Goal: Information Seeking & Learning: Check status

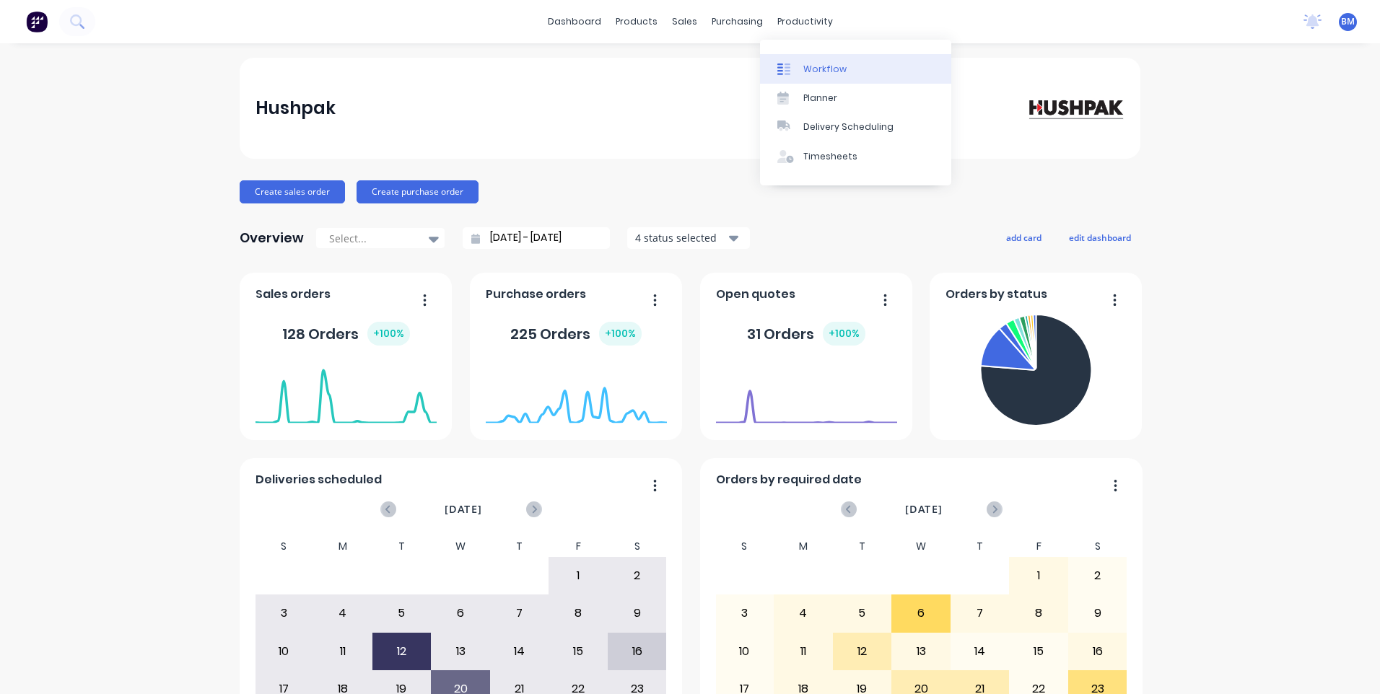
click at [799, 74] on link "Workflow" at bounding box center [855, 68] width 191 height 29
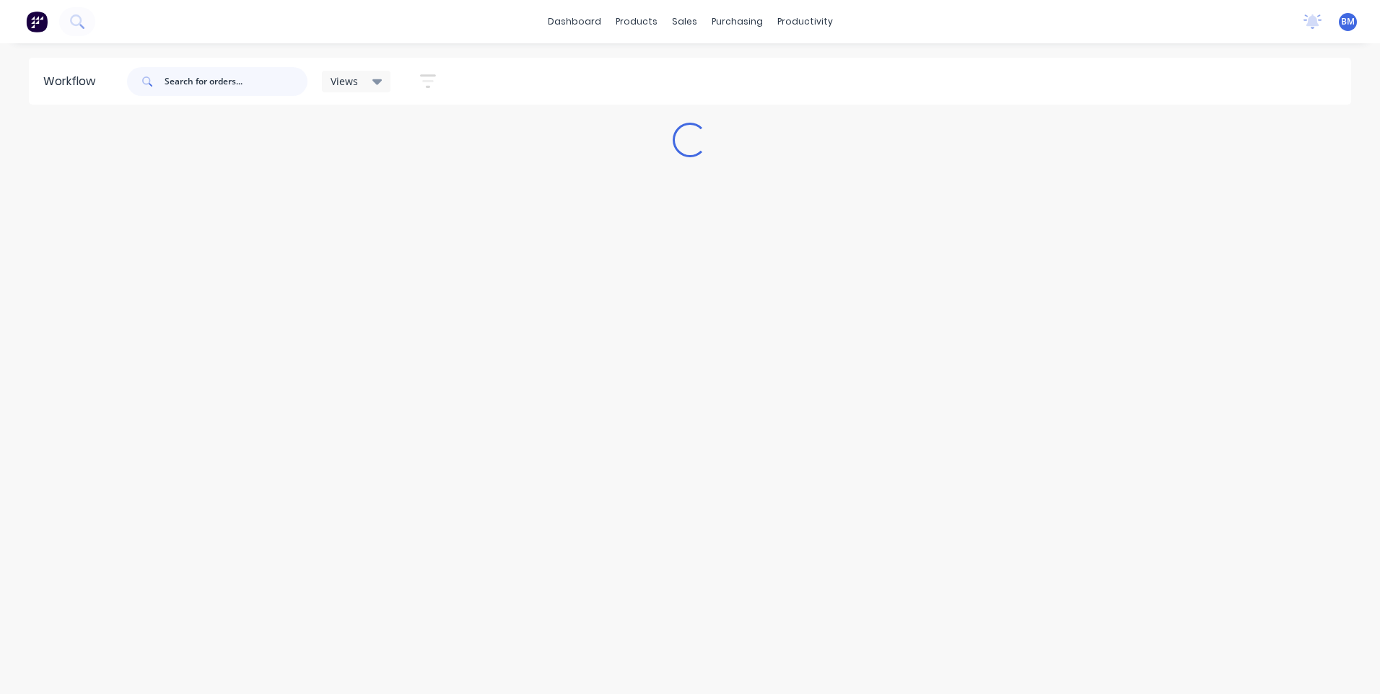
click at [167, 76] on input "text" at bounding box center [236, 81] width 143 height 29
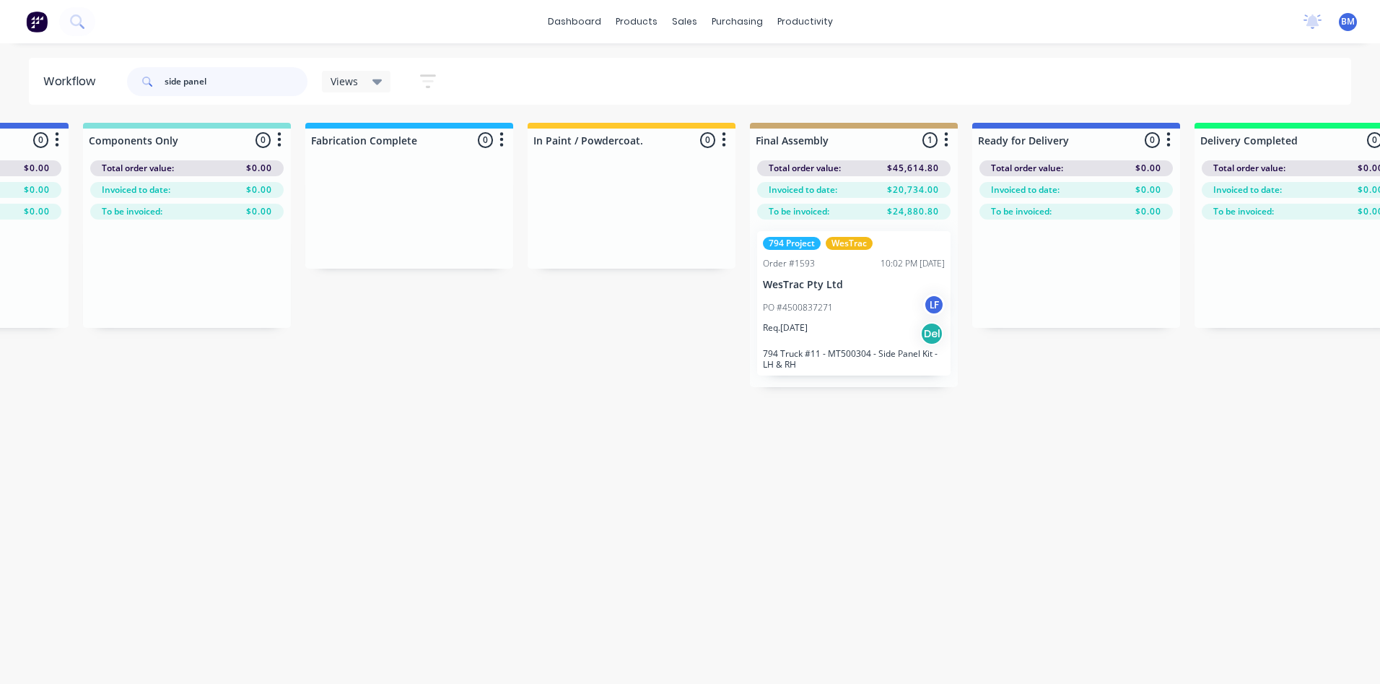
scroll to position [0, 1729]
drag, startPoint x: 223, startPoint y: 81, endPoint x: -99, endPoint y: 69, distance: 322.1
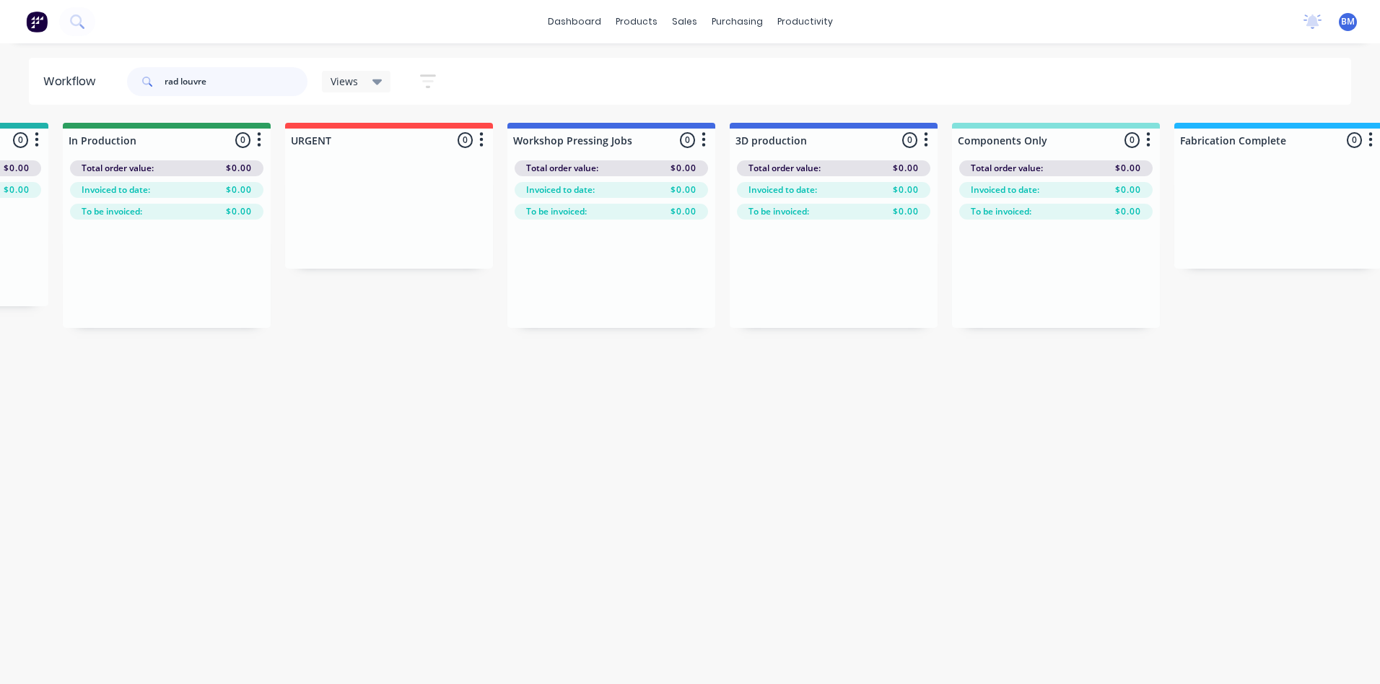
scroll to position [0, 0]
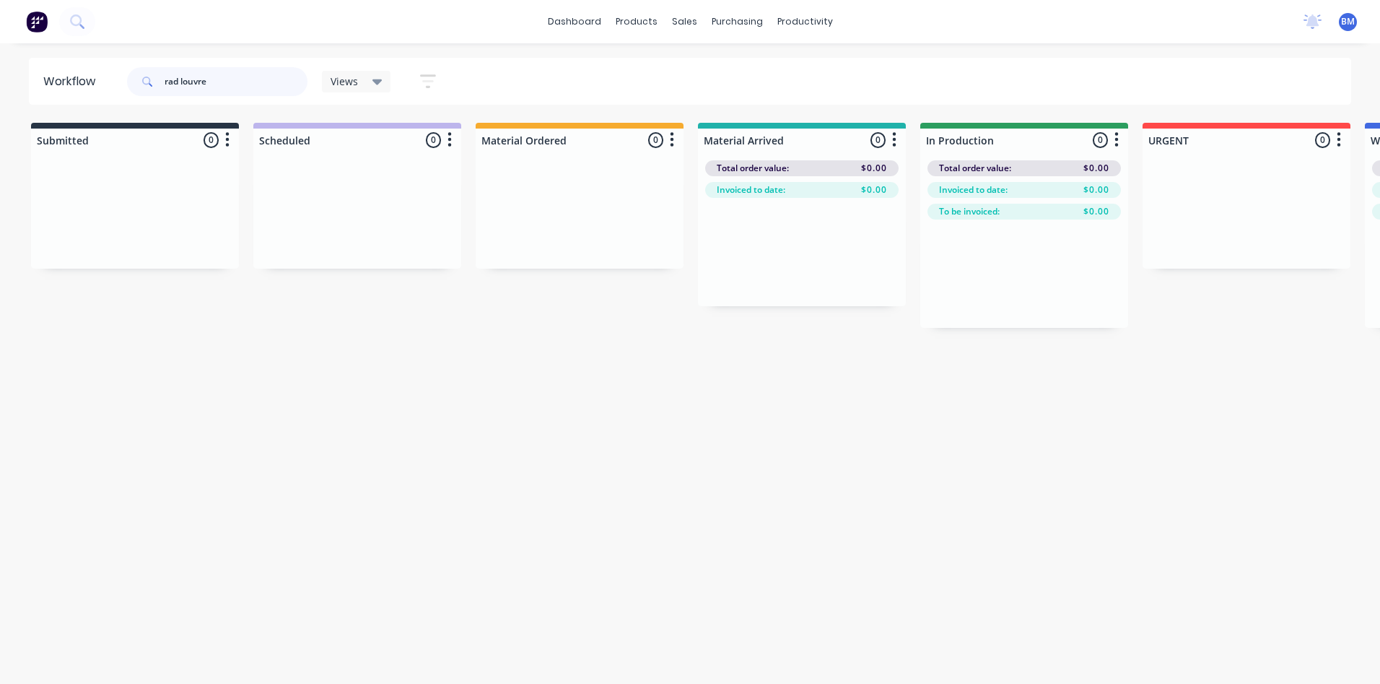
drag, startPoint x: 224, startPoint y: 87, endPoint x: 108, endPoint y: 101, distance: 117.0
click at [108, 101] on header "Workflow rad louvre Views Save new view None (Default) edit 3D only edit Show/H…" at bounding box center [690, 81] width 1323 height 47
click at [177, 80] on input "rad louvre" at bounding box center [236, 81] width 143 height 29
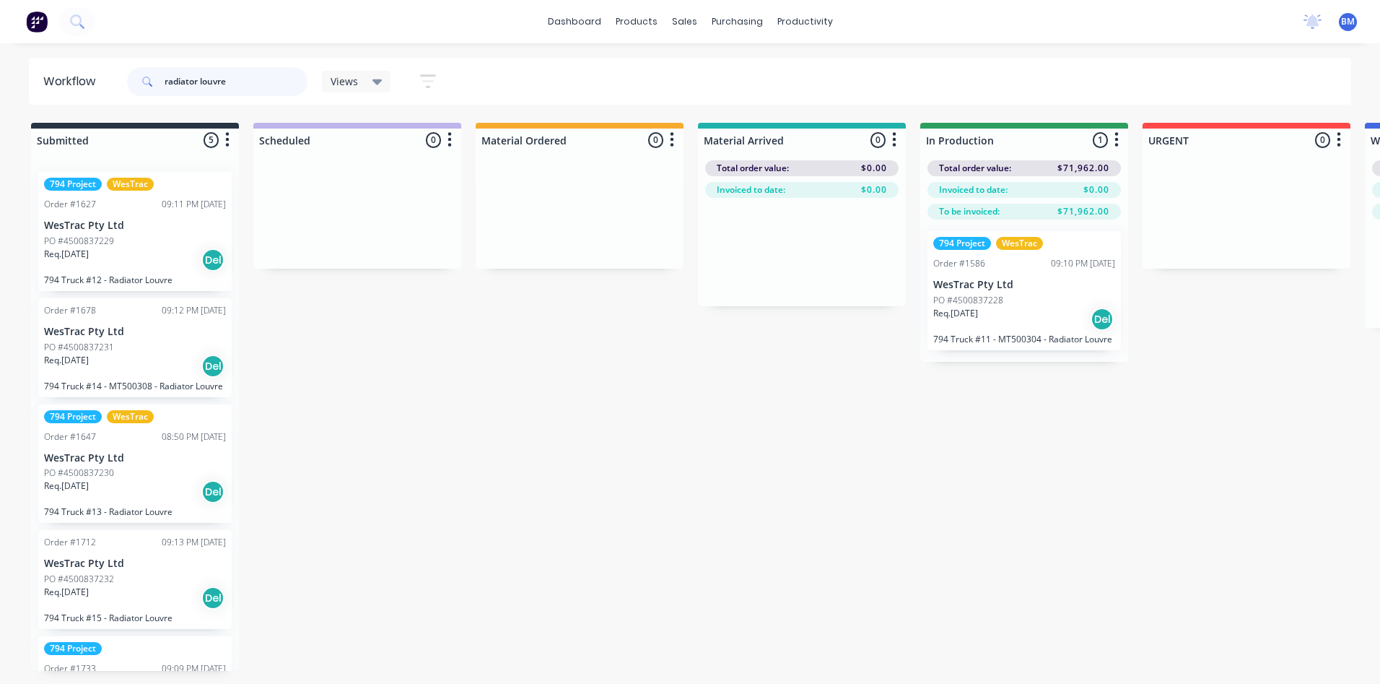
drag, startPoint x: 252, startPoint y: 69, endPoint x: 228, endPoint y: 92, distance: 33.7
click at [228, 92] on input "radiator louvre" at bounding box center [236, 81] width 143 height 29
drag, startPoint x: 238, startPoint y: 79, endPoint x: -160, endPoint y: 61, distance: 398.8
click at [0, 61] on html "dashboard products sales purchasing productivity dashboard products Product Cat…" at bounding box center [690, 298] width 1380 height 597
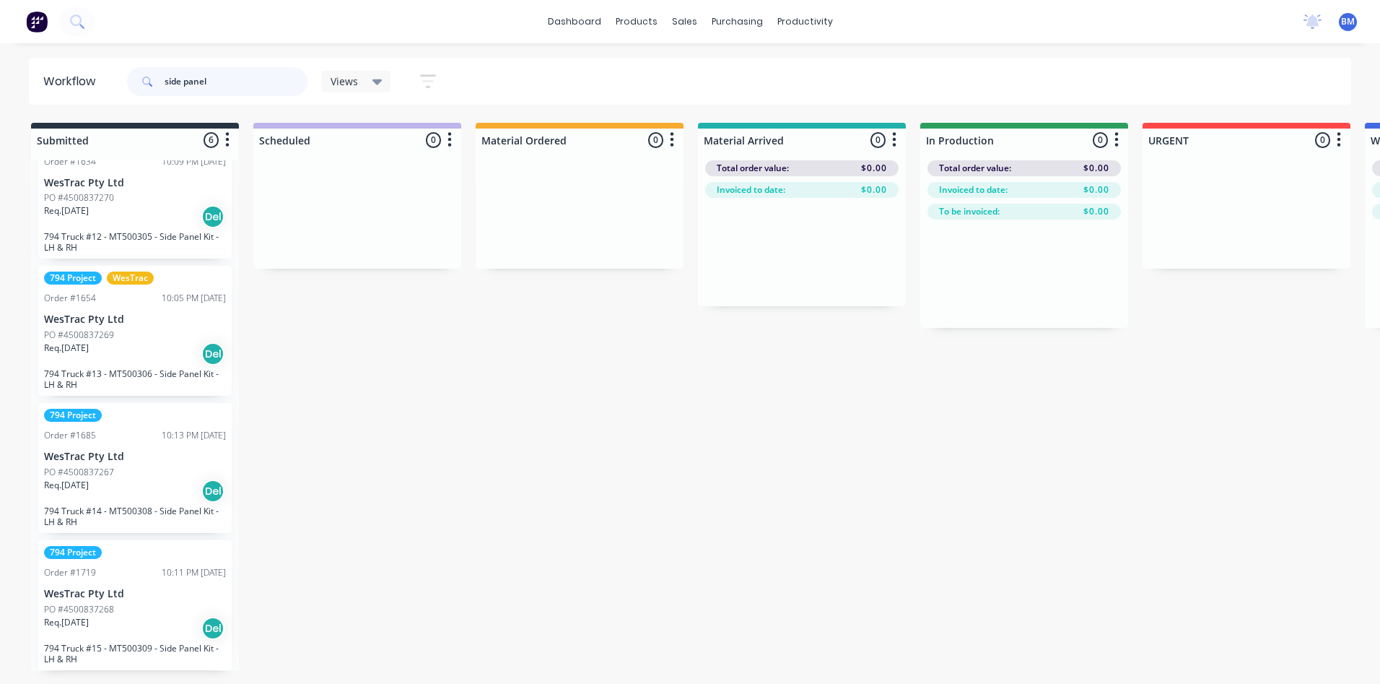
scroll to position [214, 0]
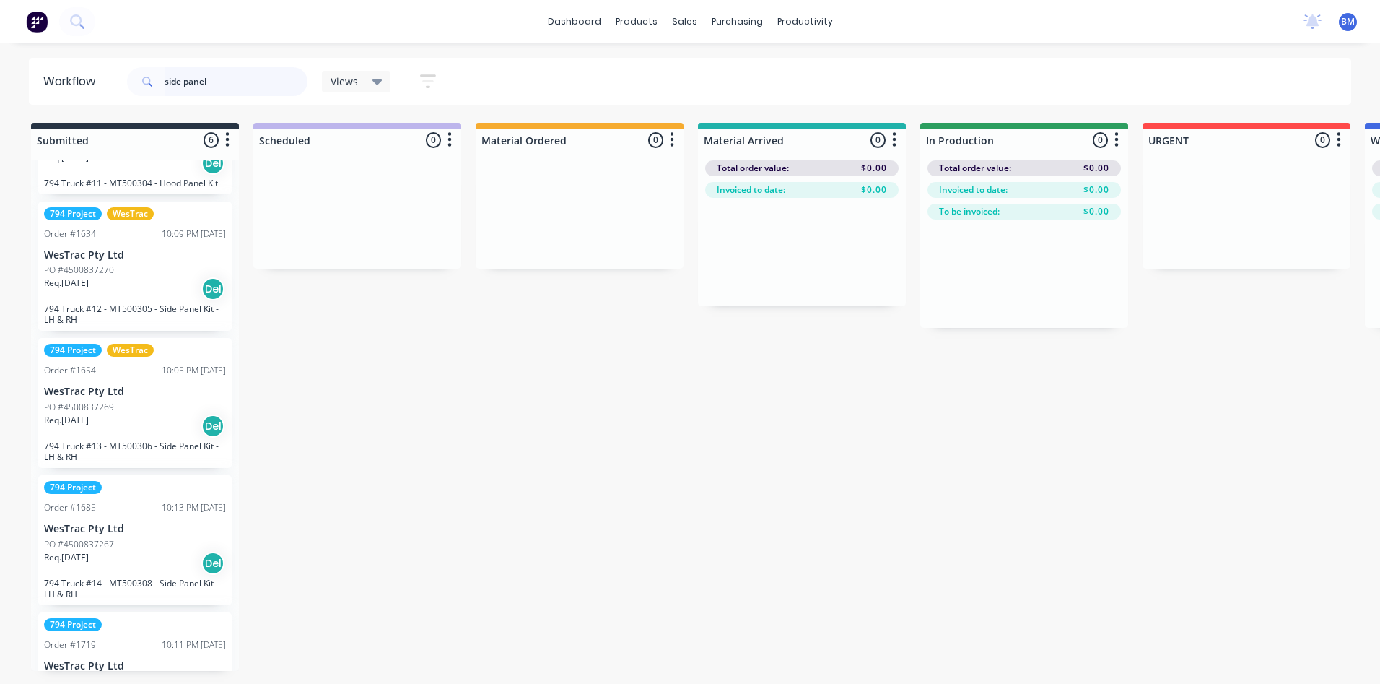
drag, startPoint x: 215, startPoint y: 83, endPoint x: 105, endPoint y: 118, distance: 115.3
click at [113, 117] on div "Workflow side panel Views Save new view None (Default) edit 3D only edit Show/H…" at bounding box center [690, 356] width 1380 height 597
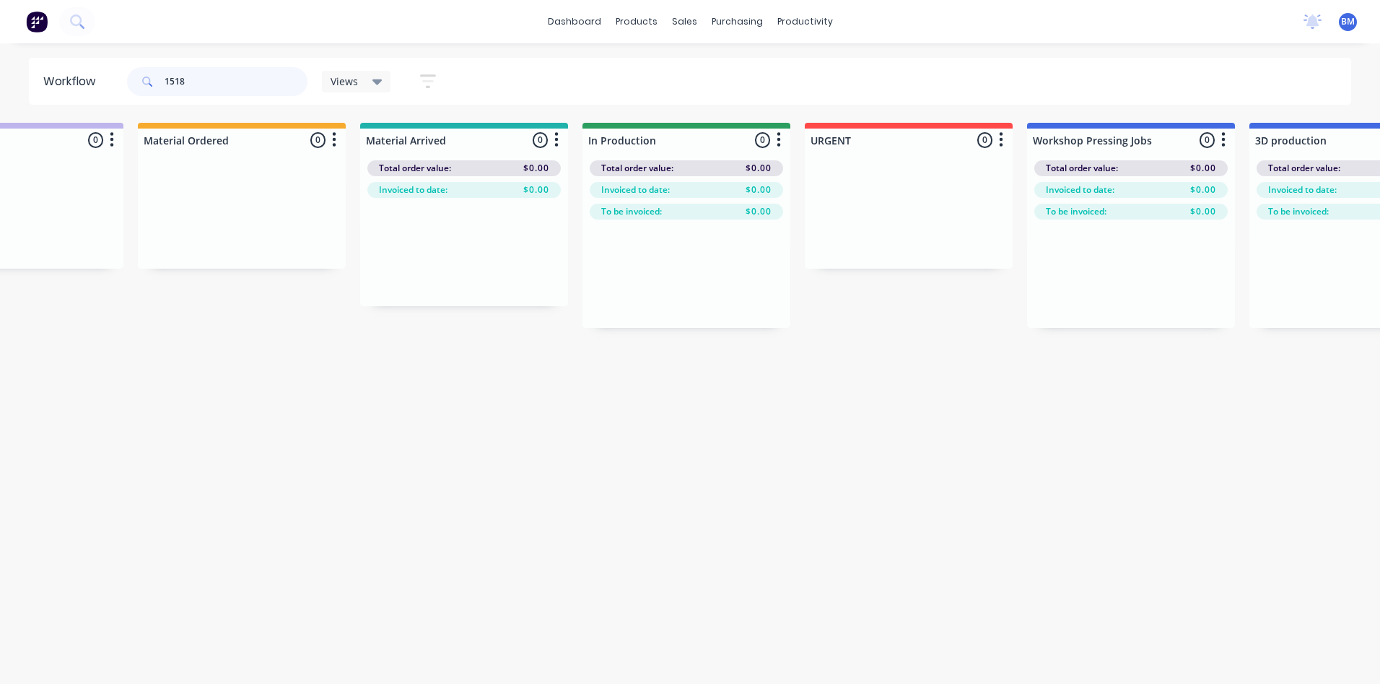
scroll to position [0, 329]
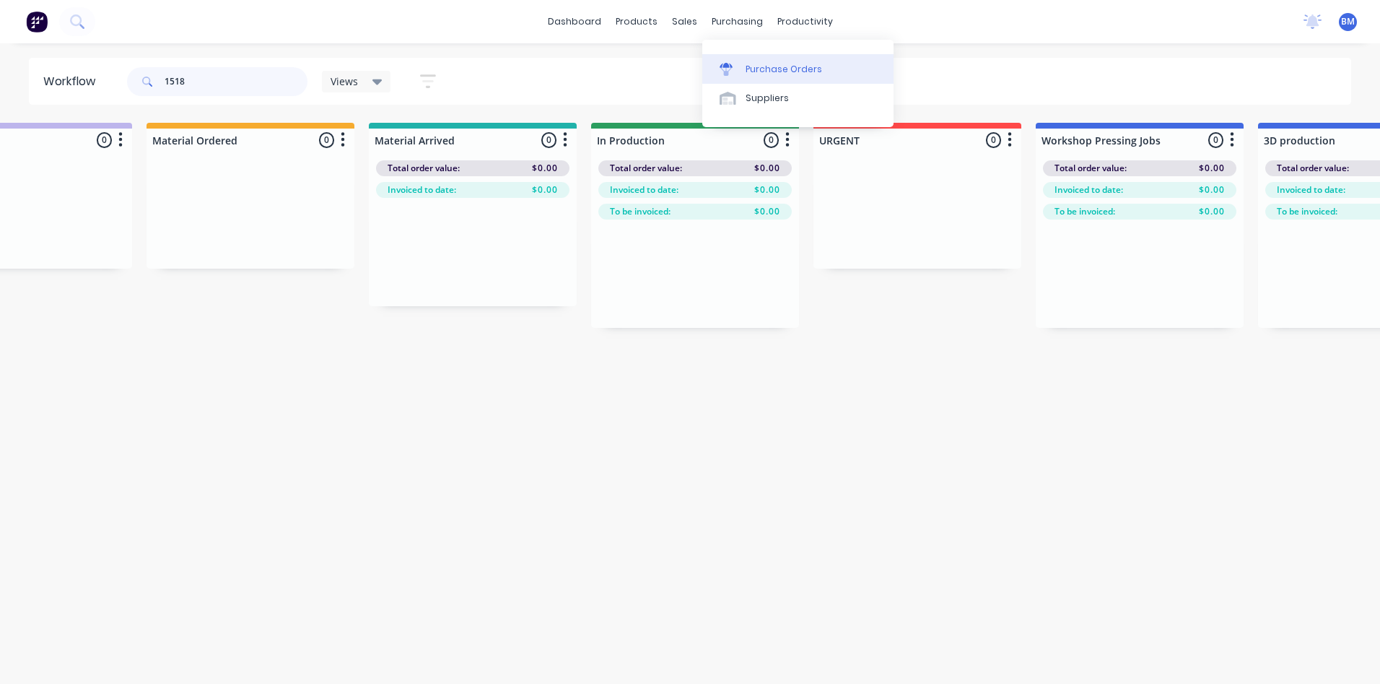
type input "1518"
click at [733, 67] on div at bounding box center [731, 69] width 22 height 13
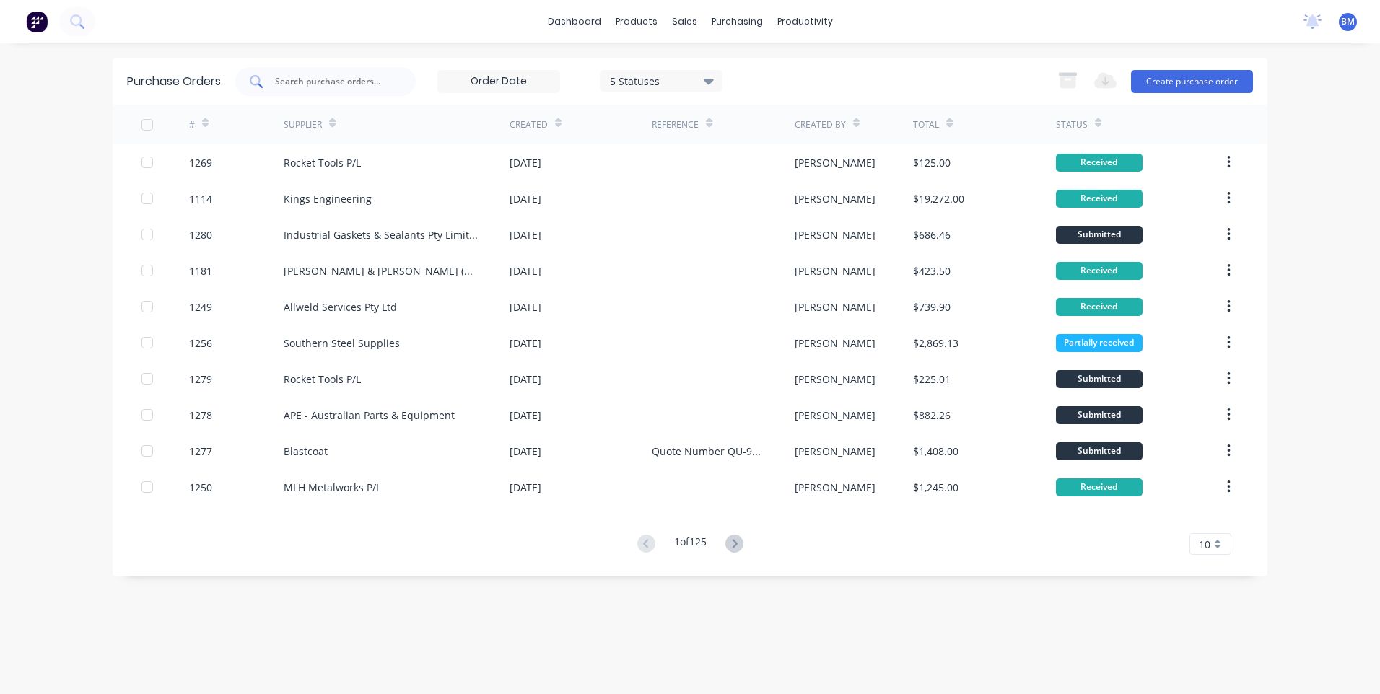
click at [338, 83] on input "text" at bounding box center [334, 81] width 120 height 14
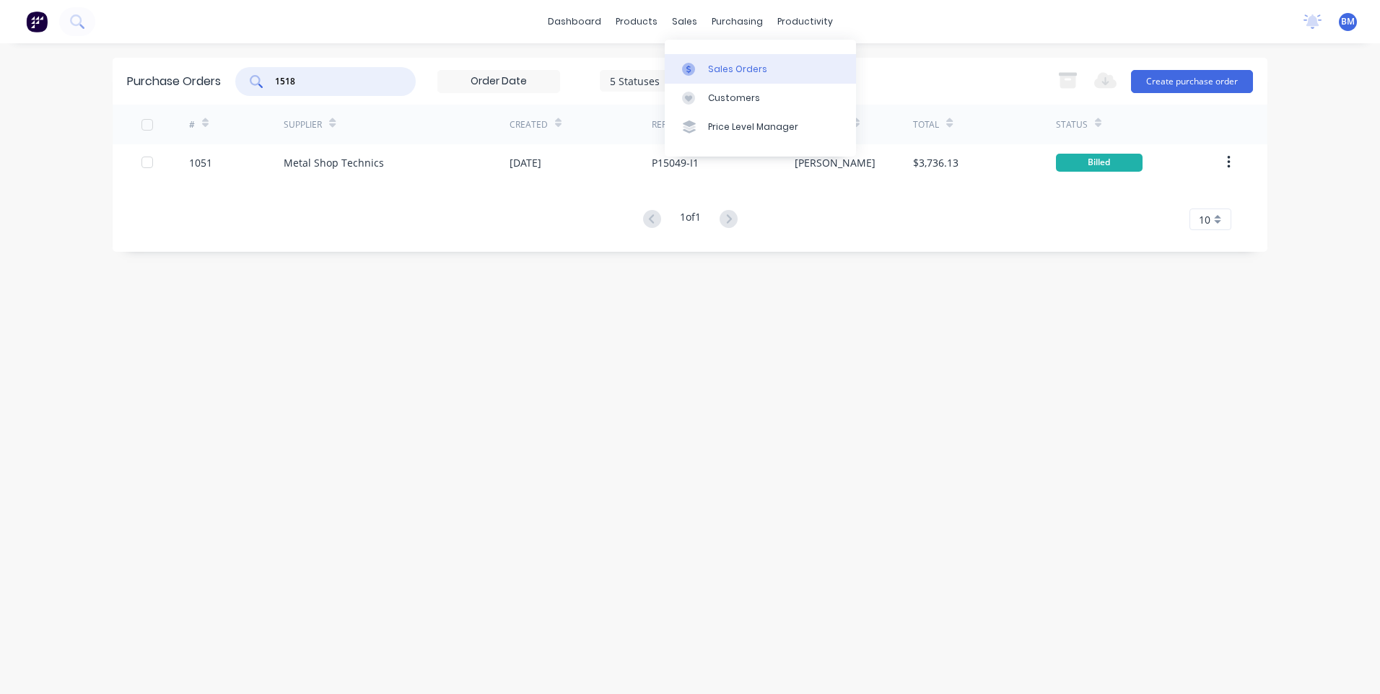
type input "1518"
click at [702, 65] on div at bounding box center [693, 69] width 22 height 13
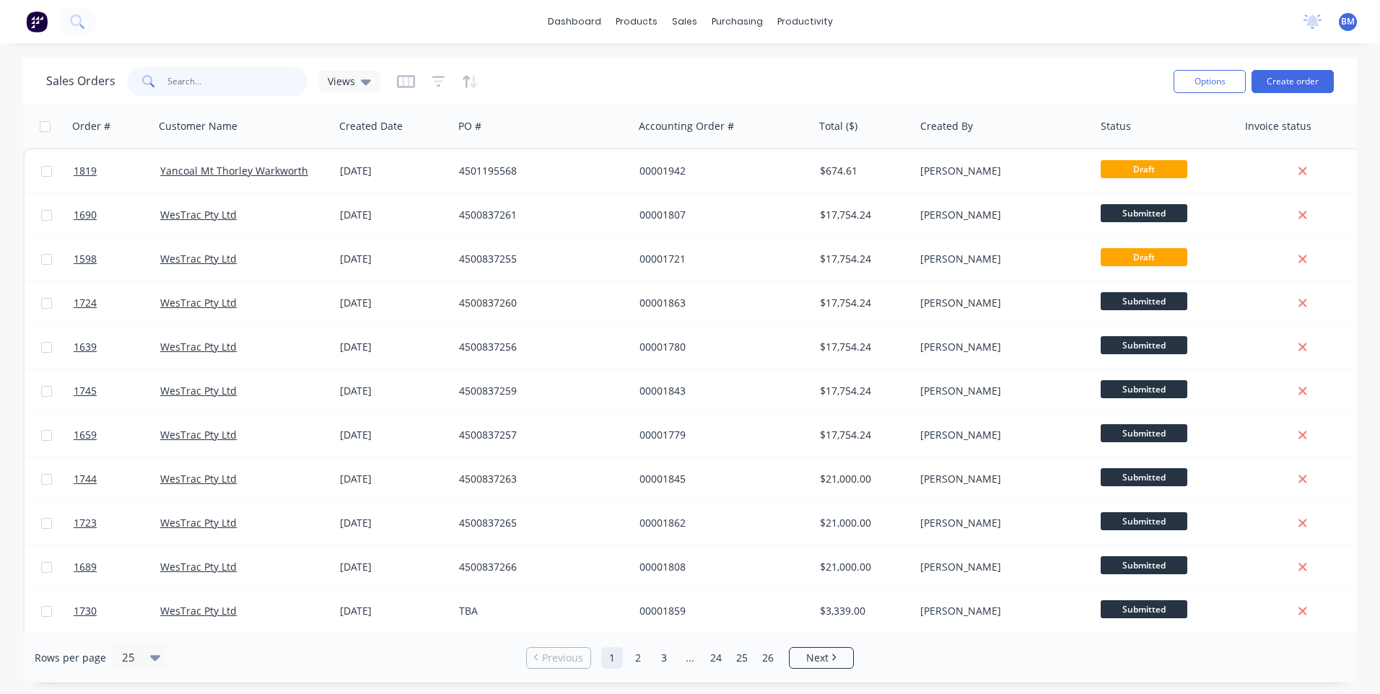
click at [246, 83] on input "text" at bounding box center [237, 81] width 141 height 29
type input "1518"
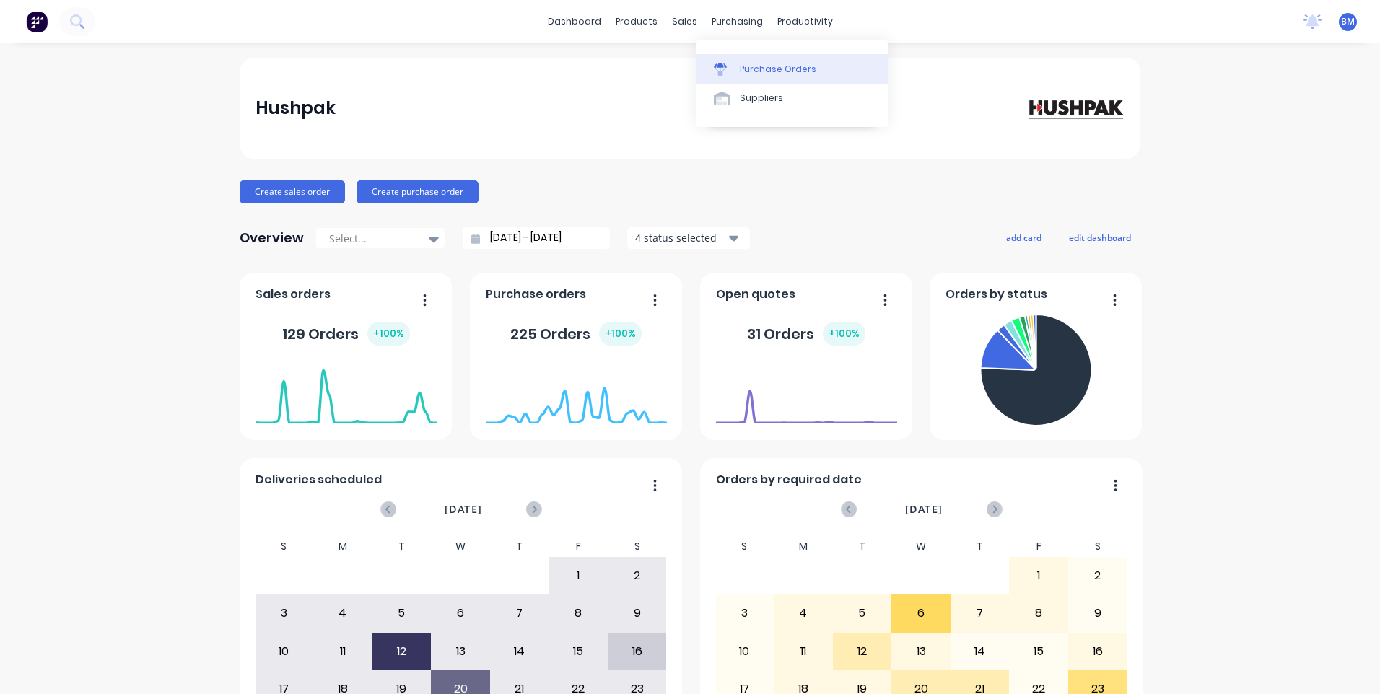
click at [723, 79] on link "Purchase Orders" at bounding box center [792, 68] width 191 height 29
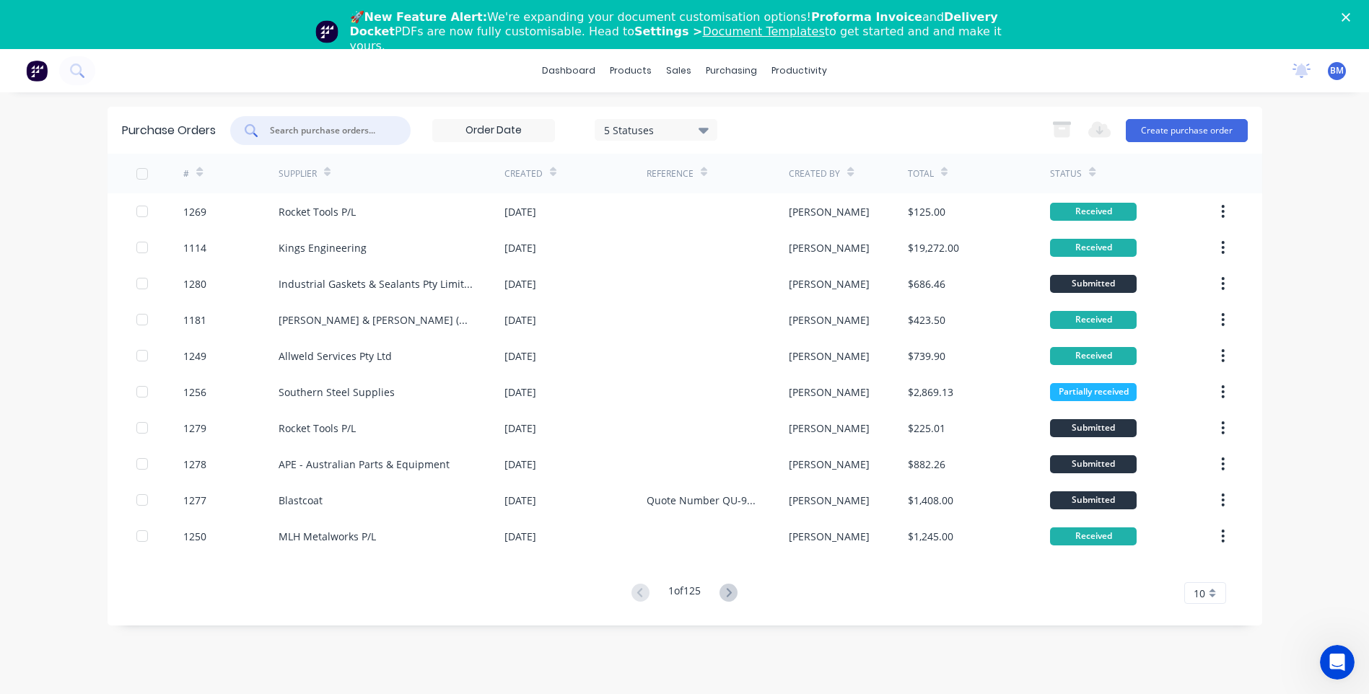
click at [349, 127] on input "text" at bounding box center [328, 130] width 120 height 14
type input "kings"
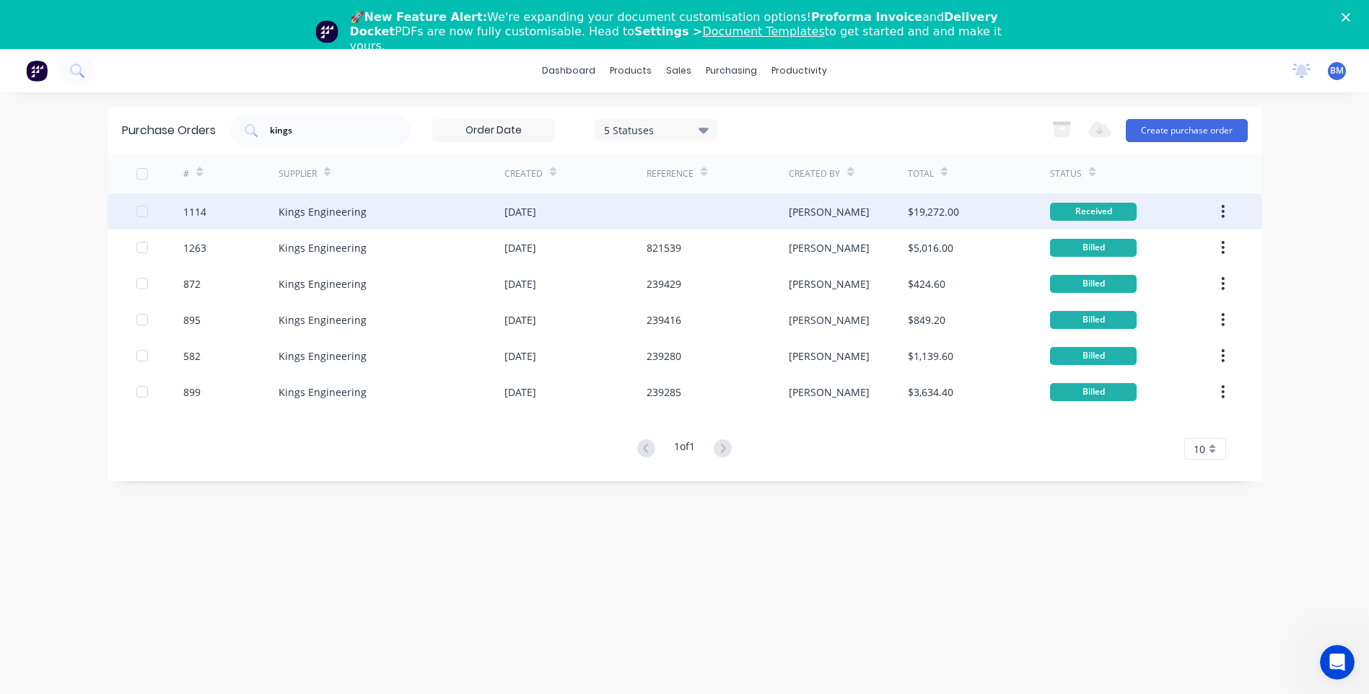
click at [304, 216] on div "Kings Engineering" at bounding box center [323, 211] width 88 height 15
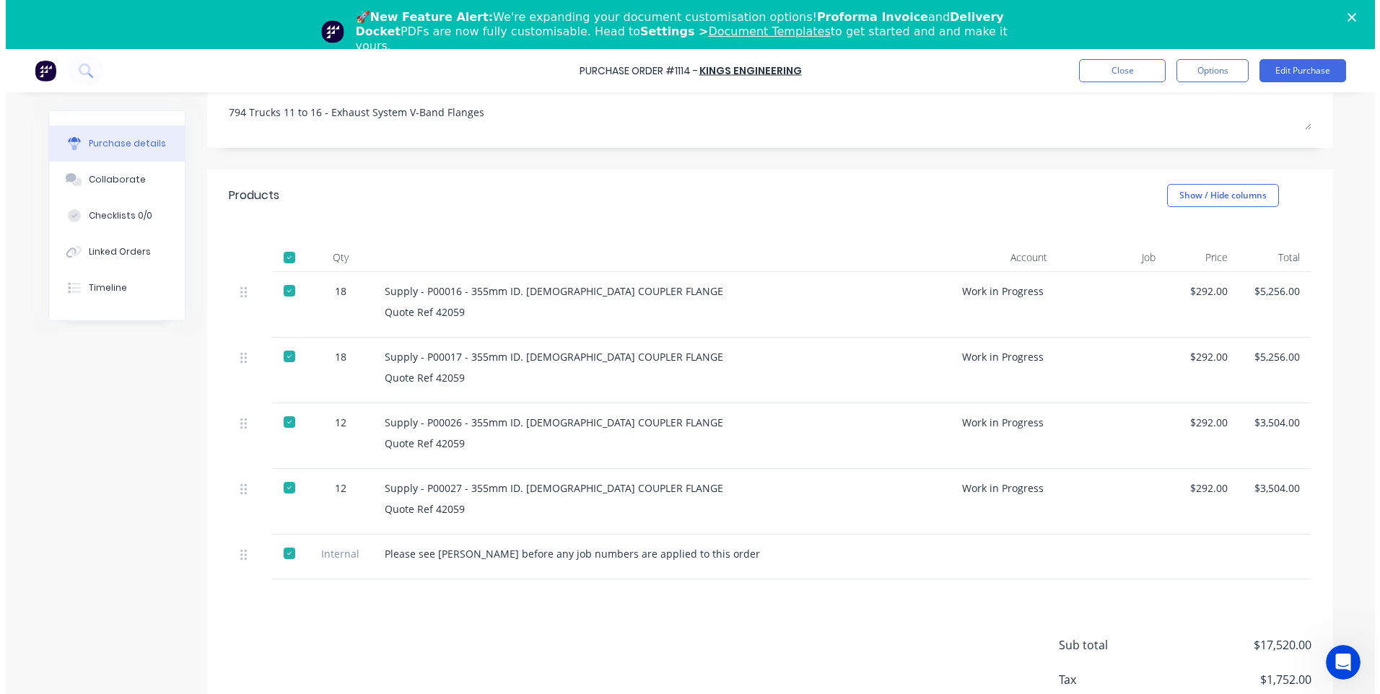
scroll to position [217, 0]
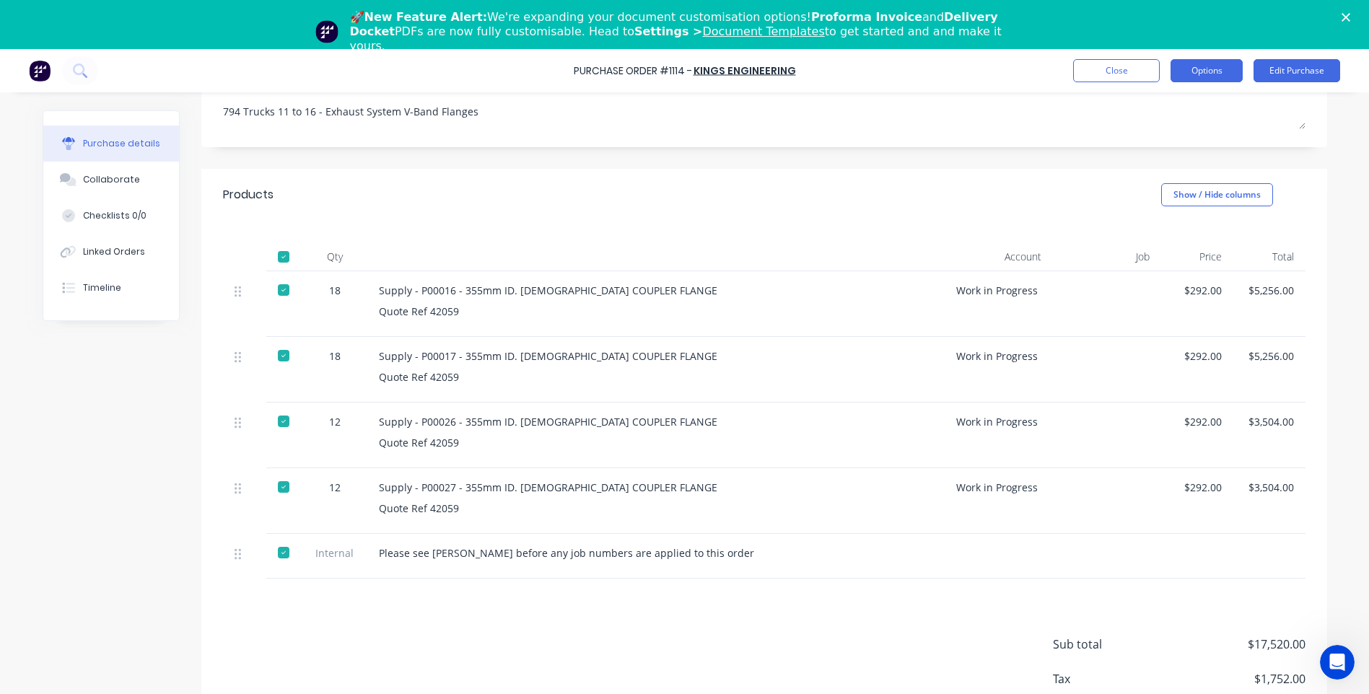
click at [1212, 79] on button "Options" at bounding box center [1207, 70] width 72 height 23
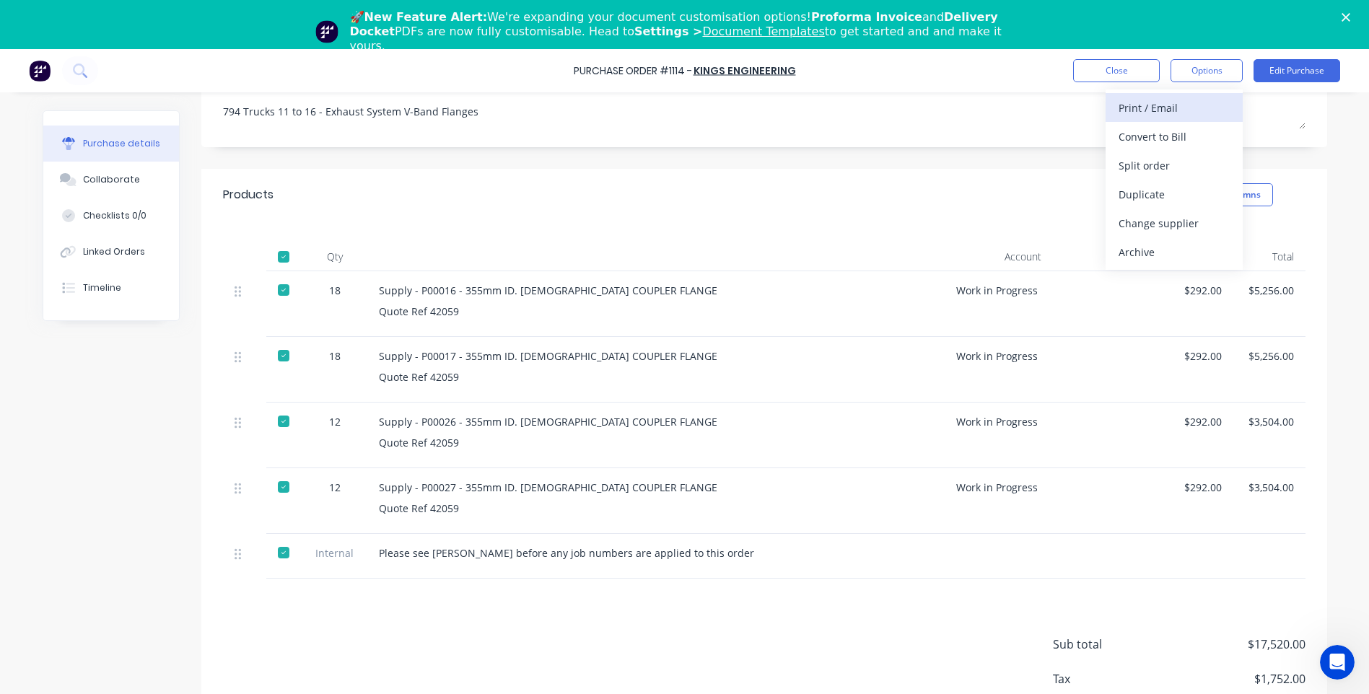
click at [1190, 113] on div "Print / Email" at bounding box center [1174, 107] width 111 height 21
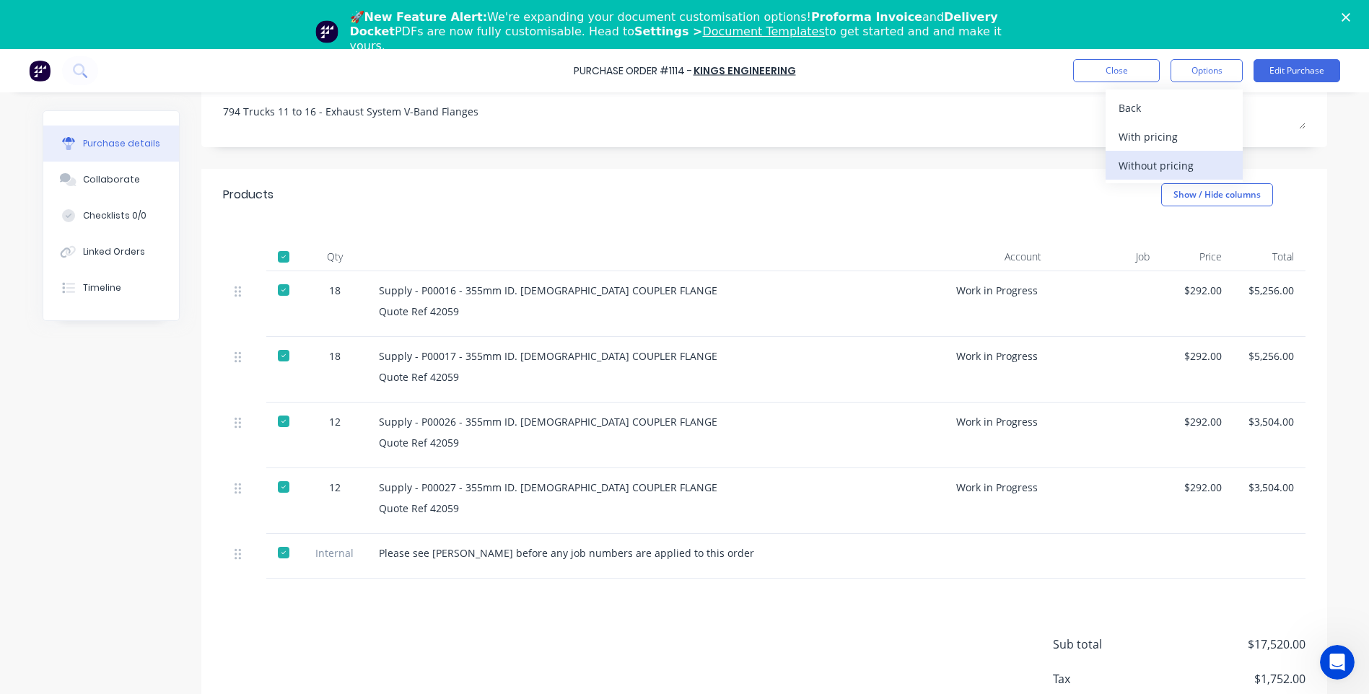
click at [1115, 165] on button "Without pricing" at bounding box center [1174, 165] width 137 height 29
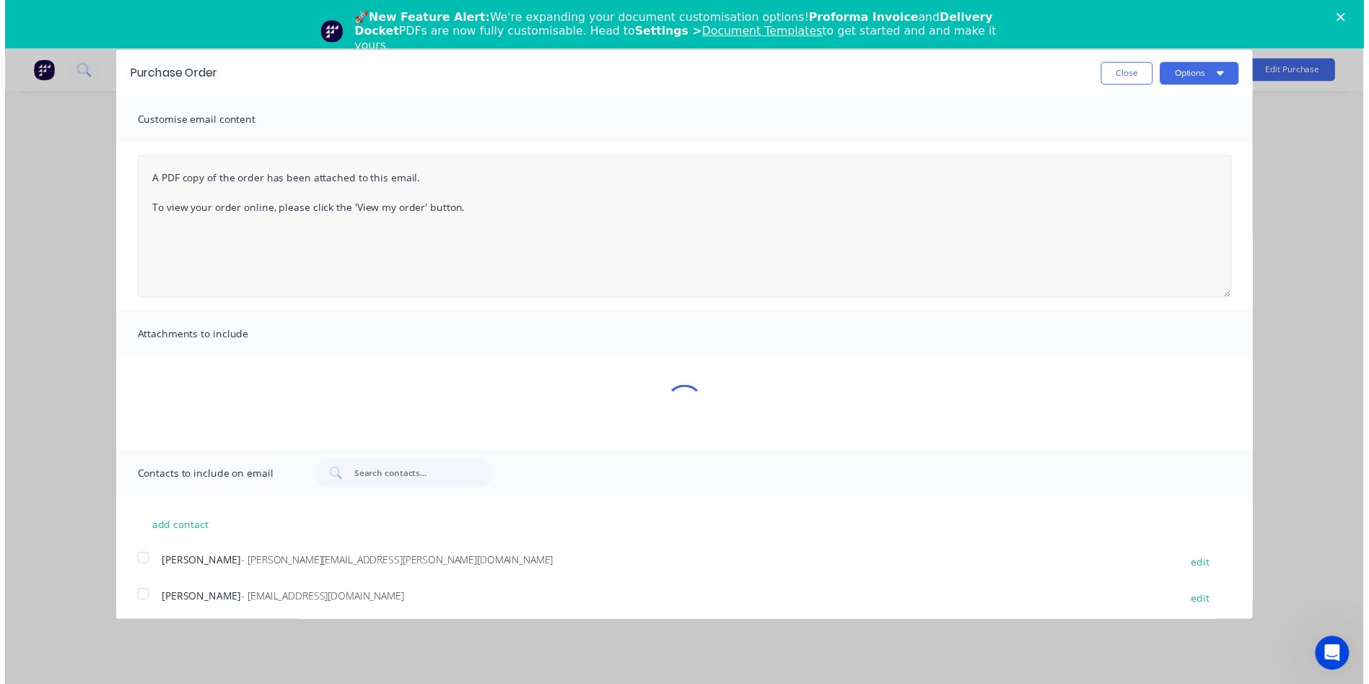
scroll to position [0, 0]
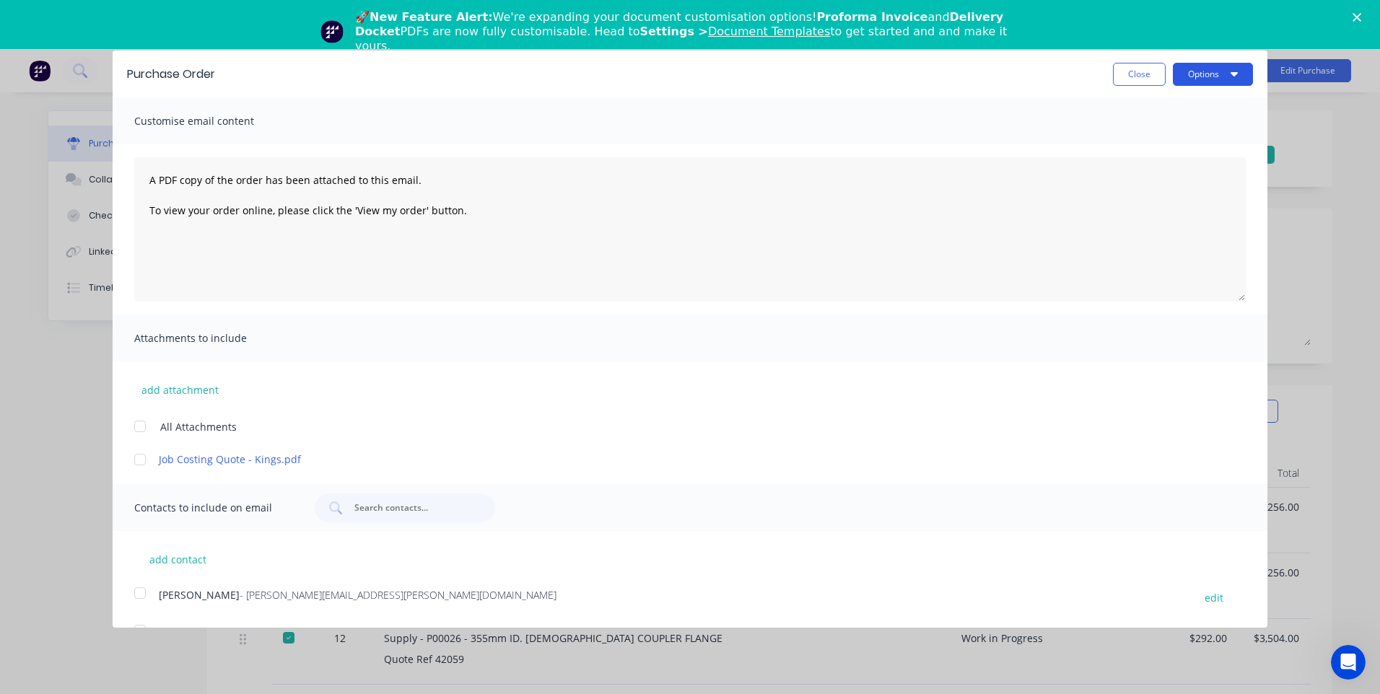
click at [1201, 79] on button "Options" at bounding box center [1213, 74] width 80 height 23
click at [1173, 120] on div "Print" at bounding box center [1184, 110] width 111 height 21
click at [1113, 69] on button "Close" at bounding box center [1139, 74] width 53 height 23
type textarea "x"
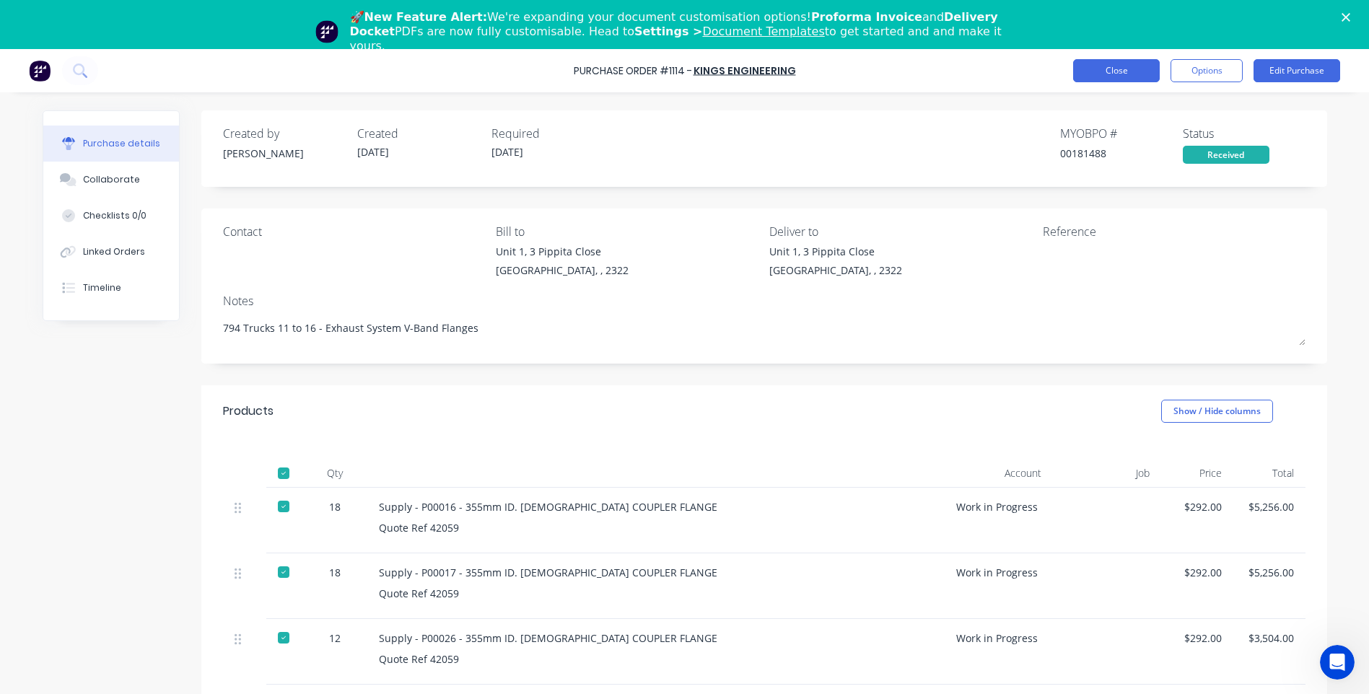
click at [1108, 63] on button "Close" at bounding box center [1116, 70] width 87 height 23
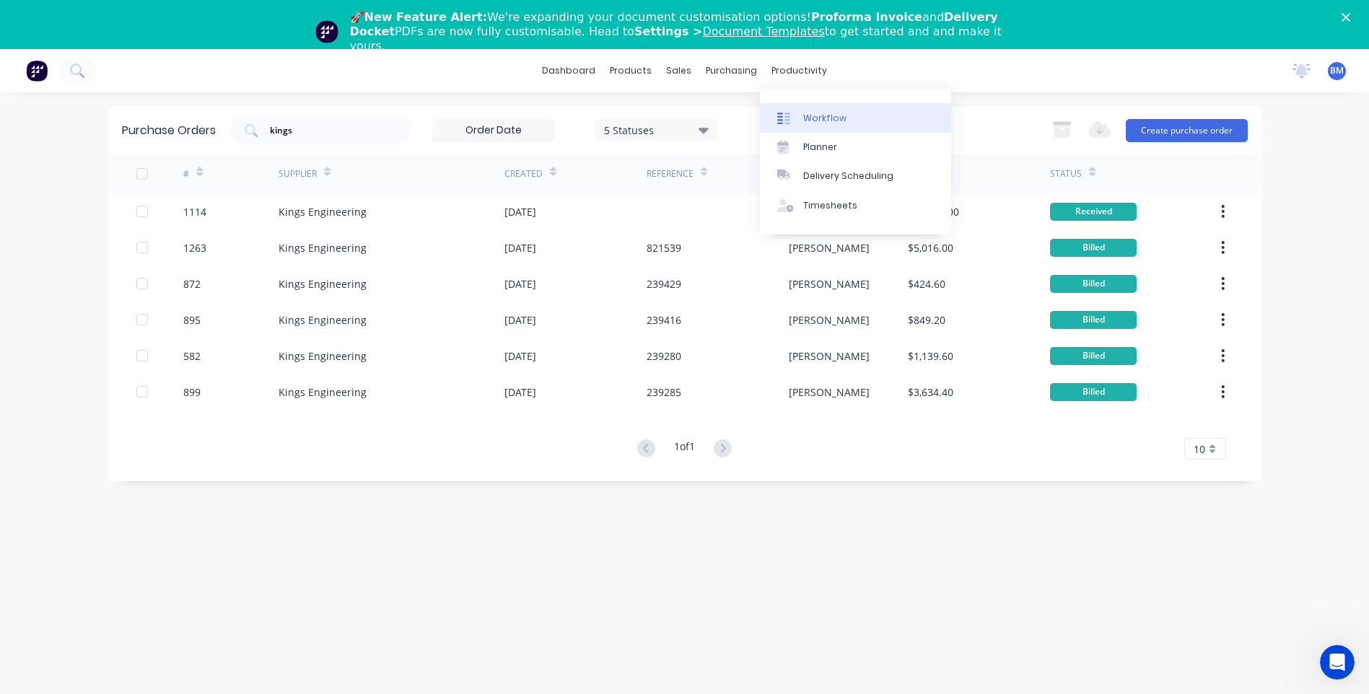
click at [801, 114] on link "Workflow" at bounding box center [855, 117] width 191 height 29
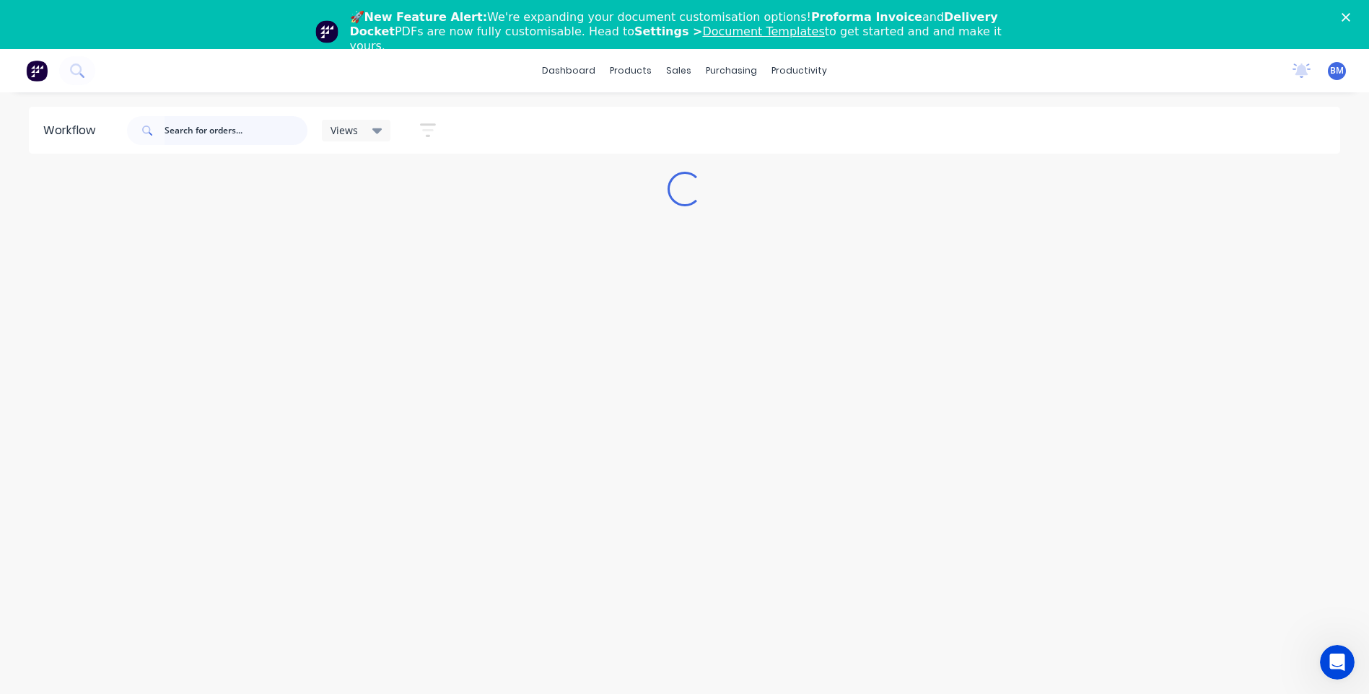
click at [216, 130] on input "text" at bounding box center [236, 130] width 143 height 29
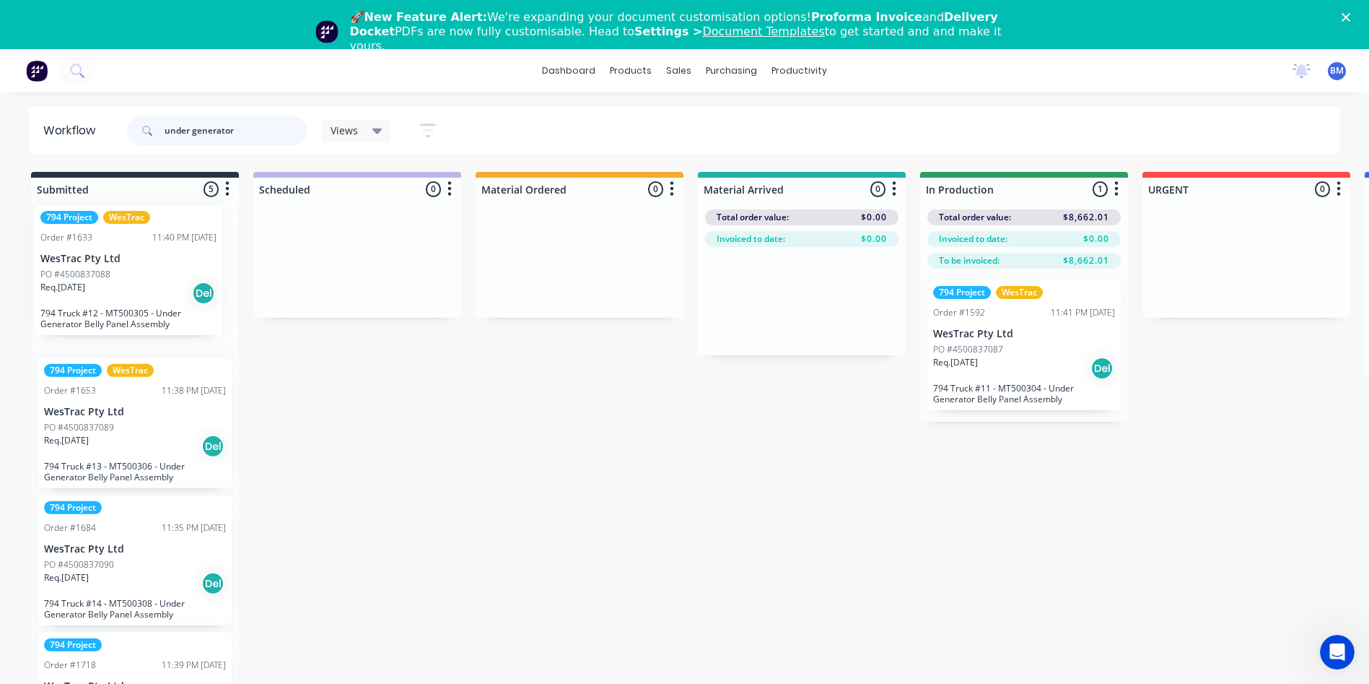
drag, startPoint x: 113, startPoint y: 309, endPoint x: 117, endPoint y: 295, distance: 14.4
click at [117, 295] on div "794 Project WesTrac Order #1633 11:40 PM 22/08/25 WesTrac Pty Ltd PO #450083708…" at bounding box center [135, 464] width 208 height 510
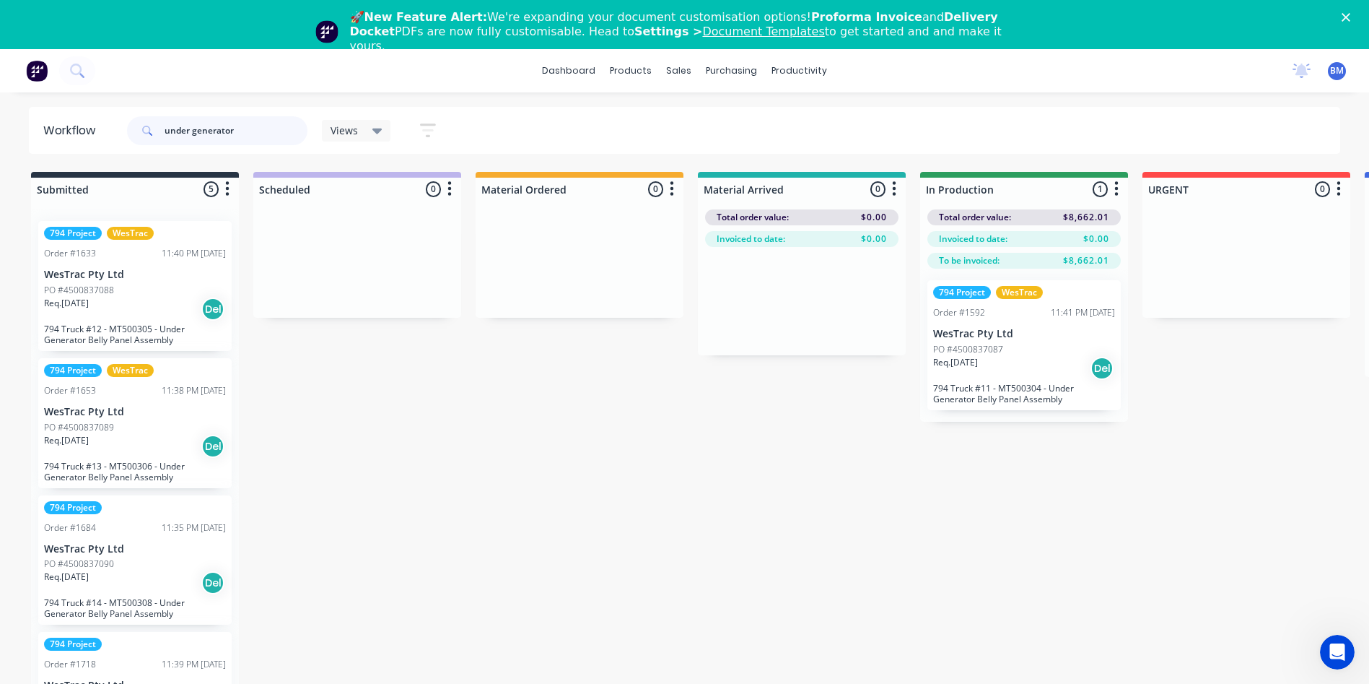
drag, startPoint x: 268, startPoint y: 131, endPoint x: 51, endPoint y: 154, distance: 218.6
click at [53, 154] on div "Workflow under generator Views Save new view None (Default) edit 3D only edit S…" at bounding box center [684, 405] width 1369 height 597
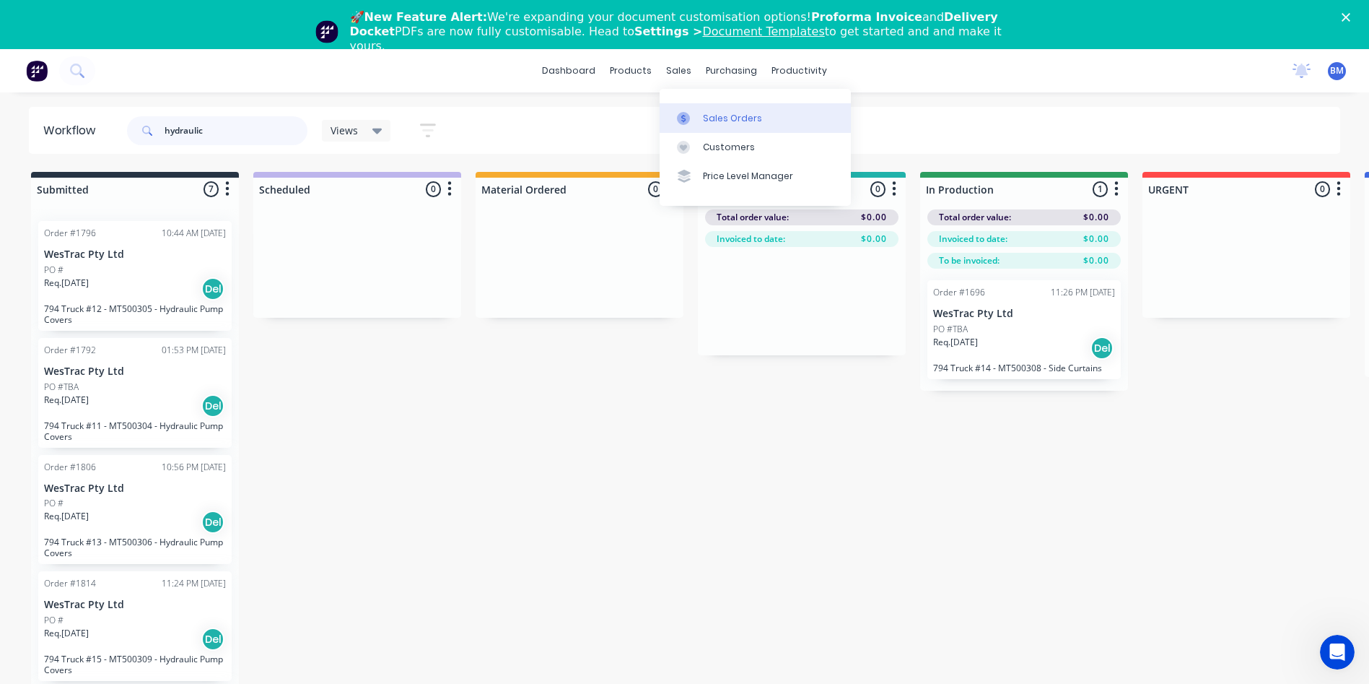
type input "hydraulic"
click at [697, 123] on div at bounding box center [688, 118] width 22 height 13
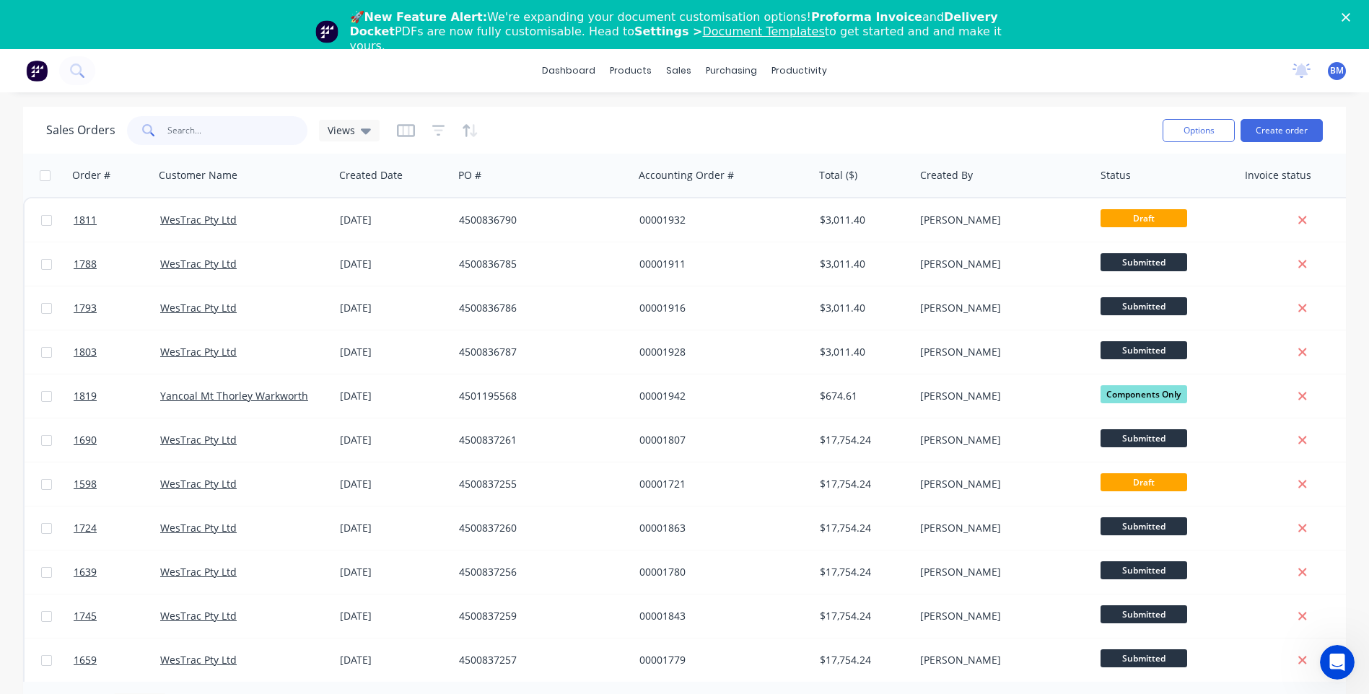
click at [243, 126] on input "text" at bounding box center [237, 130] width 141 height 29
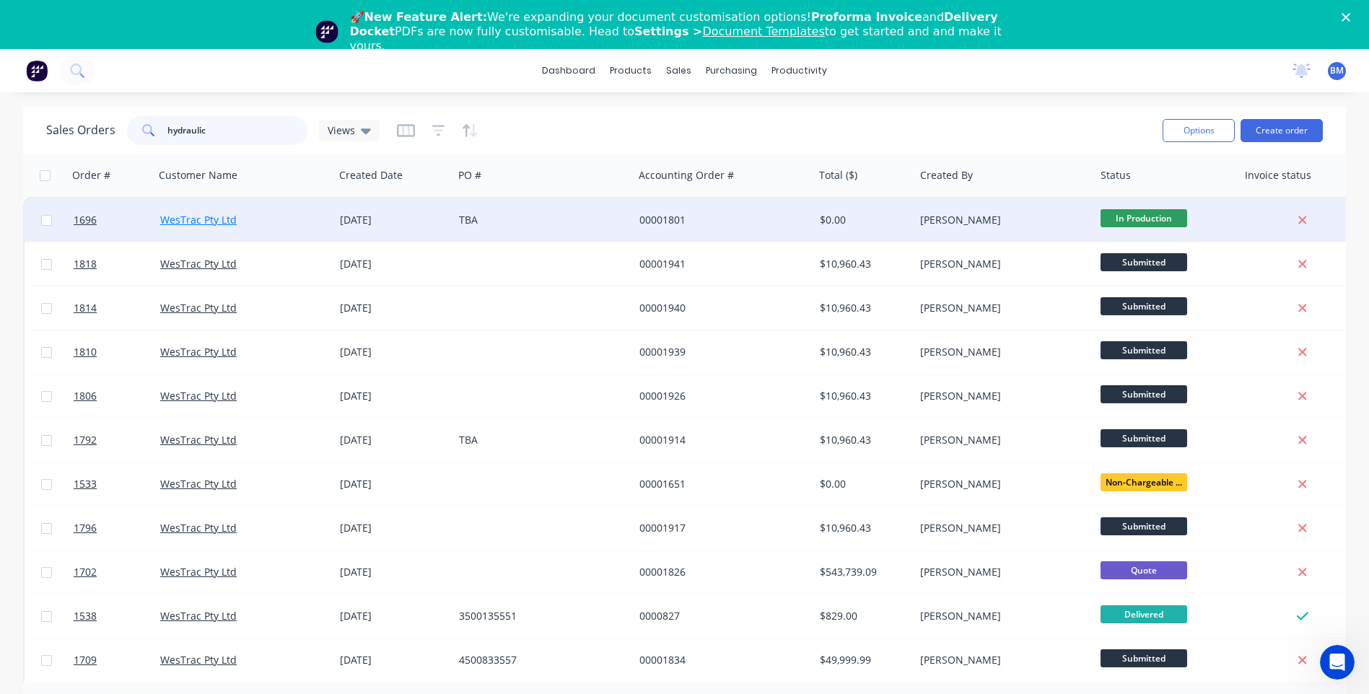
type input "hydraulic"
click at [197, 223] on link "WesTrac Pty Ltd" at bounding box center [198, 220] width 77 height 14
click at [88, 224] on span "1696" at bounding box center [85, 220] width 23 height 14
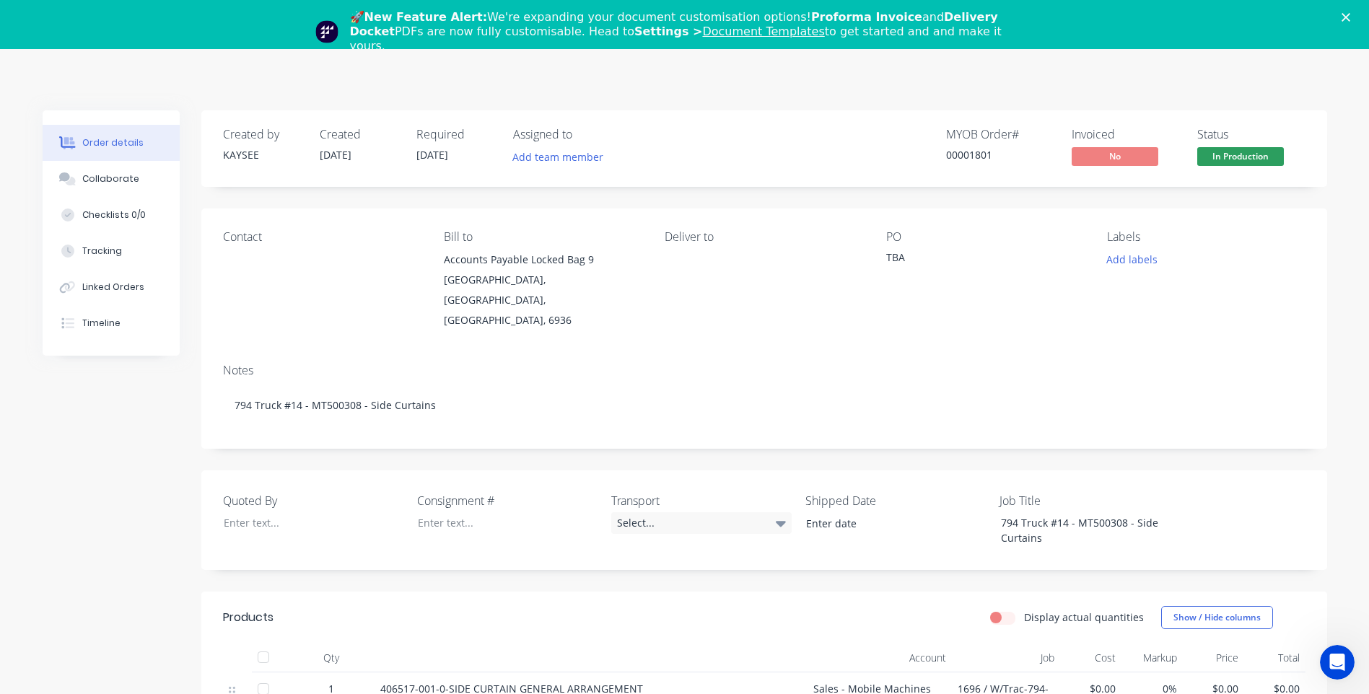
click at [1350, 17] on div "🚀 New Feature Alert: We're expanding your document customisation options! Profo…" at bounding box center [684, 32] width 1369 height 52
click at [1350, 18] on icon "Close" at bounding box center [1346, 17] width 9 height 9
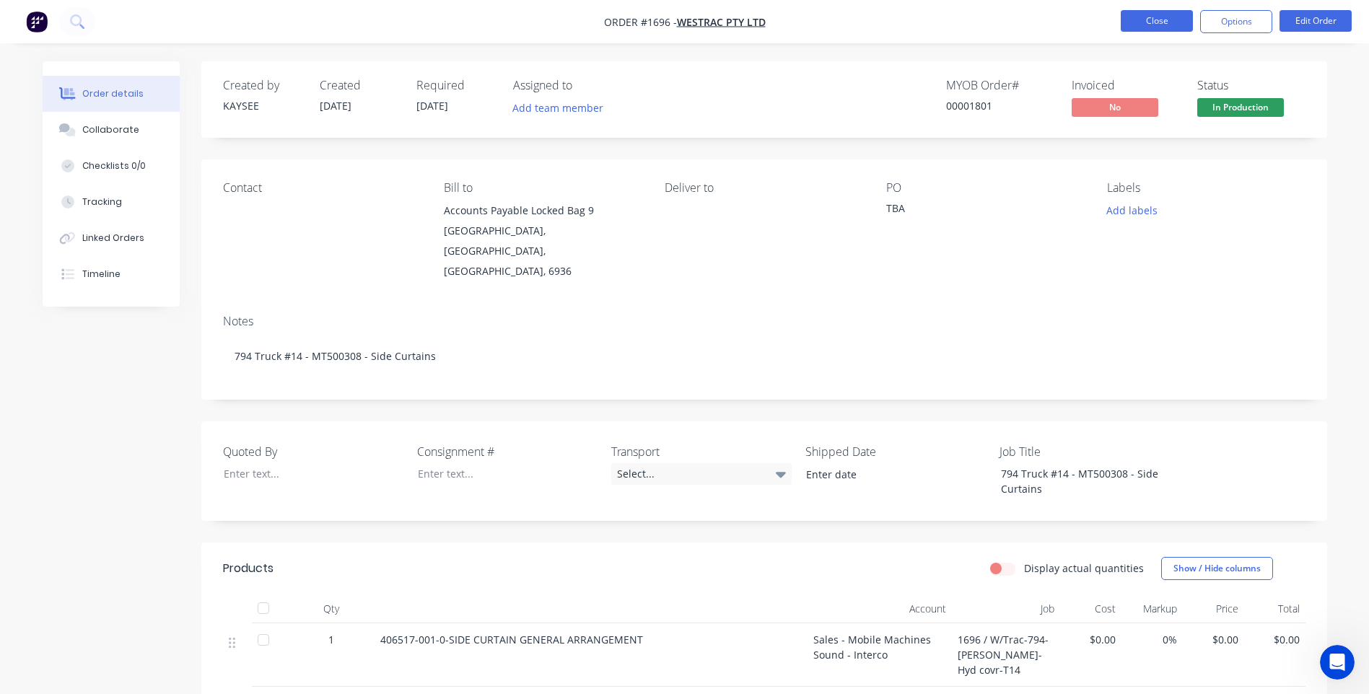
click at [1163, 12] on button "Close" at bounding box center [1157, 21] width 72 height 22
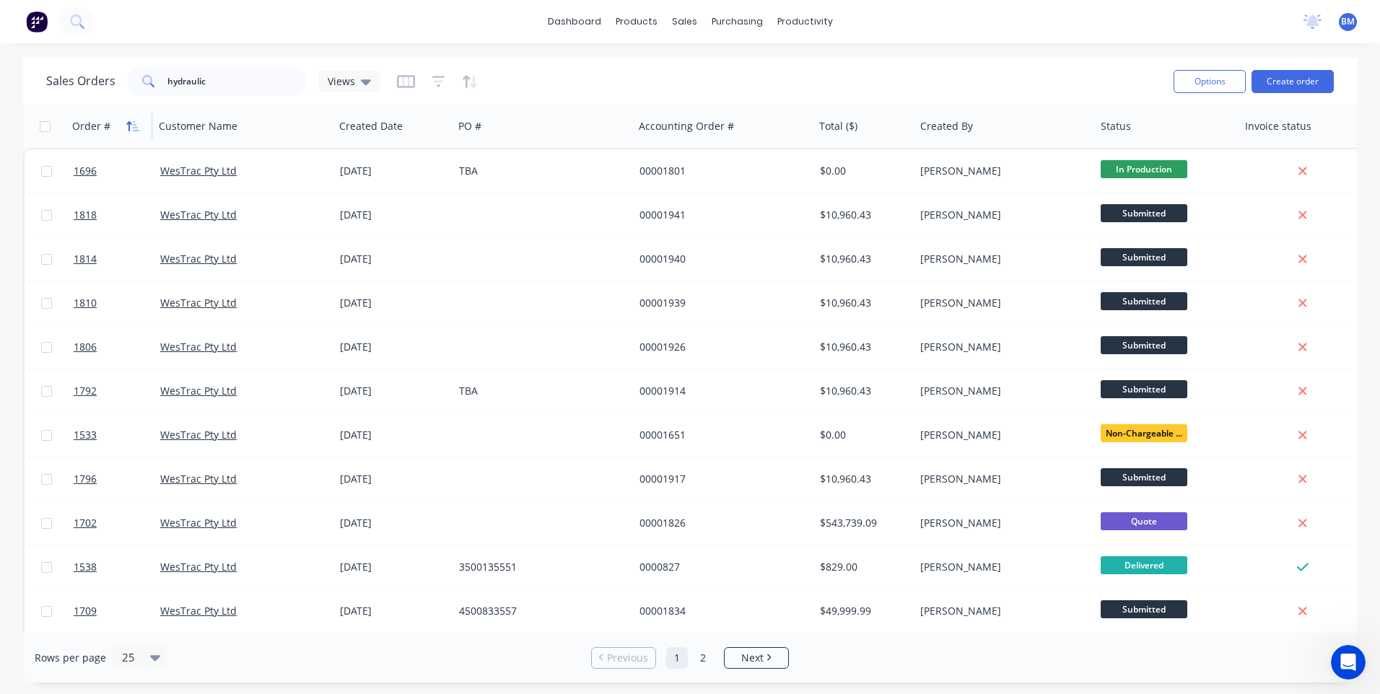
click at [135, 129] on icon "button" at bounding box center [132, 127] width 13 height 12
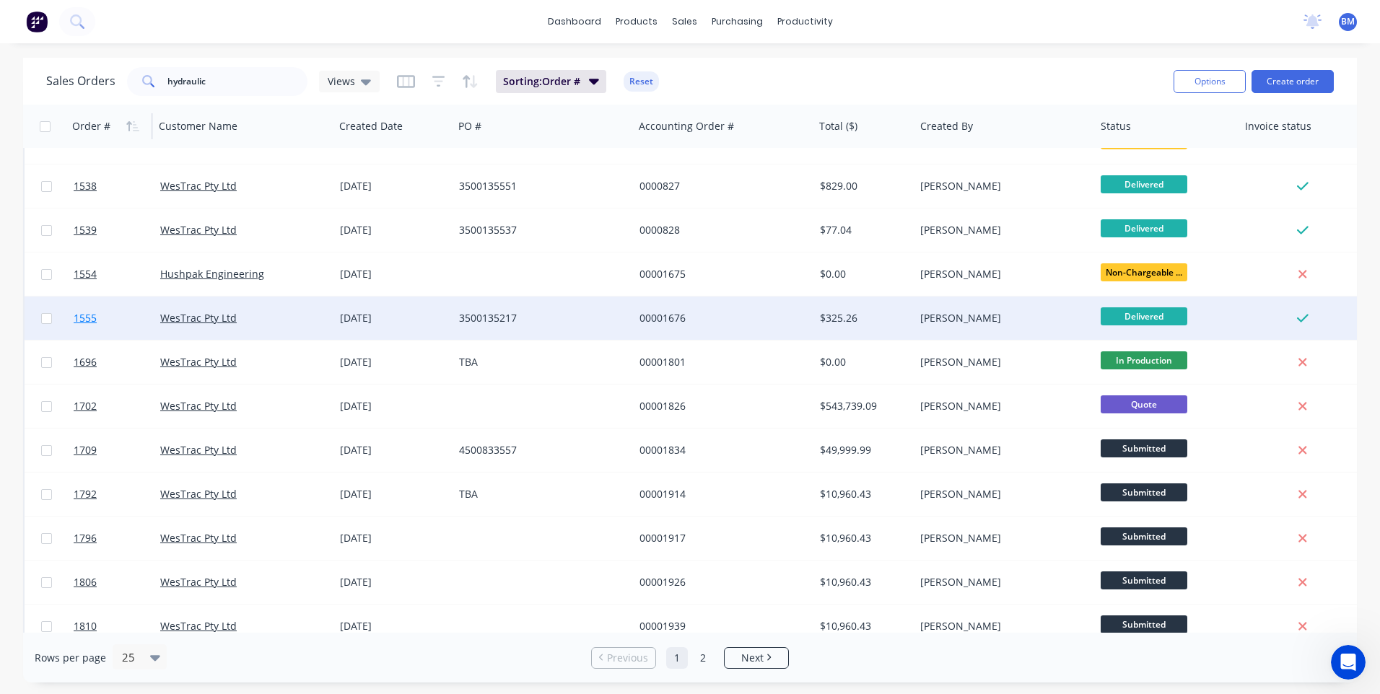
scroll to position [479, 0]
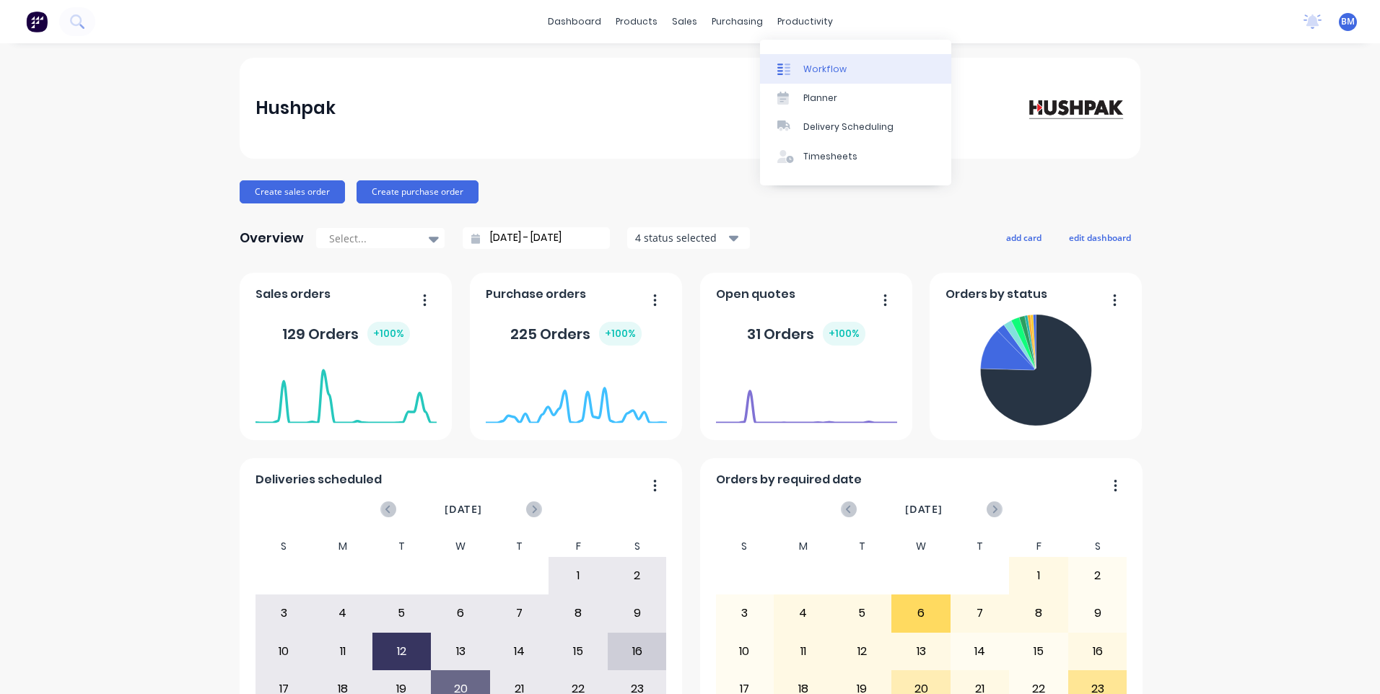
click at [795, 68] on div at bounding box center [788, 69] width 22 height 13
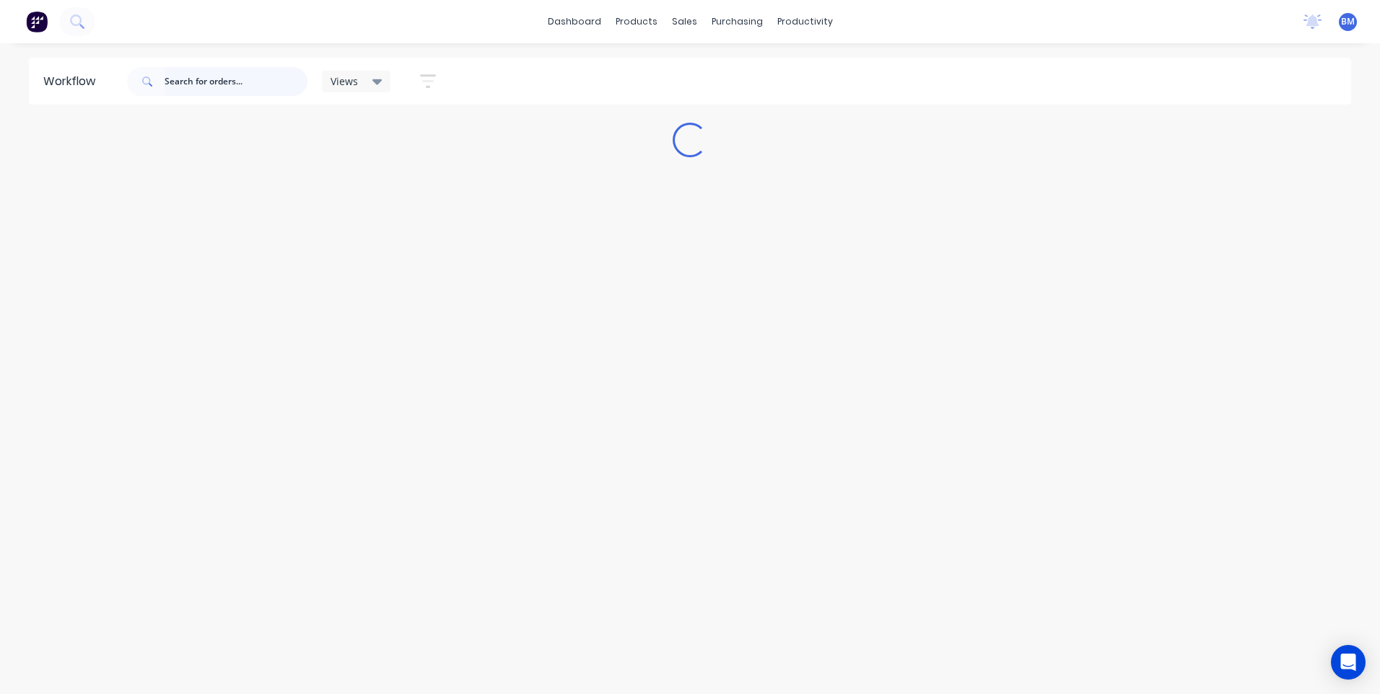
click at [232, 89] on input "text" at bounding box center [236, 81] width 143 height 29
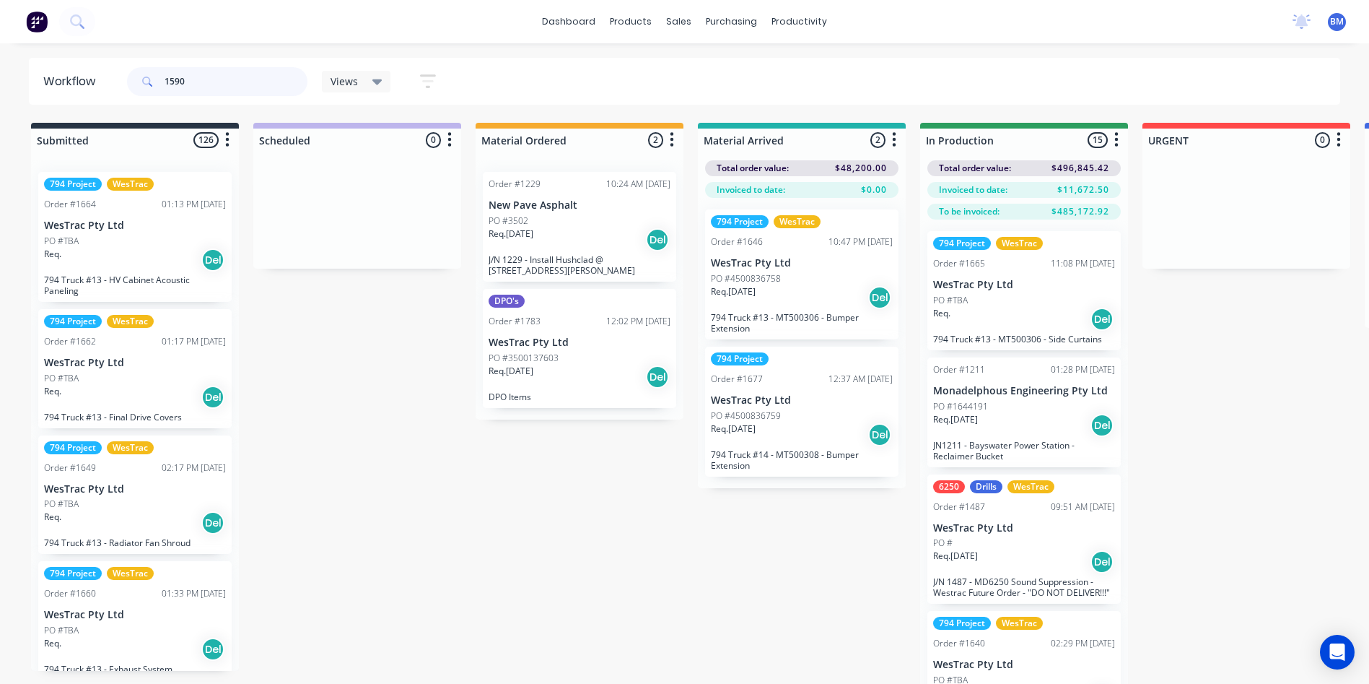
click at [209, 81] on input "1590" at bounding box center [236, 81] width 143 height 29
type input "1590"
click at [686, 58] on link "Sales Orders" at bounding box center [755, 68] width 191 height 29
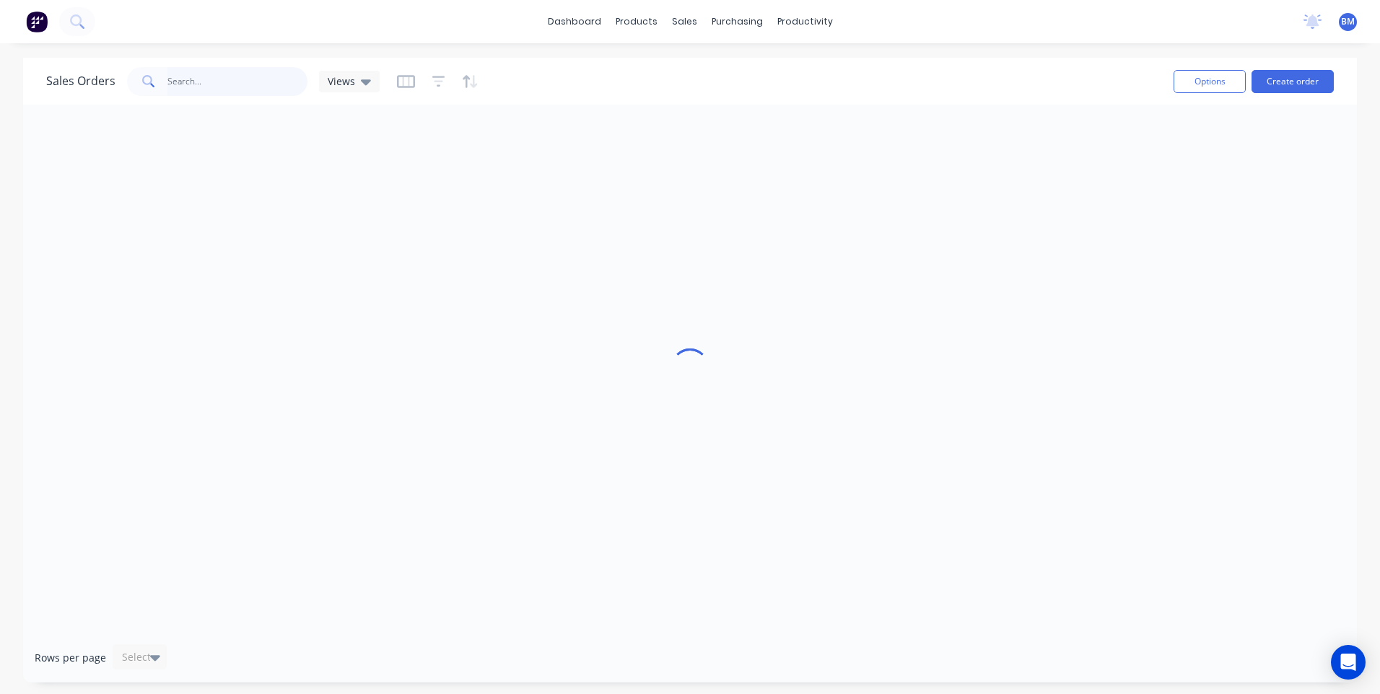
click at [231, 79] on input "text" at bounding box center [237, 81] width 141 height 29
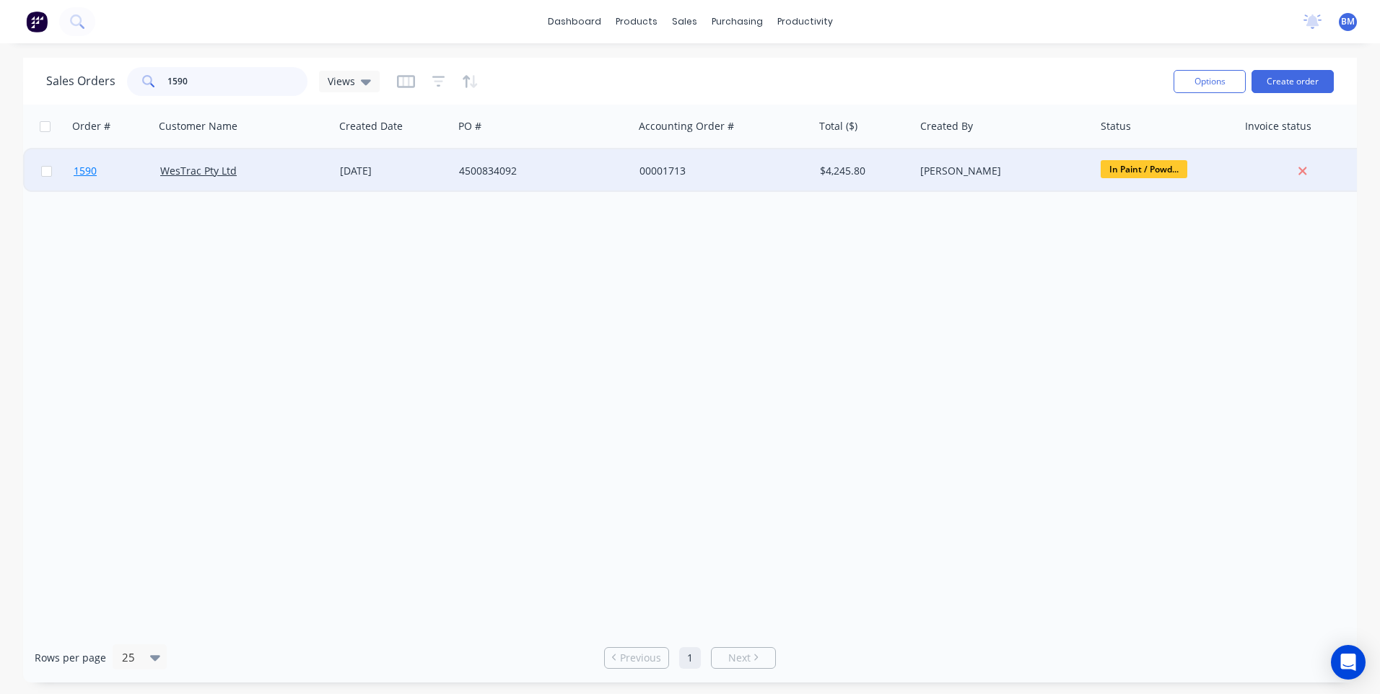
type input "1590"
click at [78, 173] on span "1590" at bounding box center [85, 171] width 23 height 14
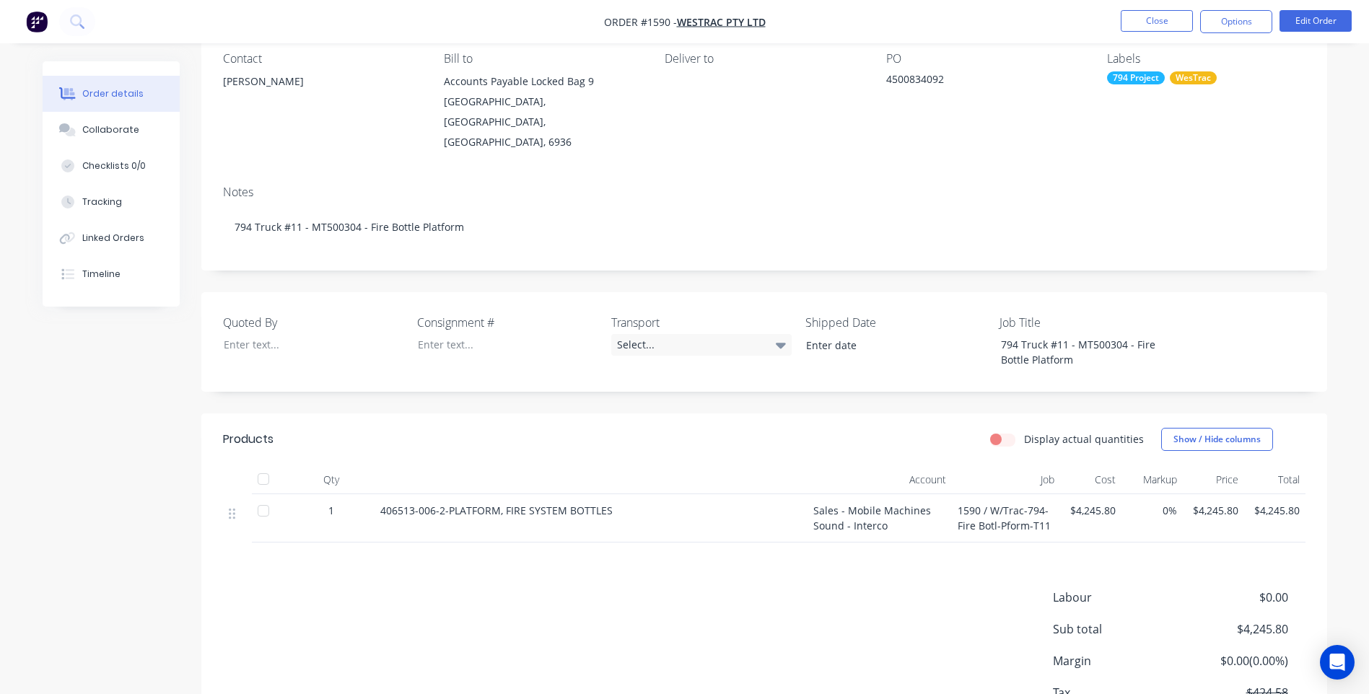
scroll to position [214, 0]
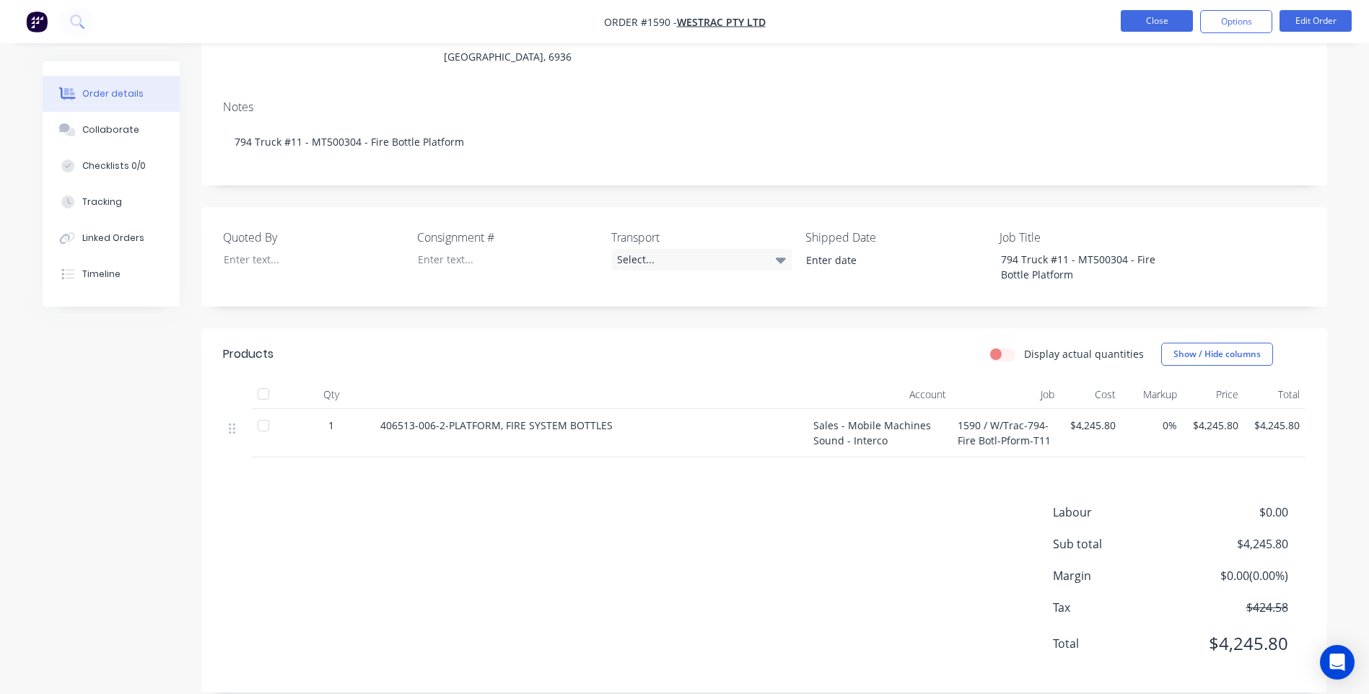
click at [1138, 12] on button "Close" at bounding box center [1157, 21] width 72 height 22
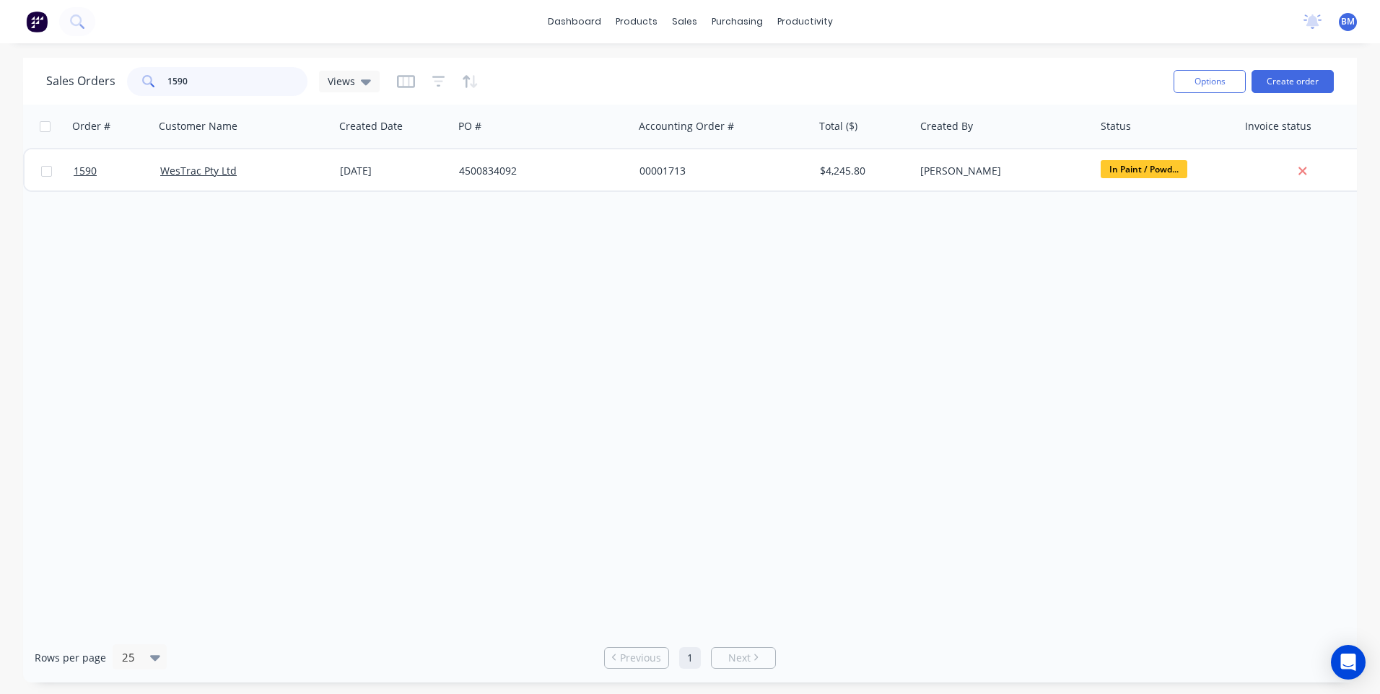
drag, startPoint x: 192, startPoint y: 86, endPoint x: 140, endPoint y: 82, distance: 52.1
click at [151, 82] on div "1590" at bounding box center [217, 81] width 180 height 29
type input "hydraulic"
click at [186, 216] on div "Order # Customer Name Created Date PO # Accounting Order # Total ($) Created By…" at bounding box center [690, 369] width 1334 height 528
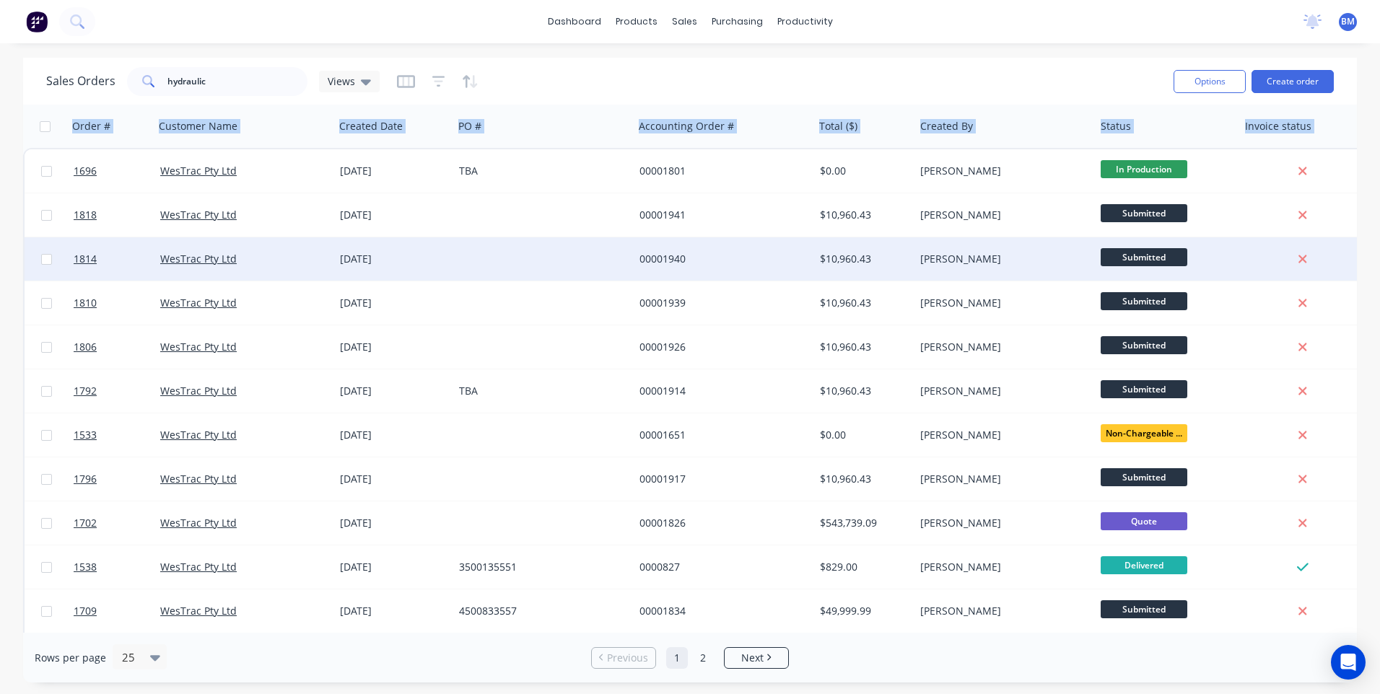
drag, startPoint x: 185, startPoint y: 216, endPoint x: 300, endPoint y: 242, distance: 117.7
click at [300, 242] on div "WesTrac Pty Ltd" at bounding box center [244, 258] width 180 height 43
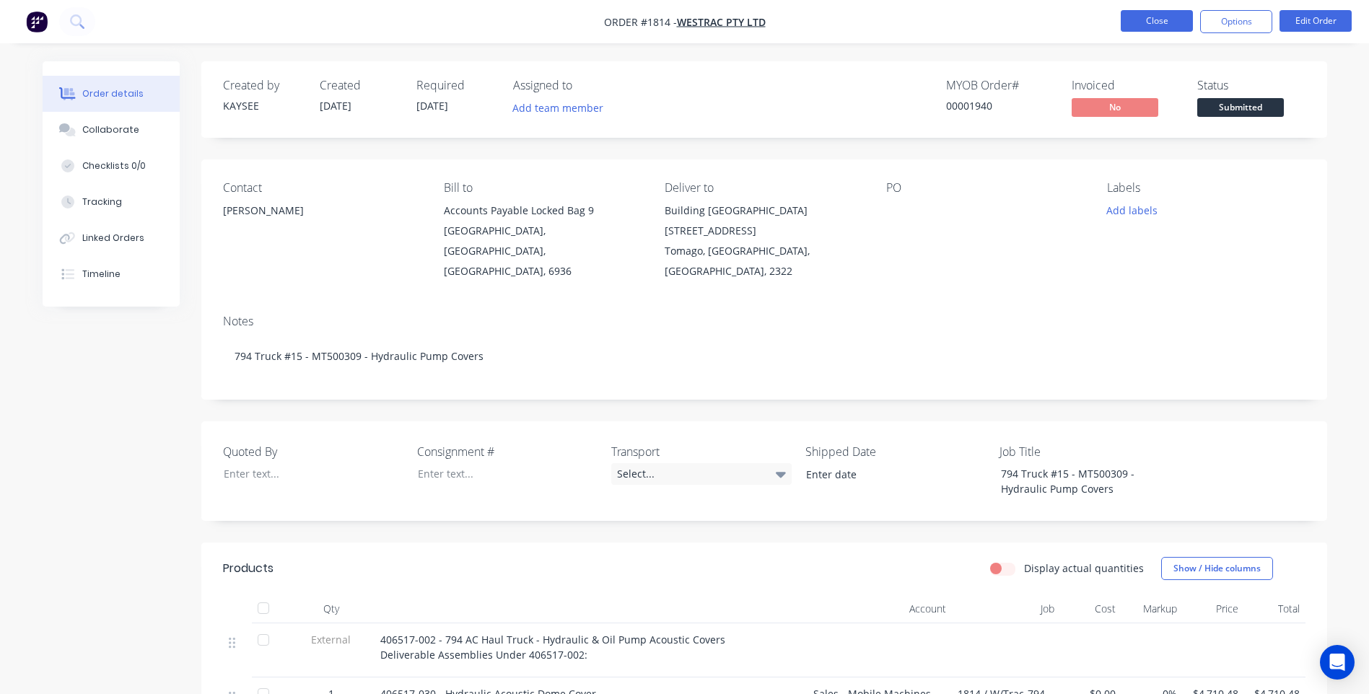
click at [1156, 17] on button "Close" at bounding box center [1157, 21] width 72 height 22
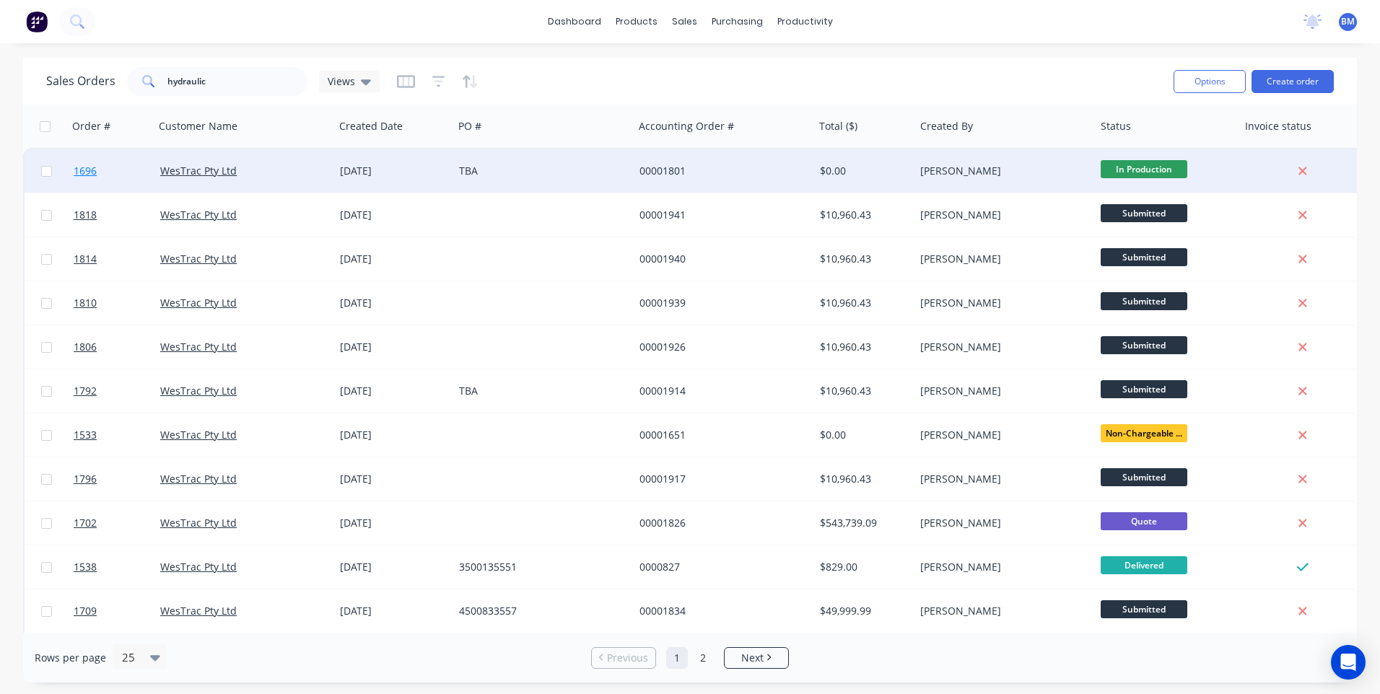
click at [84, 170] on span "1696" at bounding box center [85, 171] width 23 height 14
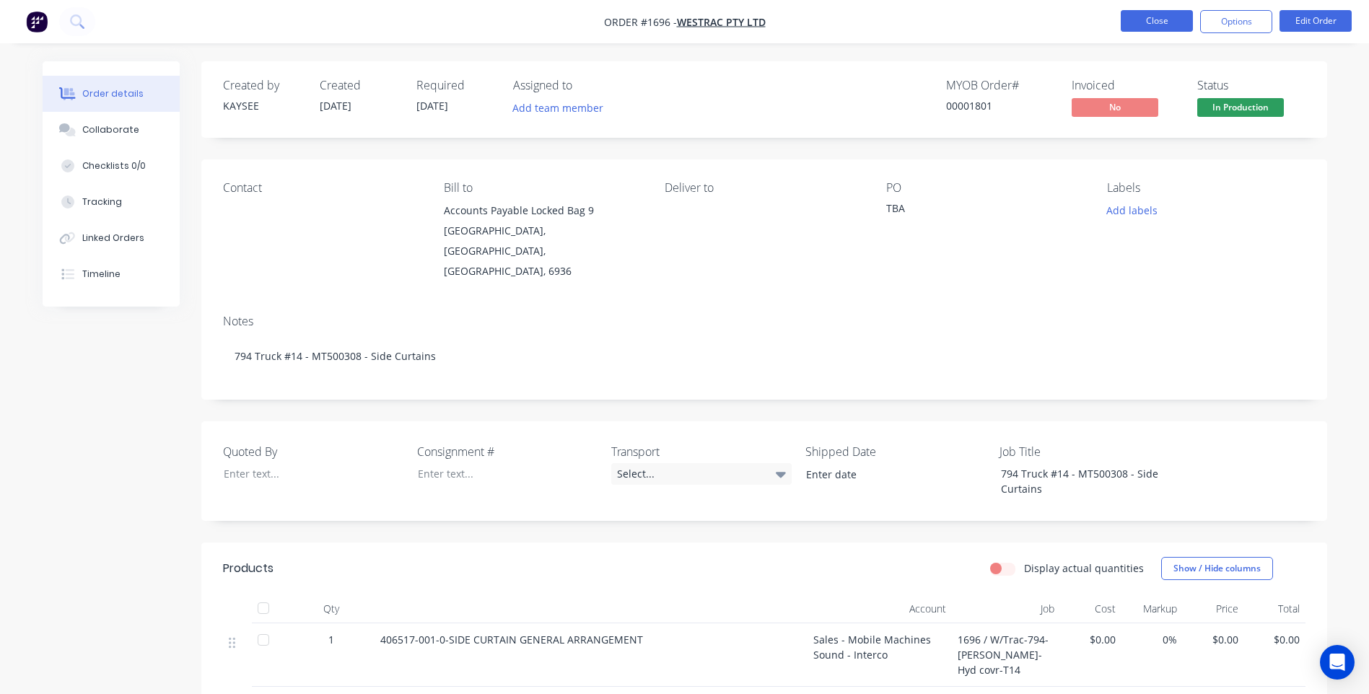
click at [1163, 30] on button "Close" at bounding box center [1157, 21] width 72 height 22
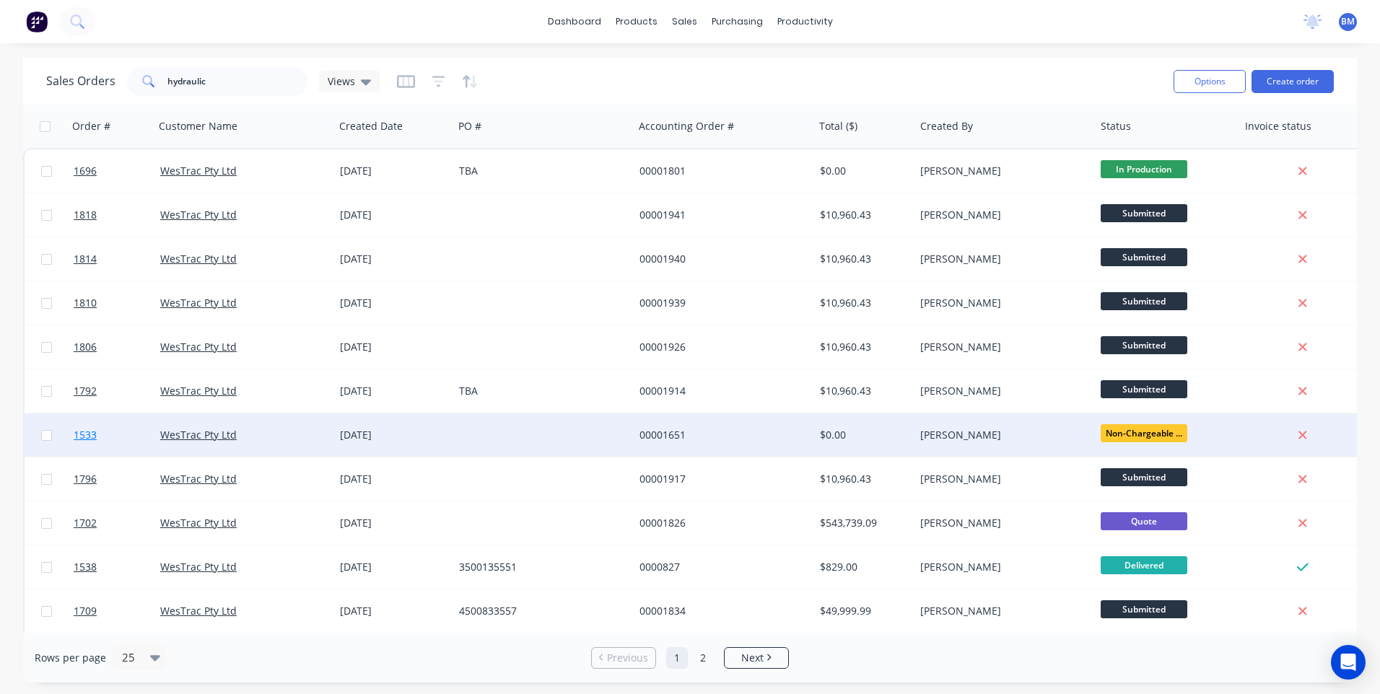
click at [90, 435] on span "1533" at bounding box center [85, 435] width 23 height 14
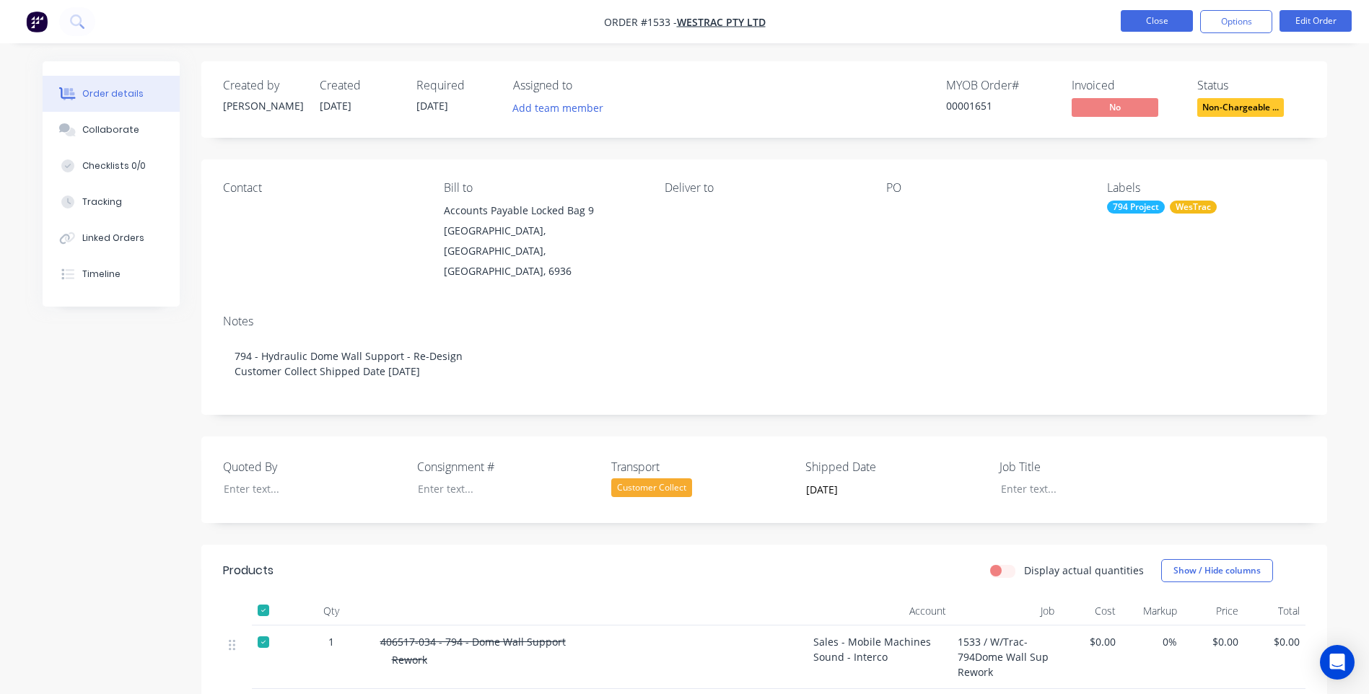
click at [1166, 20] on button "Close" at bounding box center [1157, 21] width 72 height 22
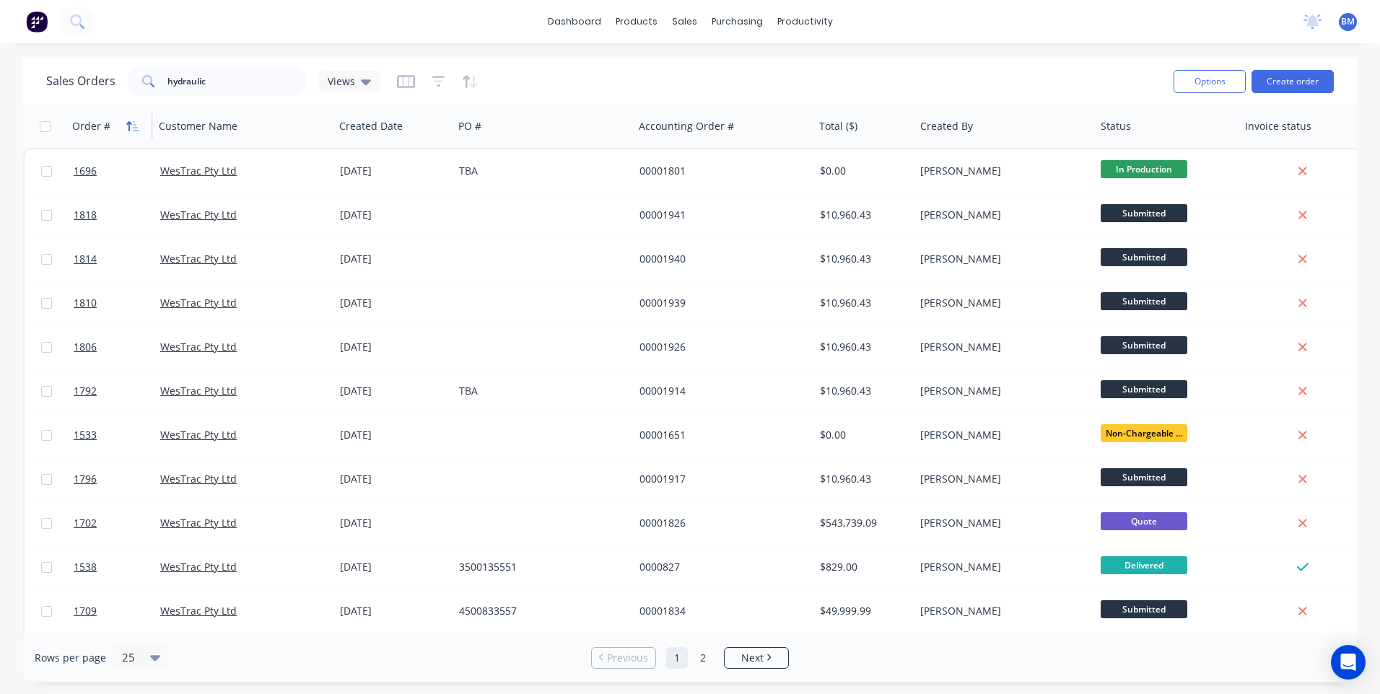
click at [133, 128] on icon "button" at bounding box center [136, 126] width 6 height 10
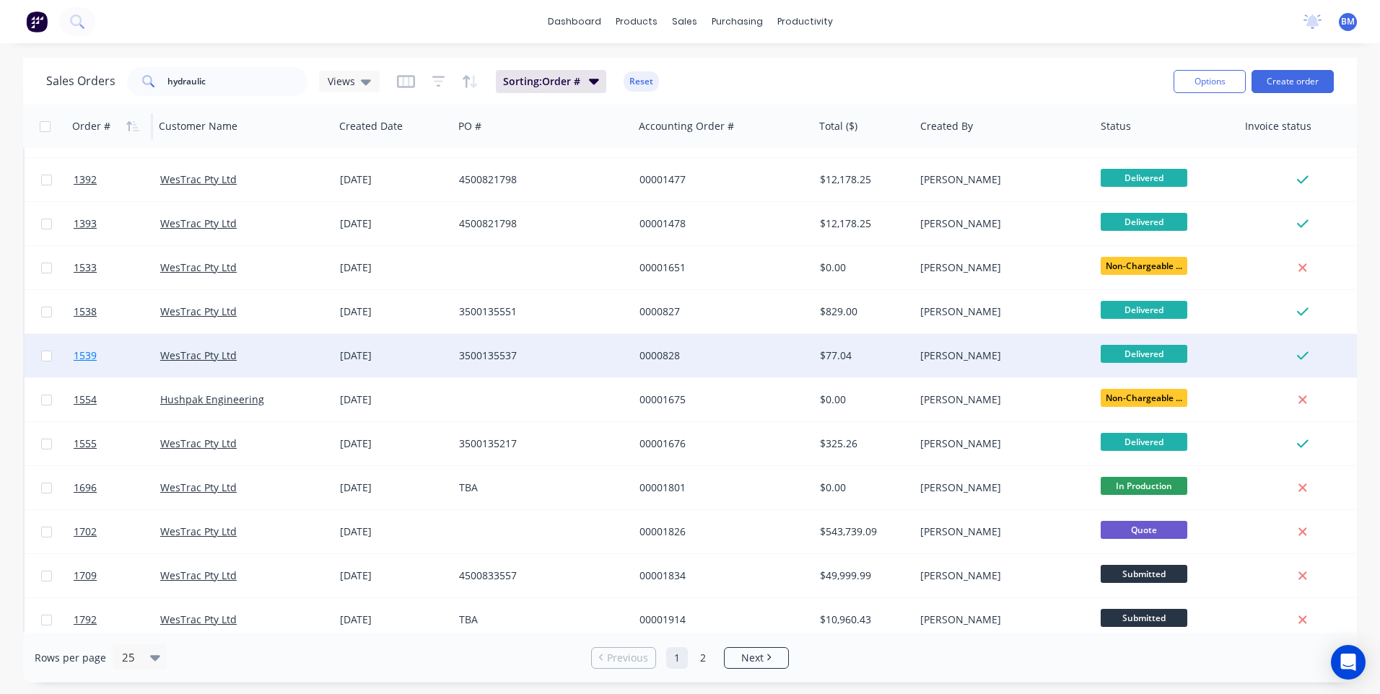
scroll to position [433, 0]
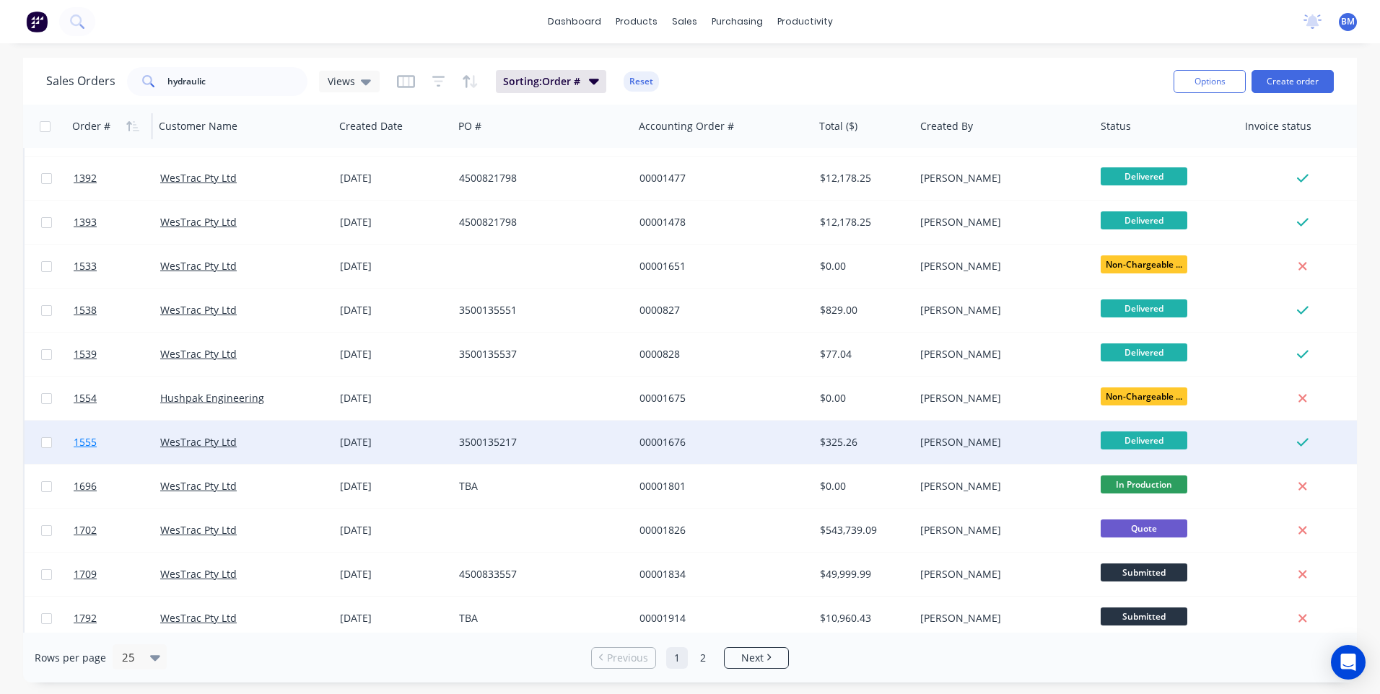
click at [82, 446] on span "1555" at bounding box center [85, 442] width 23 height 14
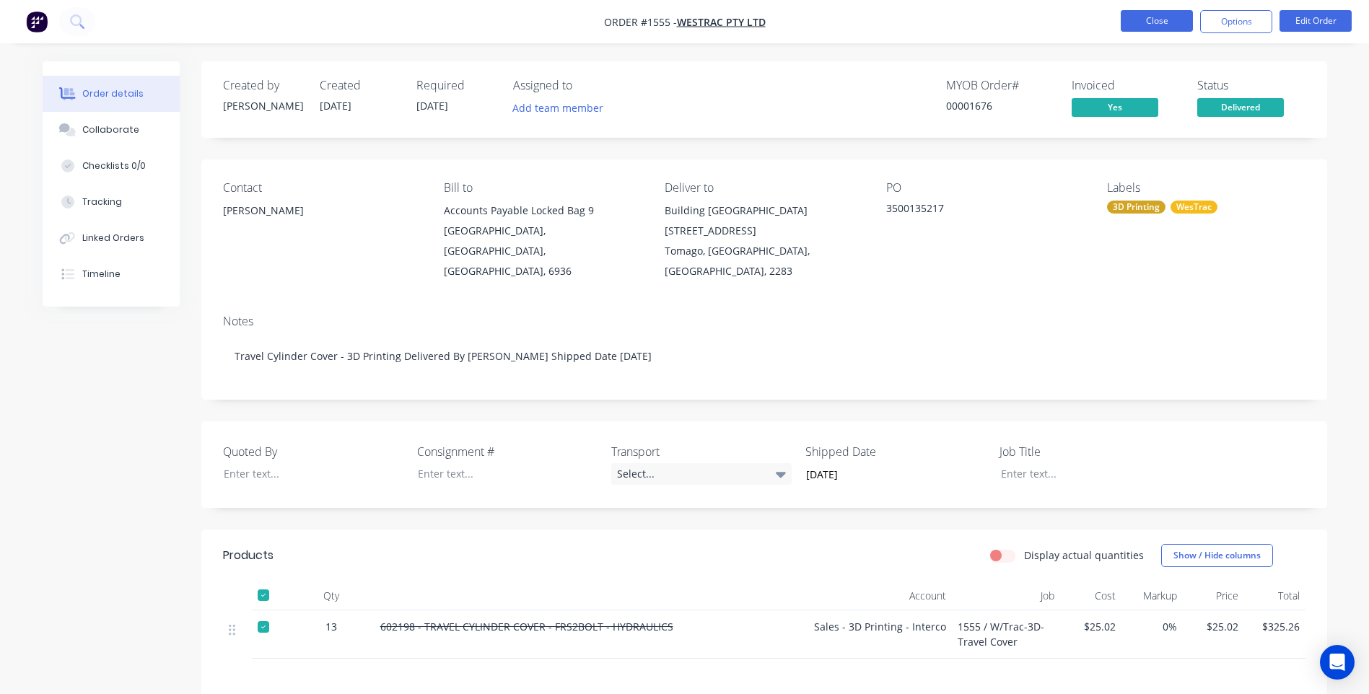
click at [1131, 13] on button "Close" at bounding box center [1157, 21] width 72 height 22
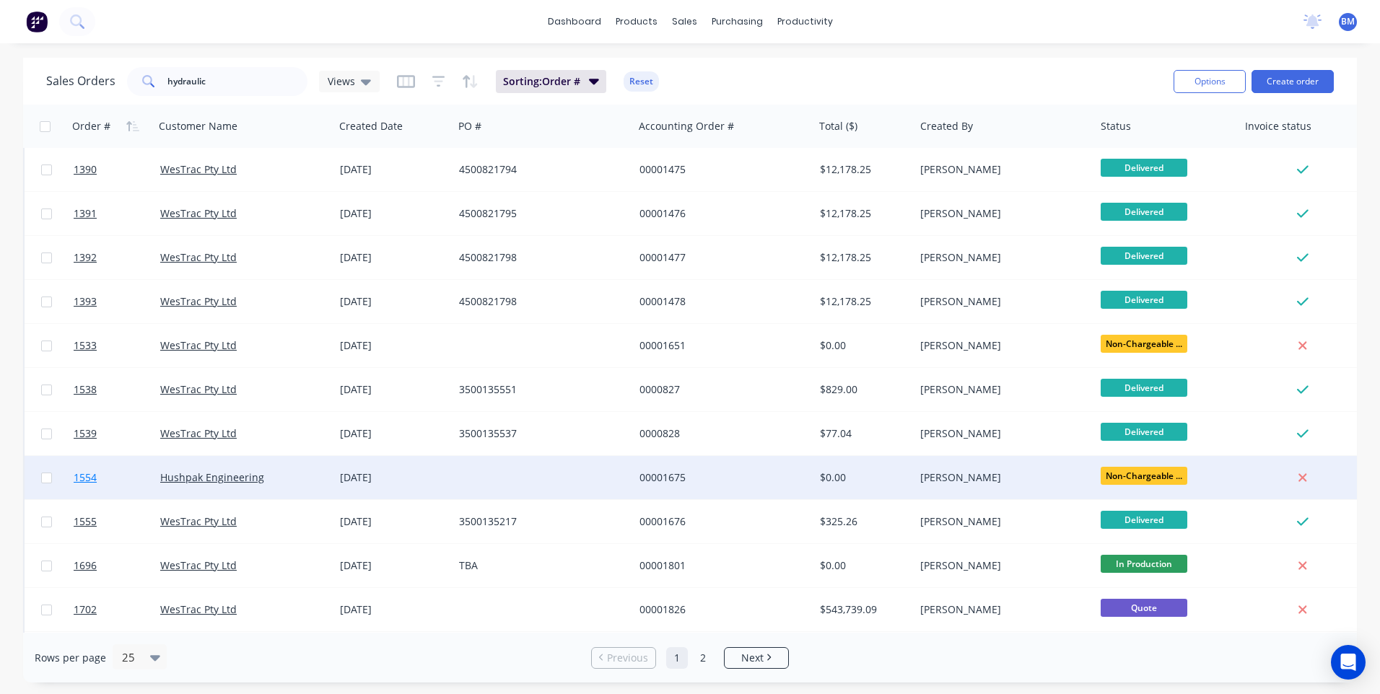
scroll to position [361, 0]
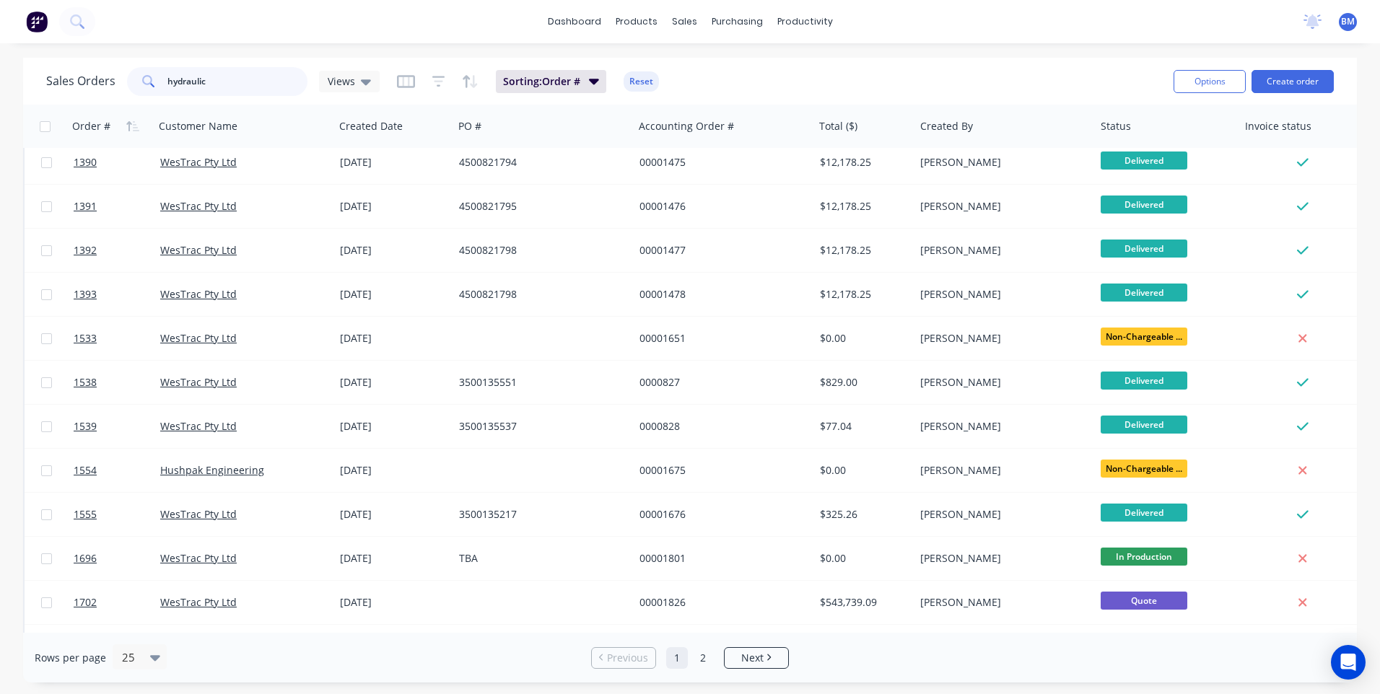
drag, startPoint x: 281, startPoint y: 89, endPoint x: -32, endPoint y: 110, distance: 313.3
click at [0, 110] on html "dashboard products sales purchasing productivity dashboard products Product Cat…" at bounding box center [690, 347] width 1380 height 694
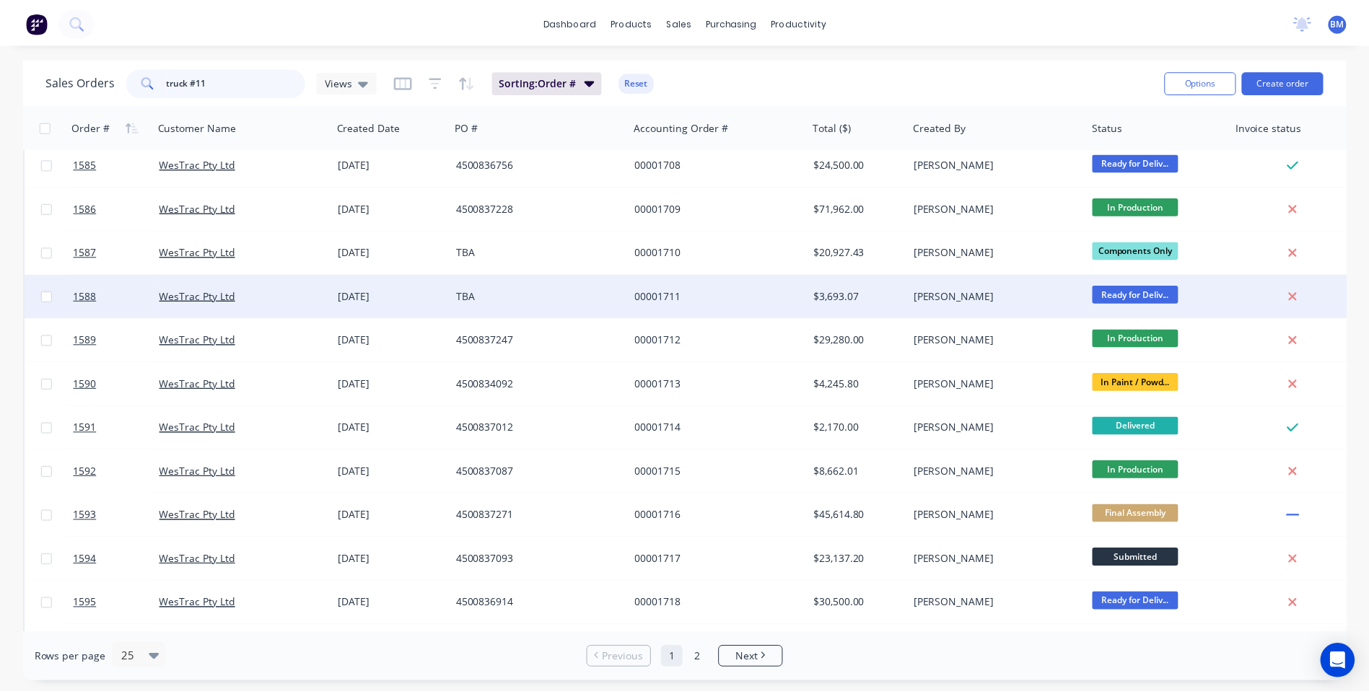
scroll to position [0, 0]
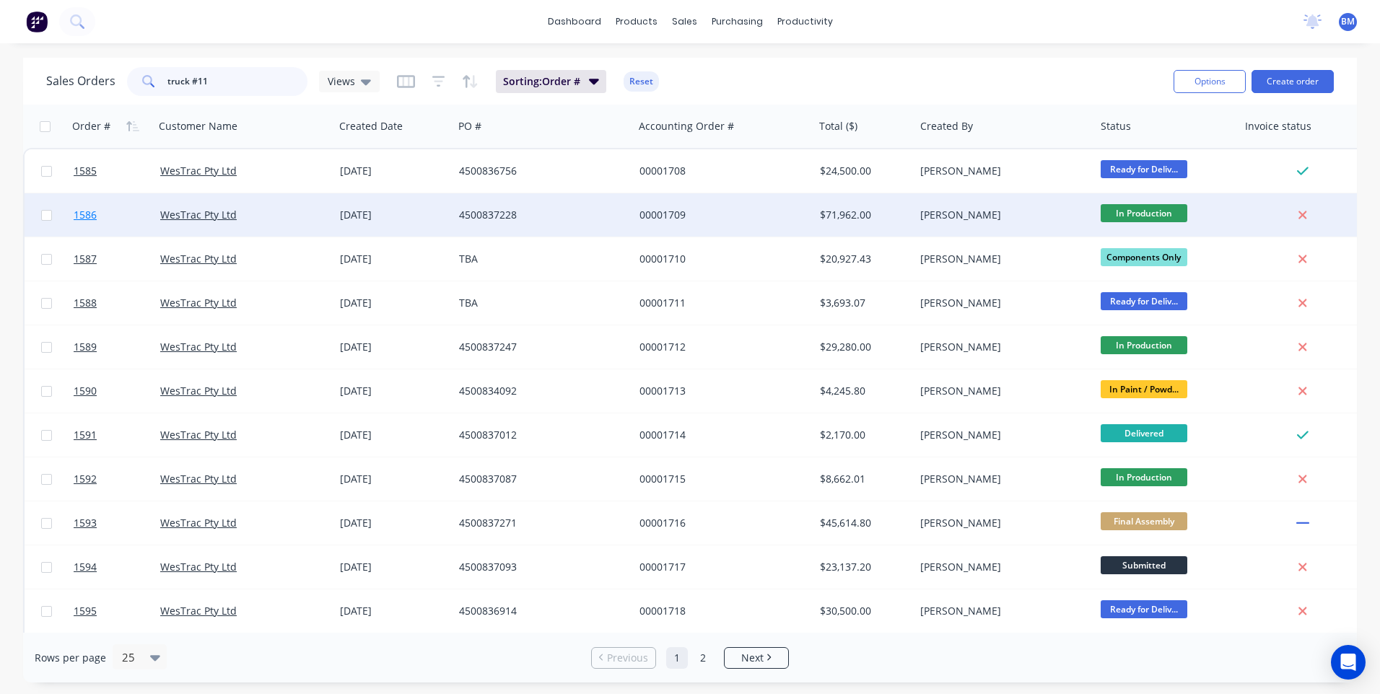
type input "truck #11"
click at [94, 219] on span "1586" at bounding box center [85, 215] width 23 height 14
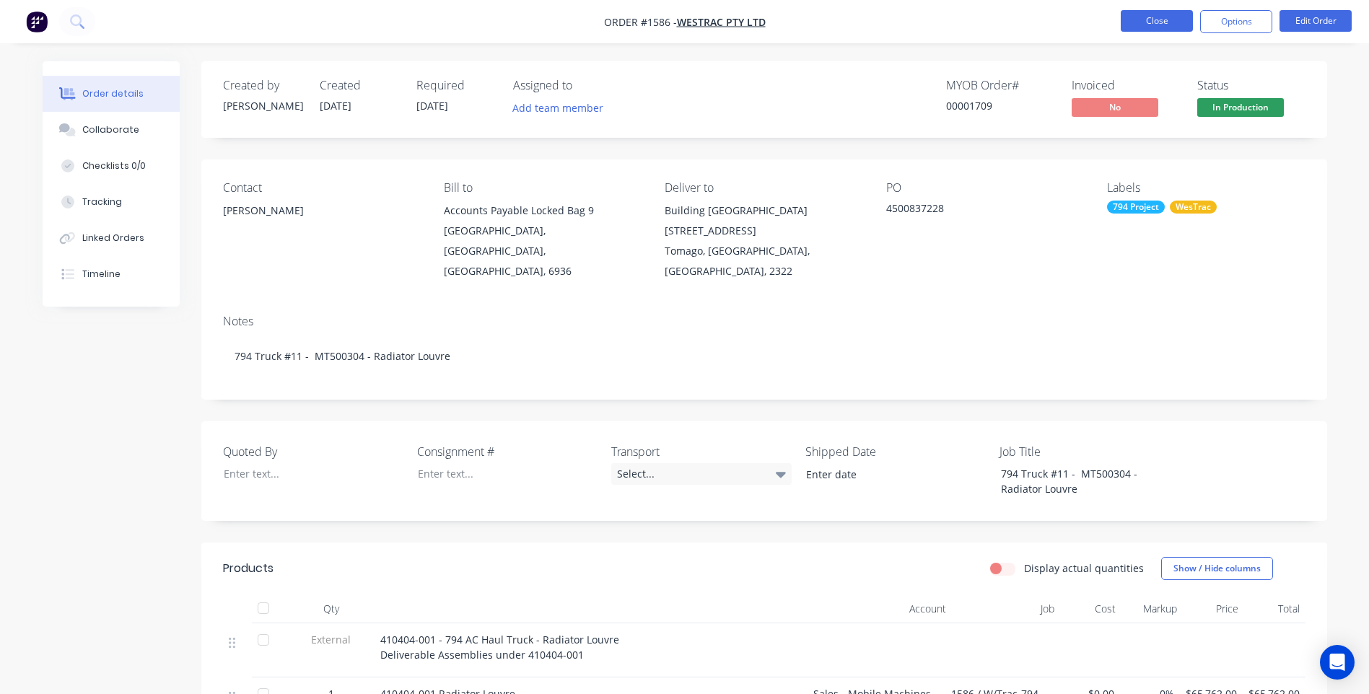
click at [1132, 20] on button "Close" at bounding box center [1157, 21] width 72 height 22
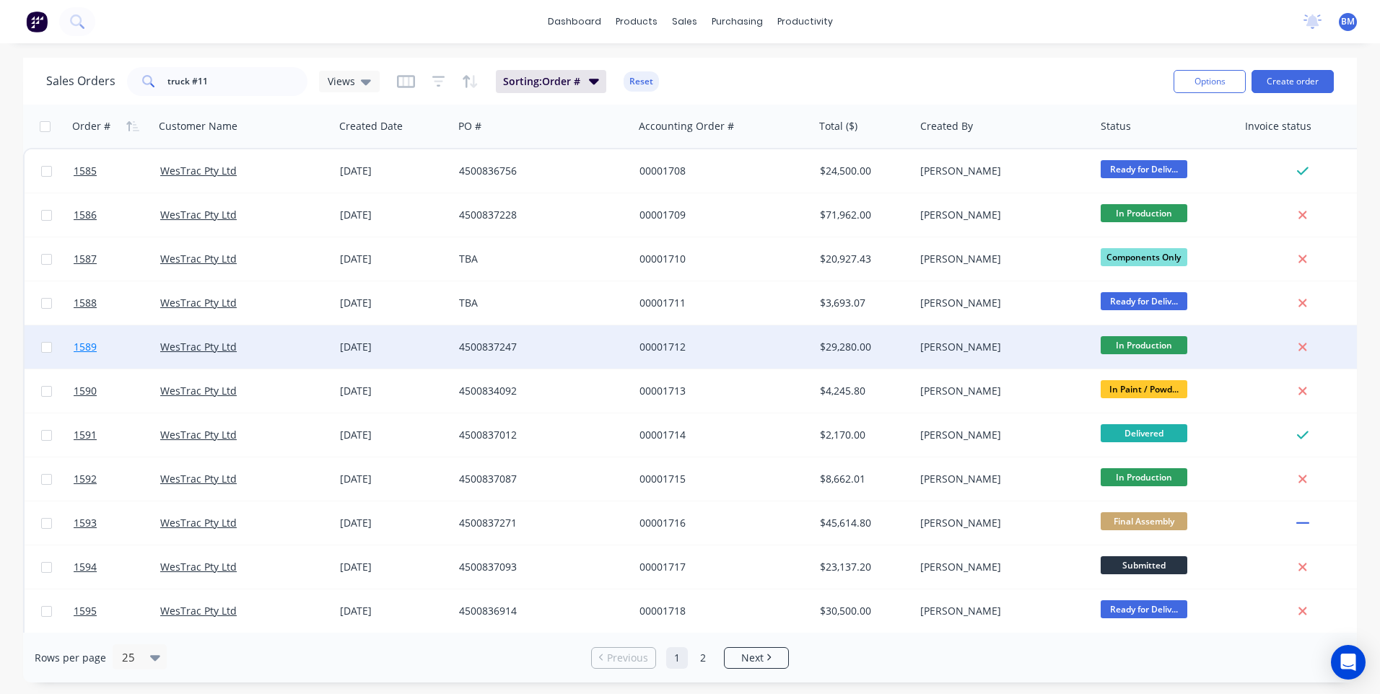
click at [79, 346] on span "1589" at bounding box center [85, 347] width 23 height 14
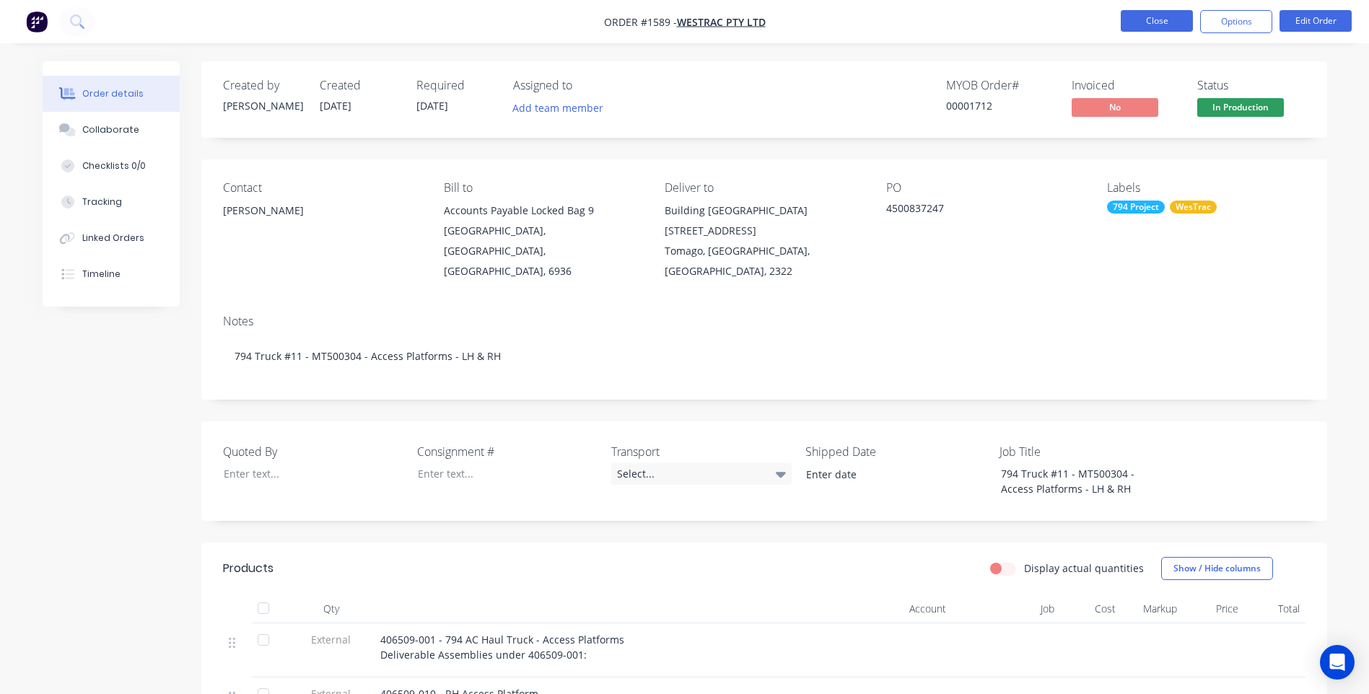
click at [1139, 18] on button "Close" at bounding box center [1157, 21] width 72 height 22
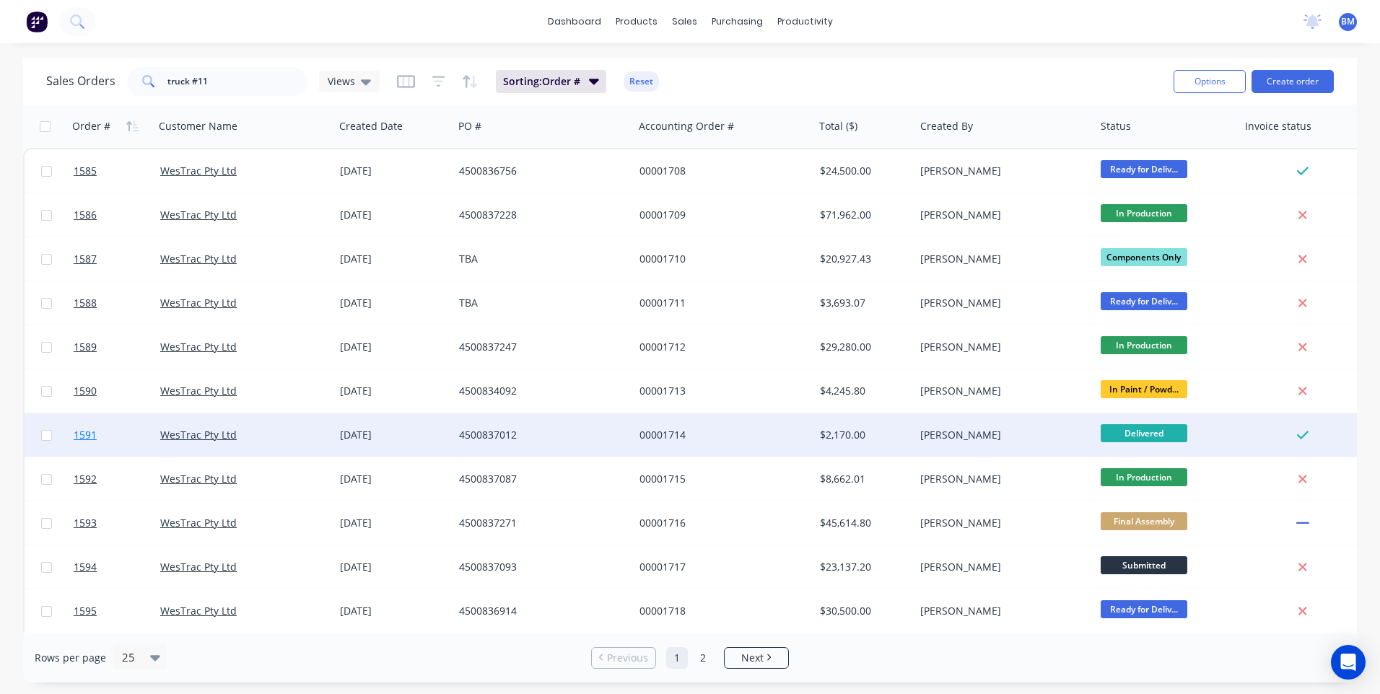
click at [87, 430] on span "1591" at bounding box center [85, 435] width 23 height 14
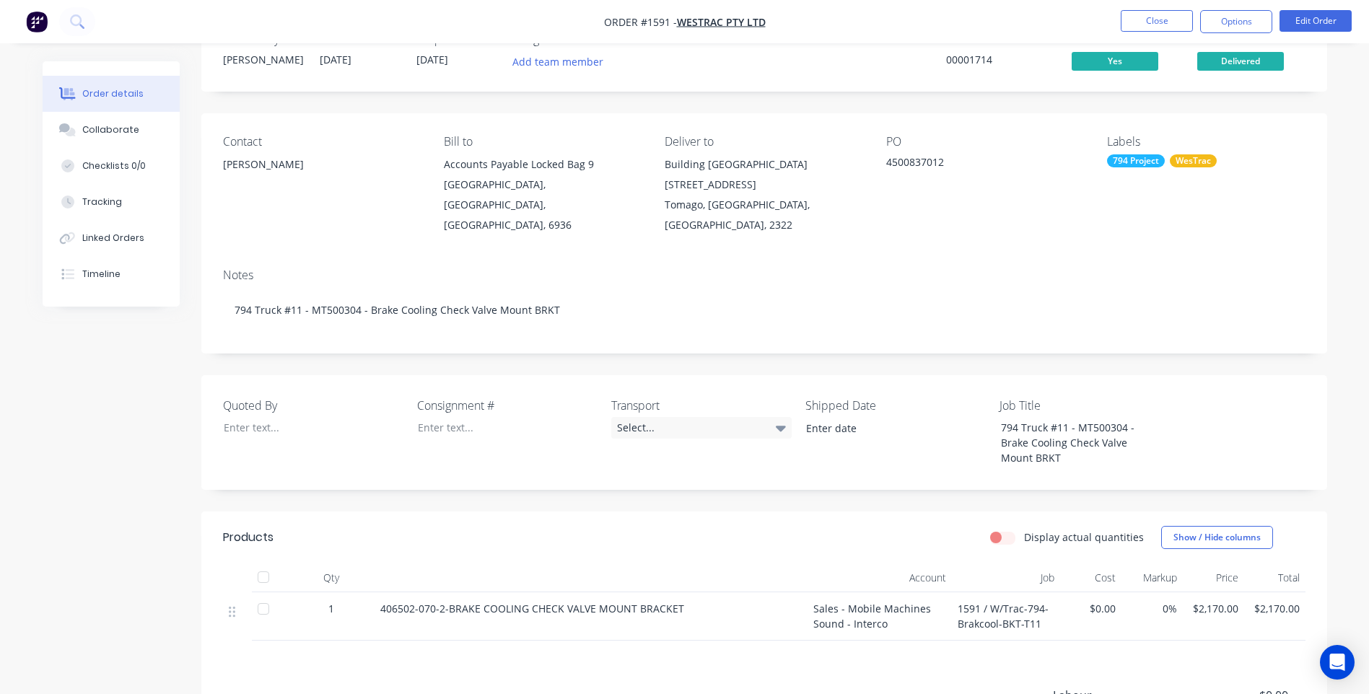
scroll to position [72, 0]
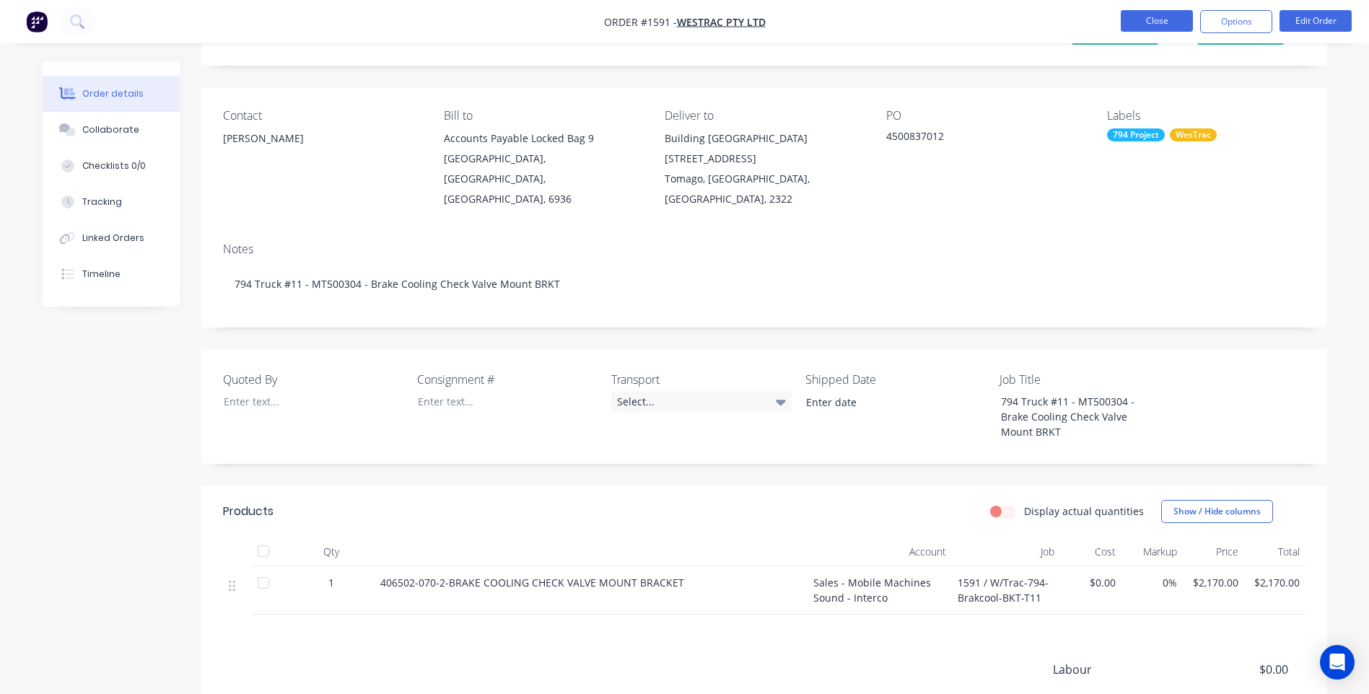
click at [1144, 12] on button "Close" at bounding box center [1157, 21] width 72 height 22
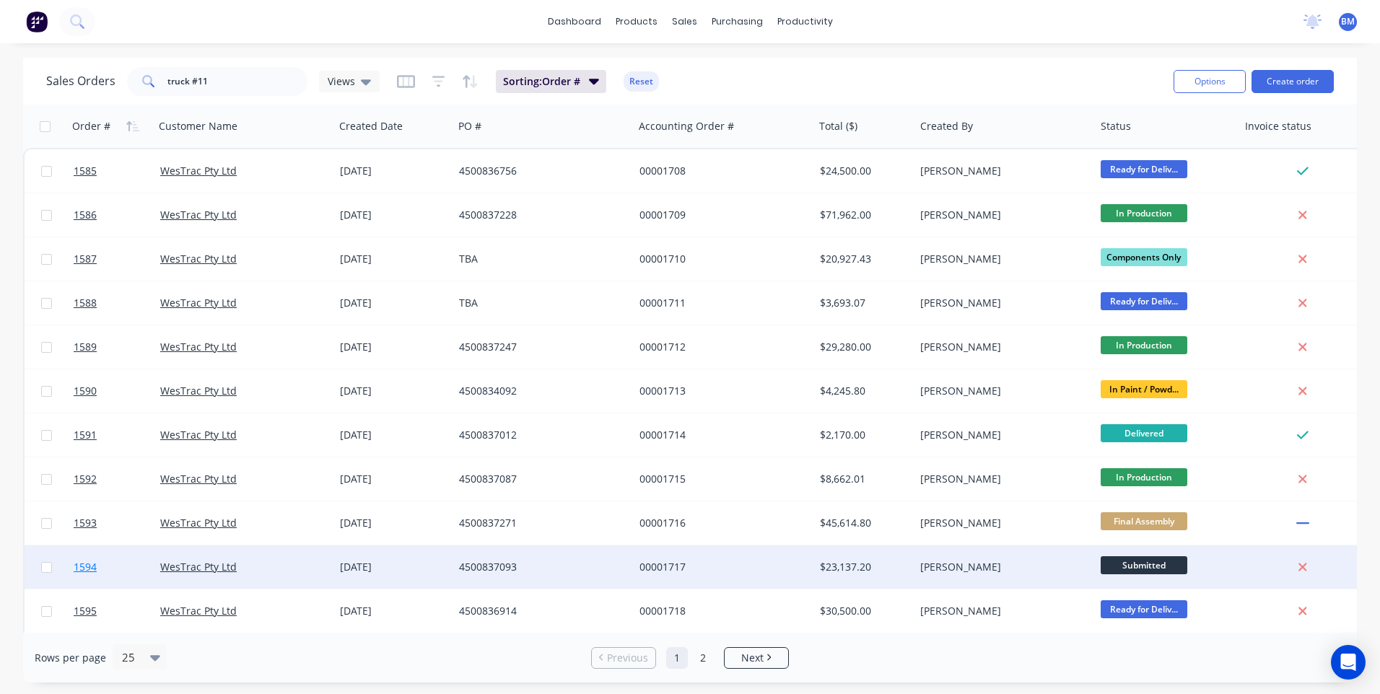
scroll to position [72, 0]
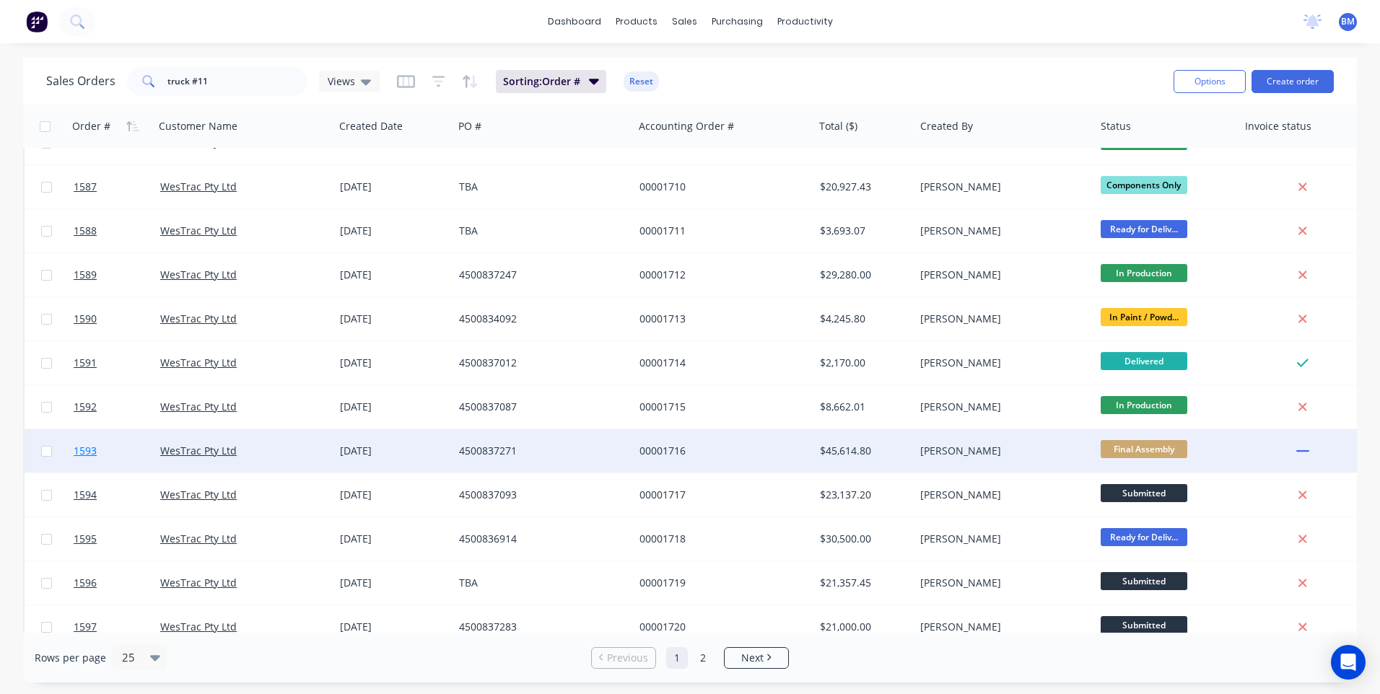
click at [87, 456] on span "1593" at bounding box center [85, 451] width 23 height 14
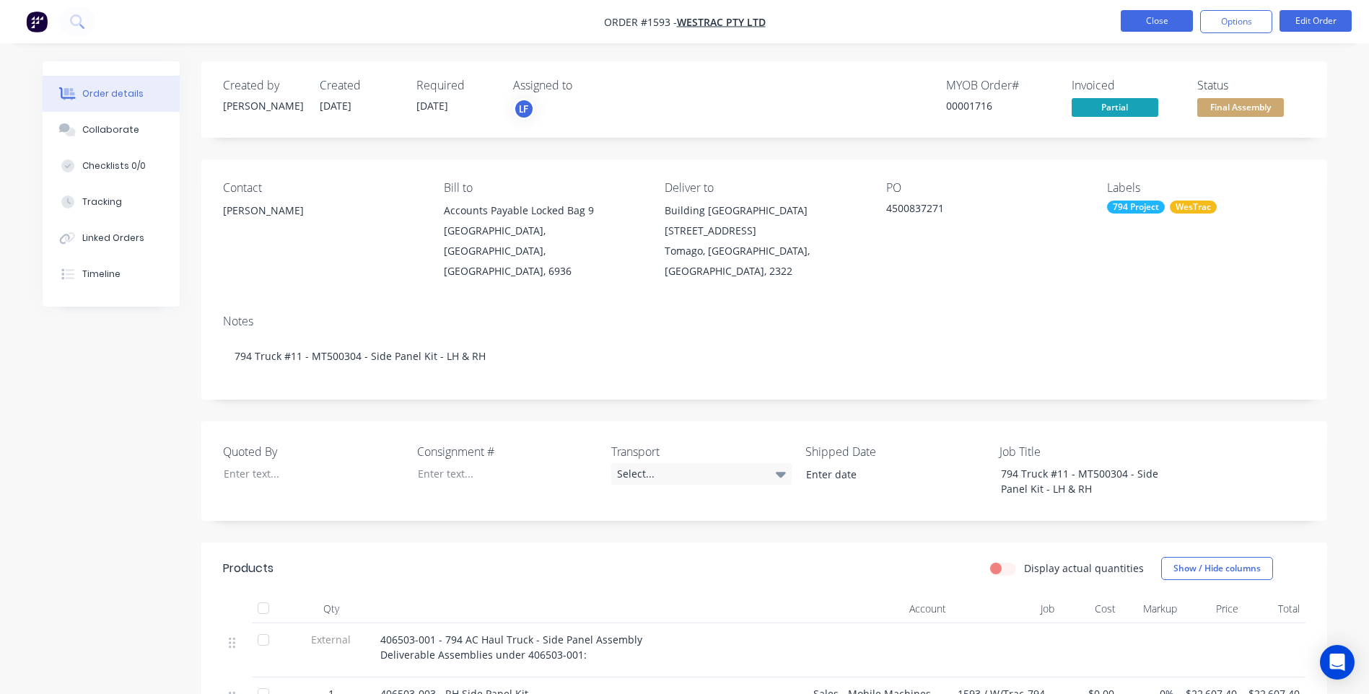
click at [1158, 27] on button "Close" at bounding box center [1157, 21] width 72 height 22
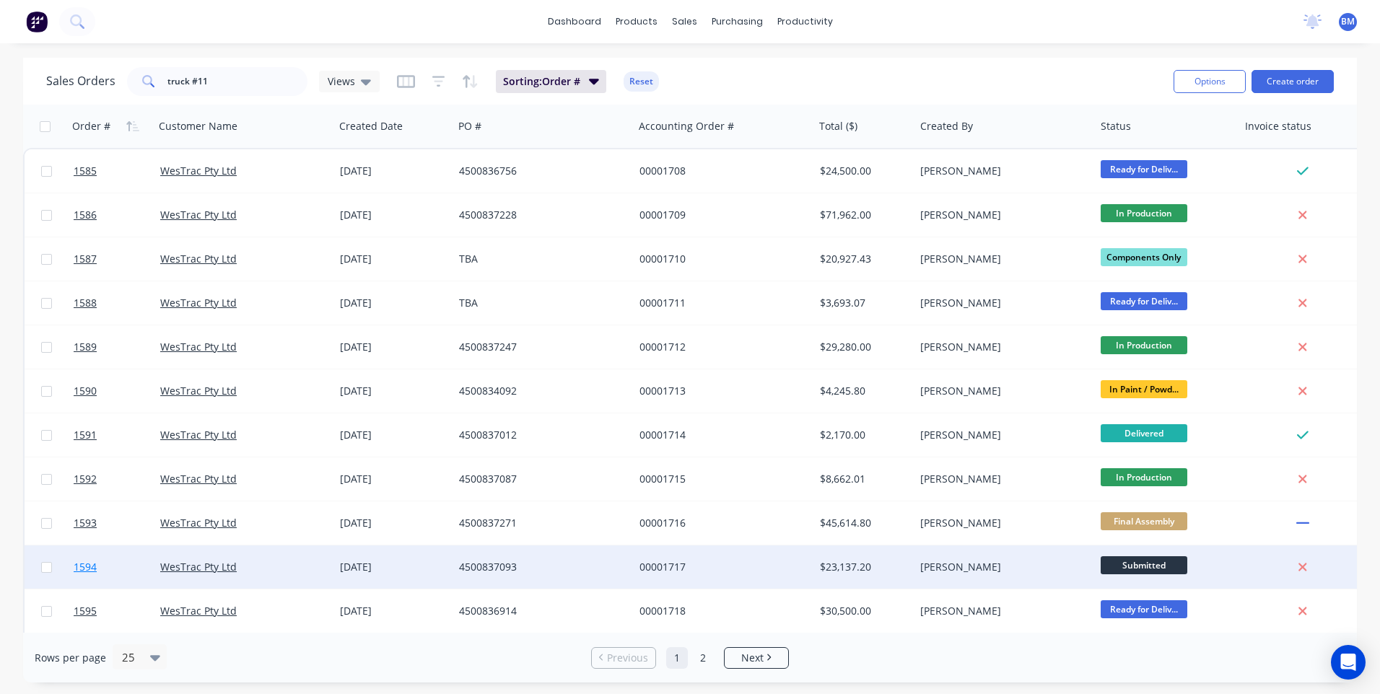
click at [84, 569] on span "1594" at bounding box center [85, 567] width 23 height 14
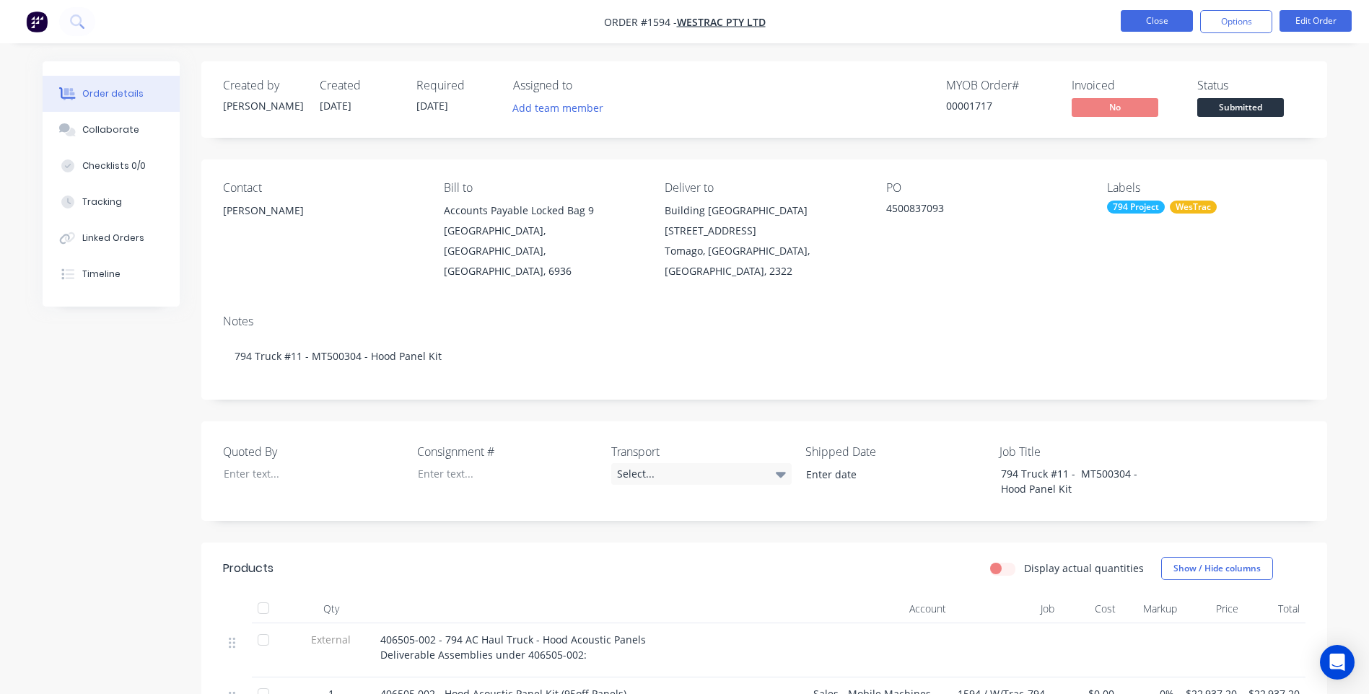
click at [1153, 30] on button "Close" at bounding box center [1157, 21] width 72 height 22
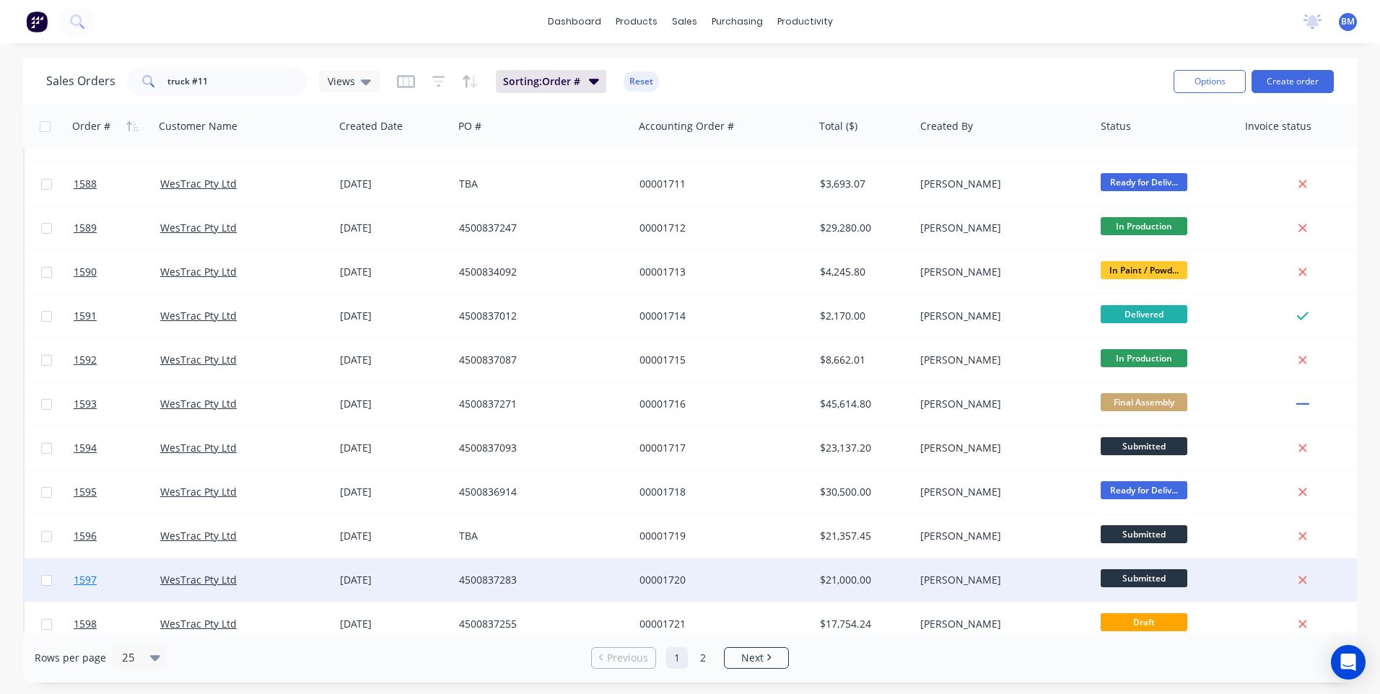
scroll to position [144, 0]
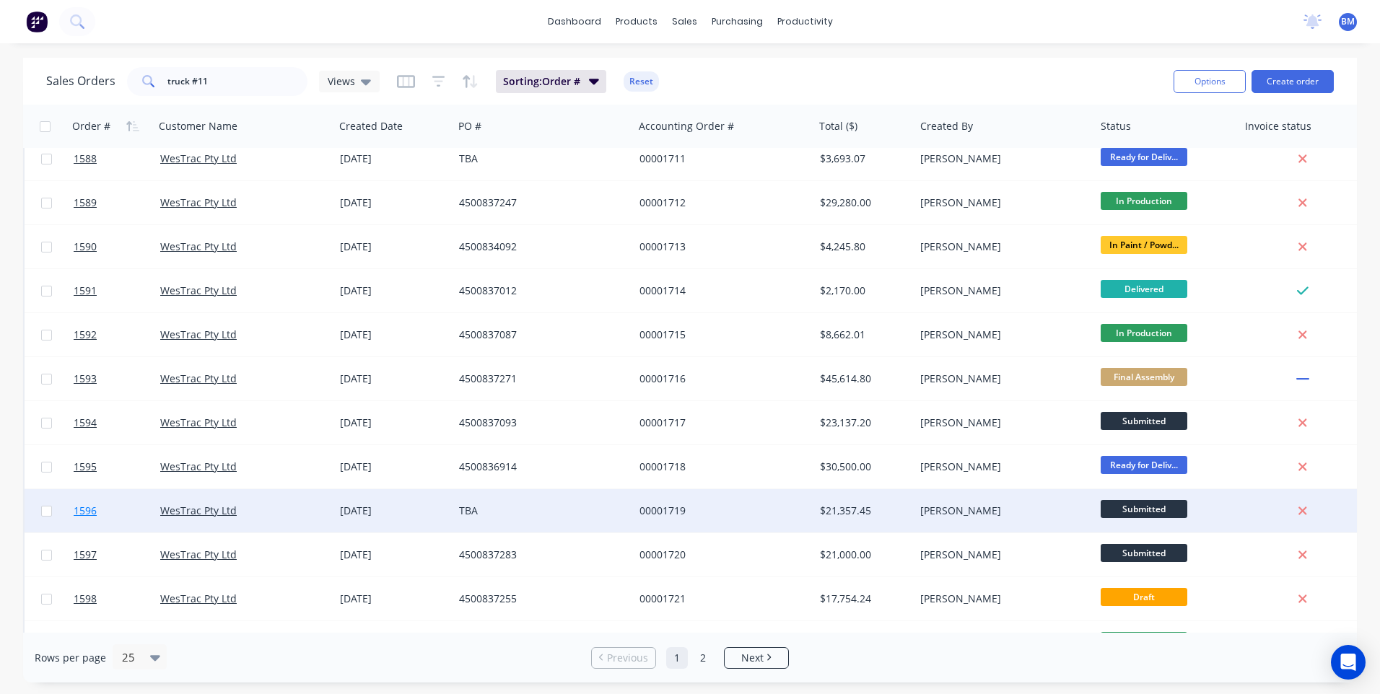
click at [83, 510] on span "1596" at bounding box center [85, 511] width 23 height 14
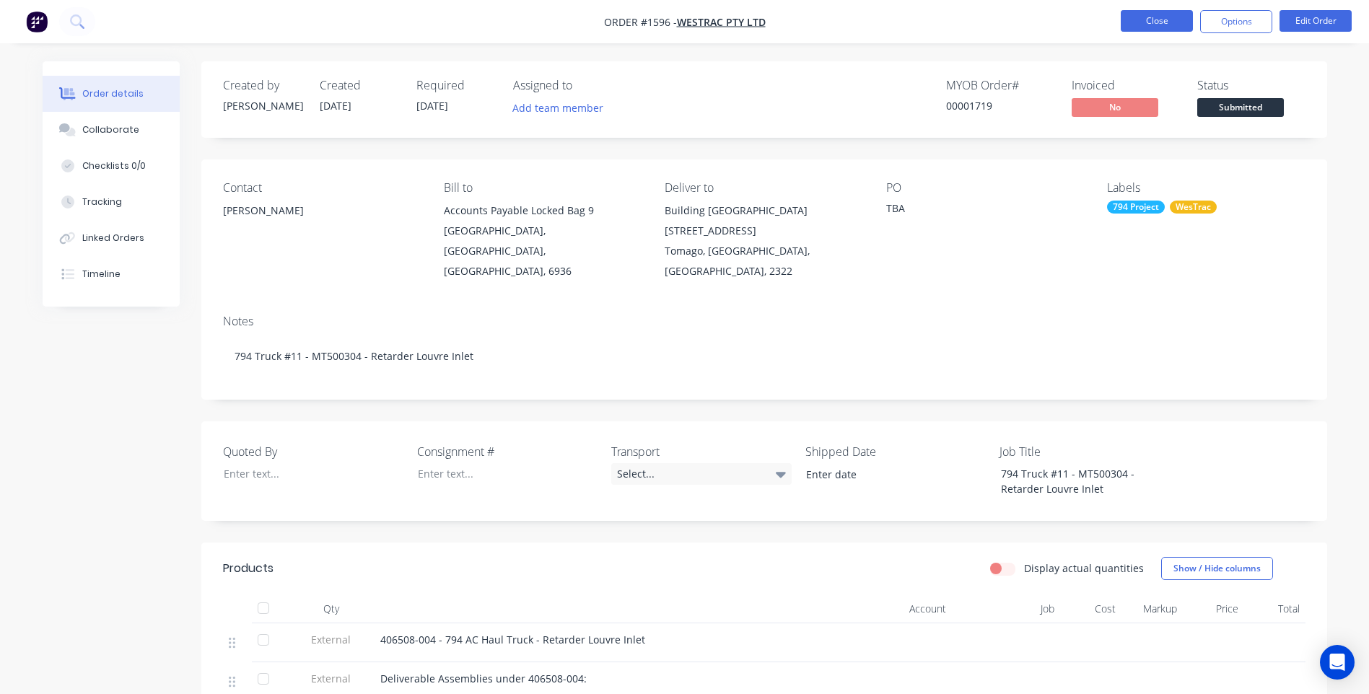
click at [1142, 29] on button "Close" at bounding box center [1157, 21] width 72 height 22
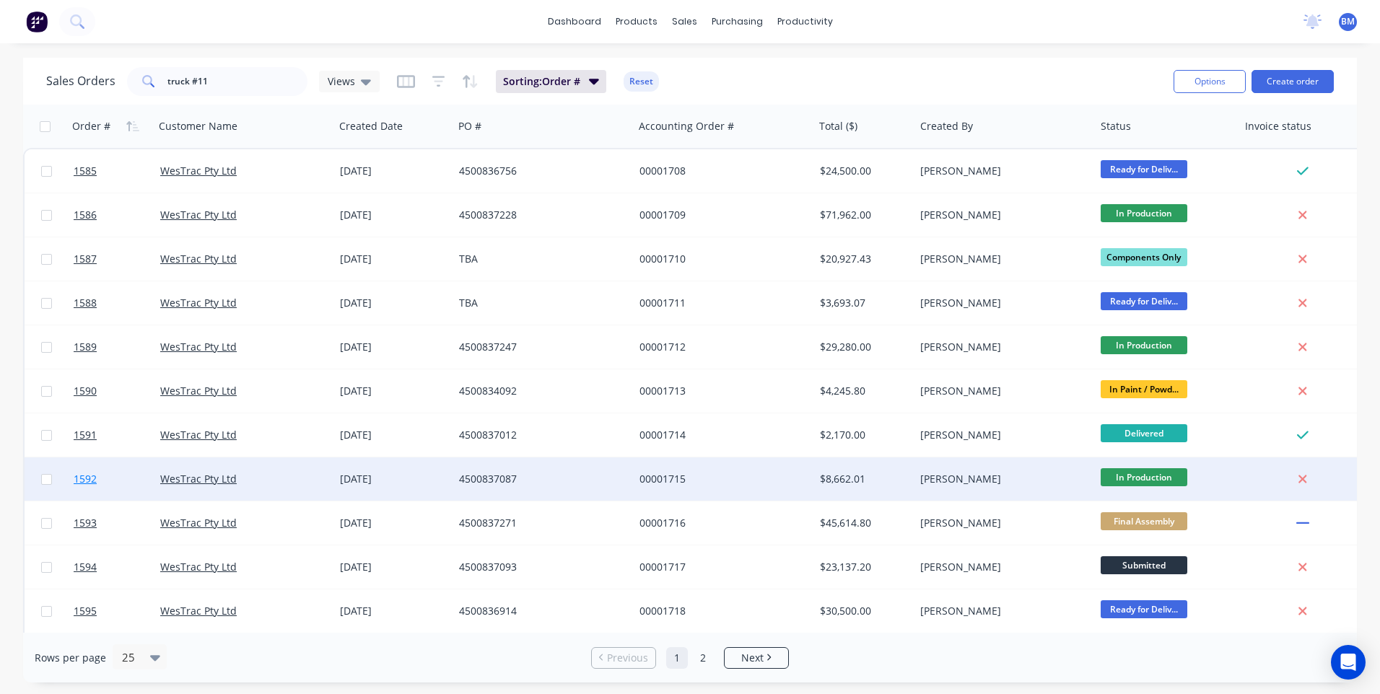
click at [89, 484] on span "1592" at bounding box center [85, 479] width 23 height 14
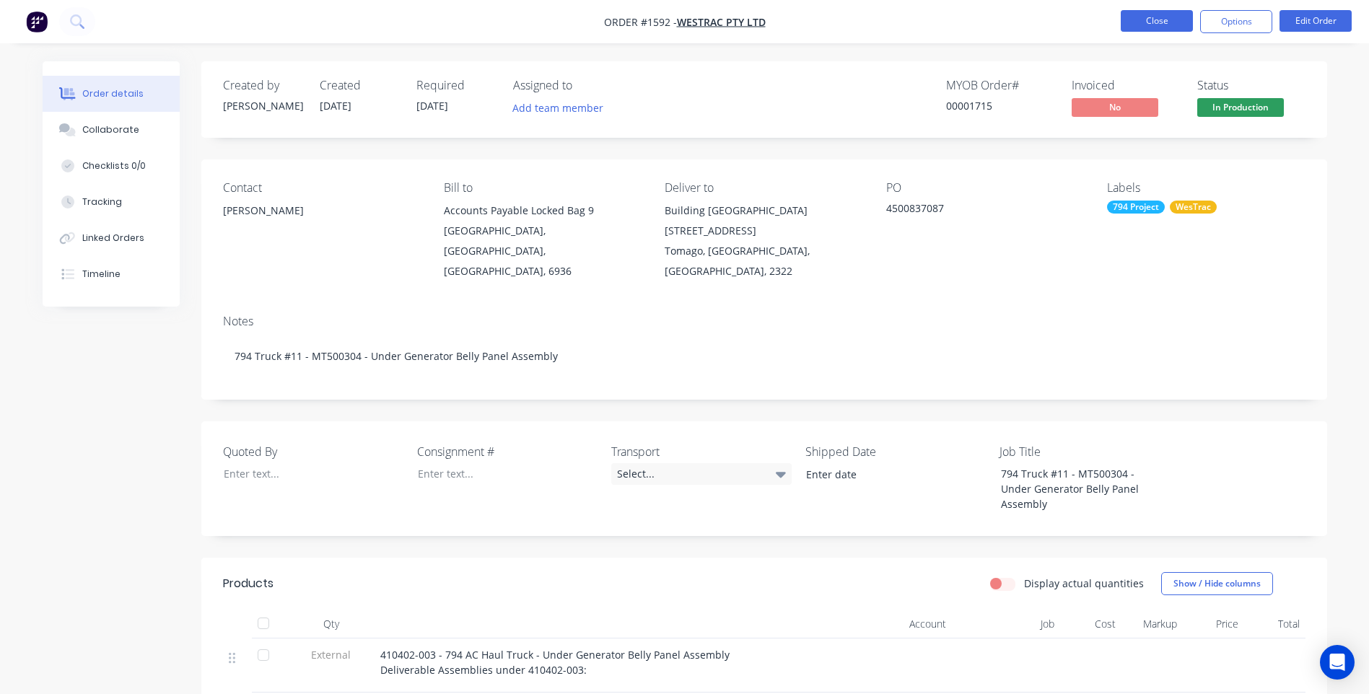
click at [1160, 30] on button "Close" at bounding box center [1157, 21] width 72 height 22
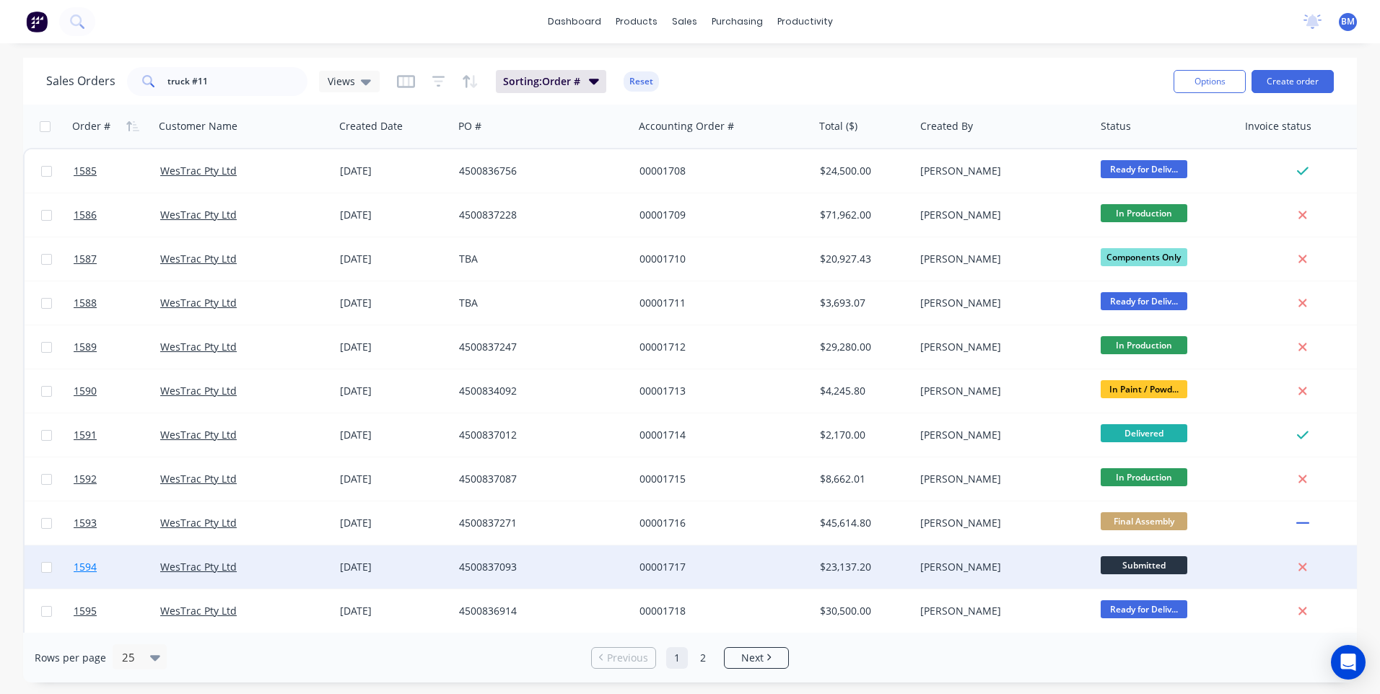
click at [84, 565] on span "1594" at bounding box center [85, 567] width 23 height 14
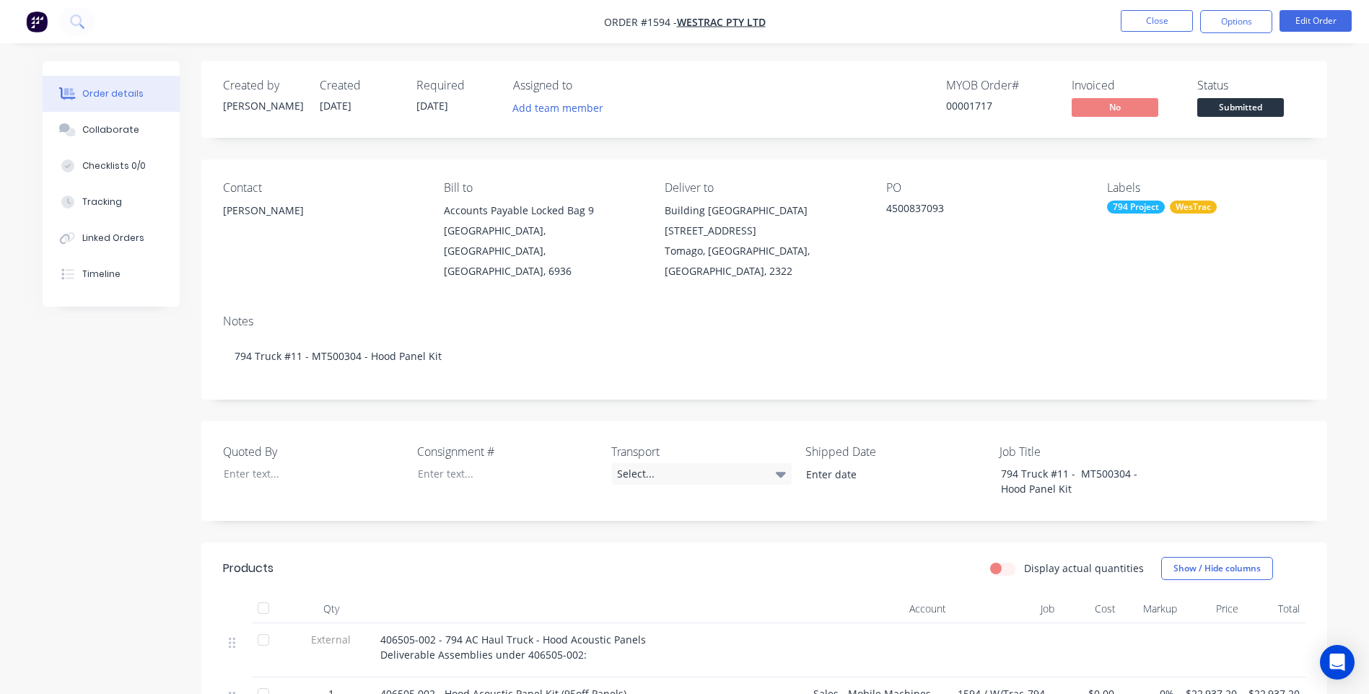
drag, startPoint x: 1154, startPoint y: 9, endPoint x: 1155, endPoint y: 17, distance: 8.0
click at [1154, 10] on nav "Order #1594 - WesTrac Pty Ltd Close Options Edit Order" at bounding box center [684, 21] width 1369 height 43
click at [1155, 22] on button "Close" at bounding box center [1157, 21] width 72 height 22
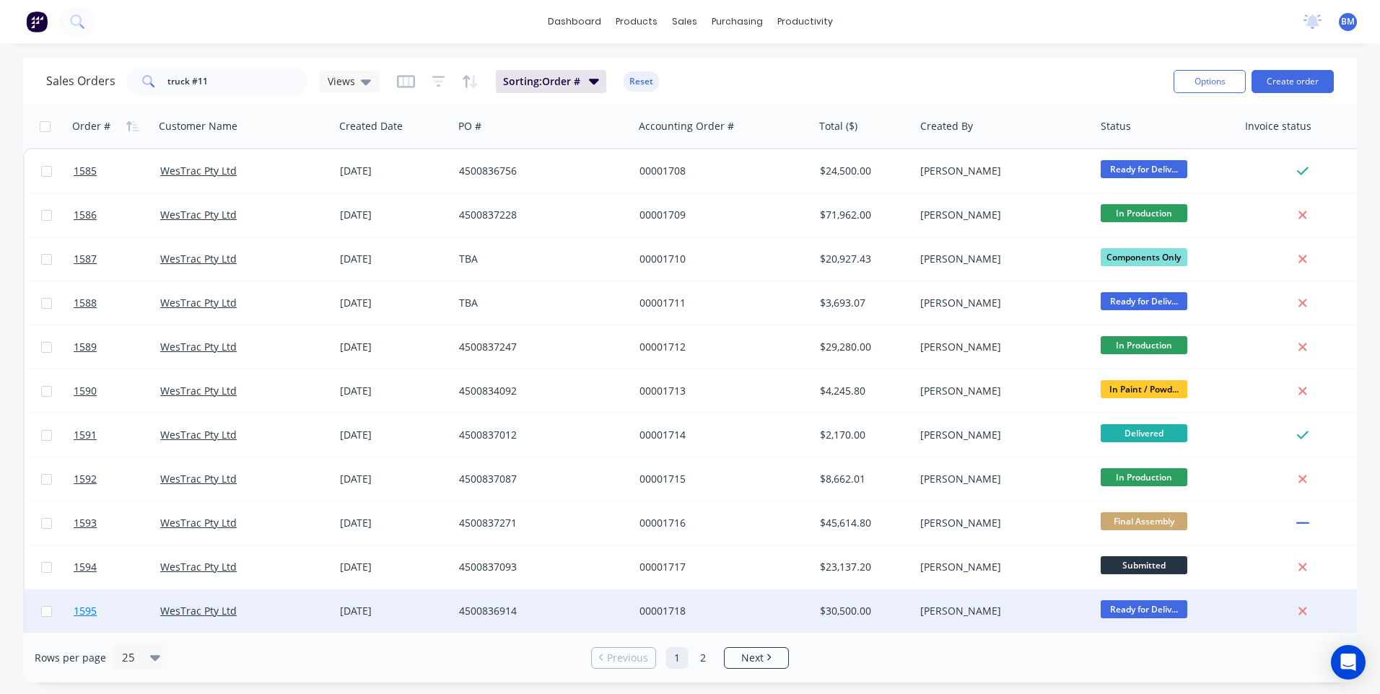
click at [83, 618] on span "1595" at bounding box center [85, 611] width 23 height 14
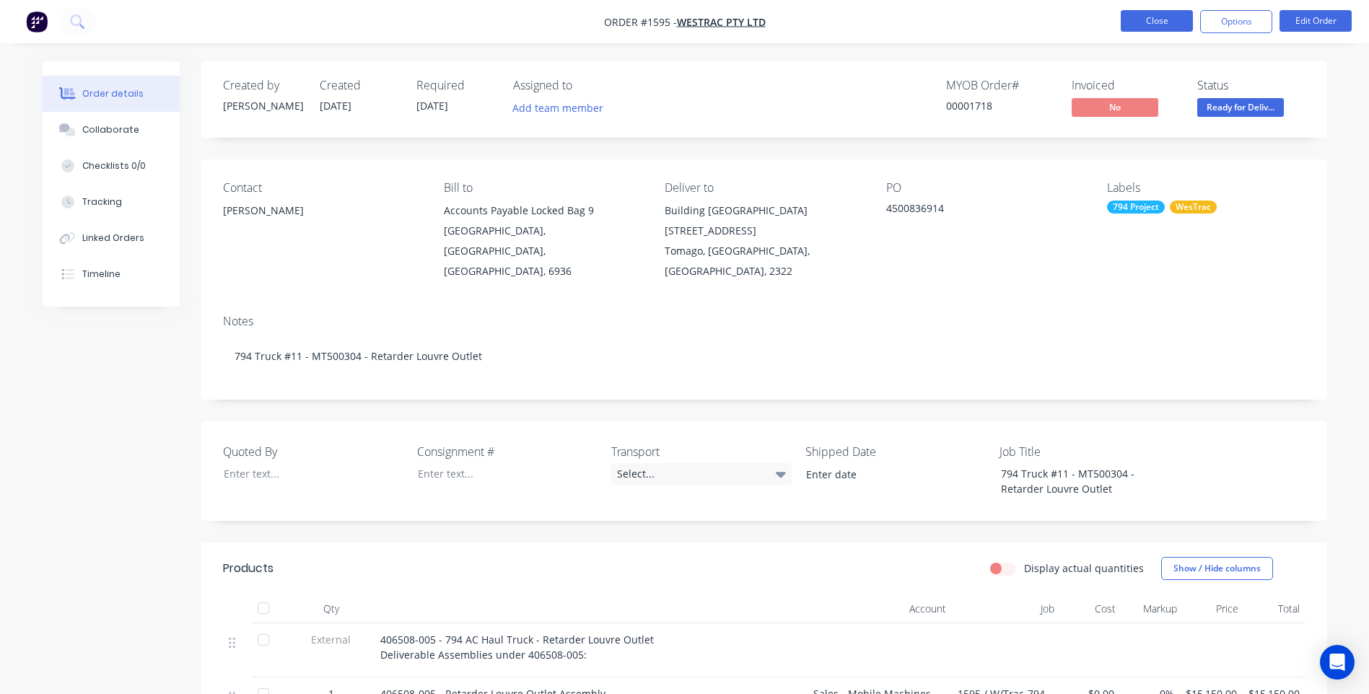
click at [1166, 23] on button "Close" at bounding box center [1157, 21] width 72 height 22
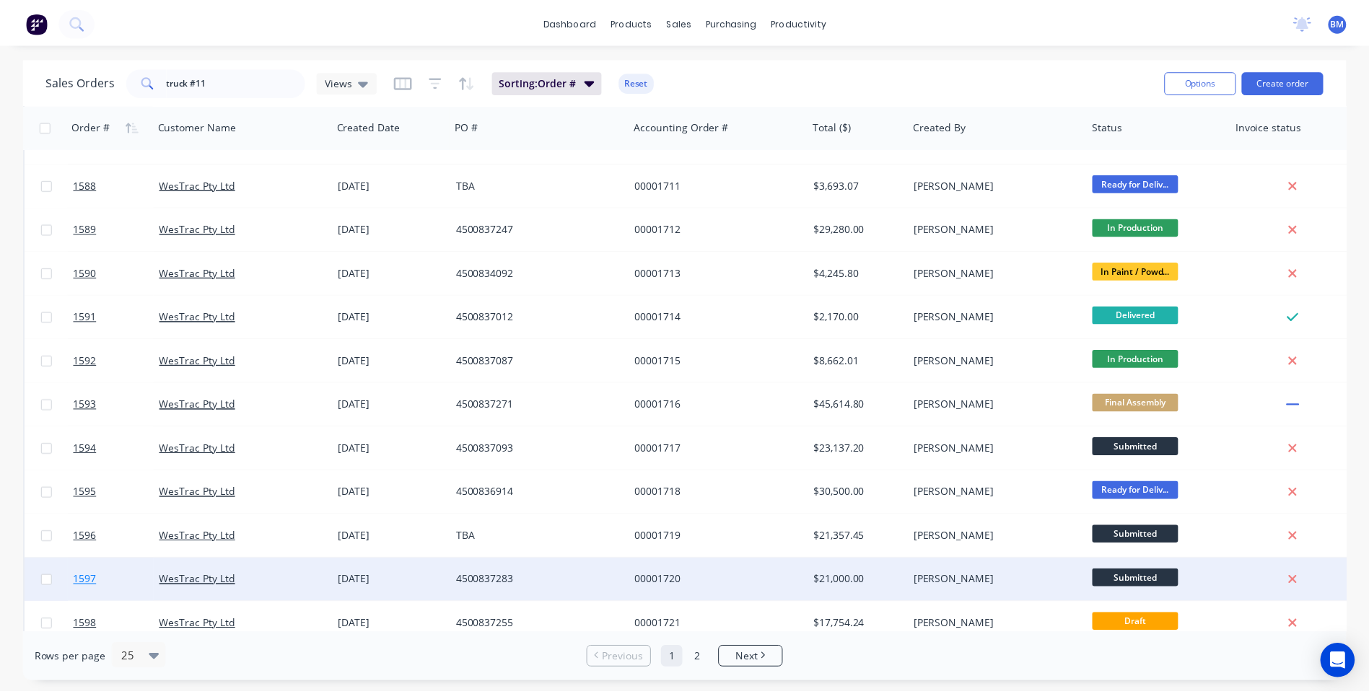
scroll to position [144, 0]
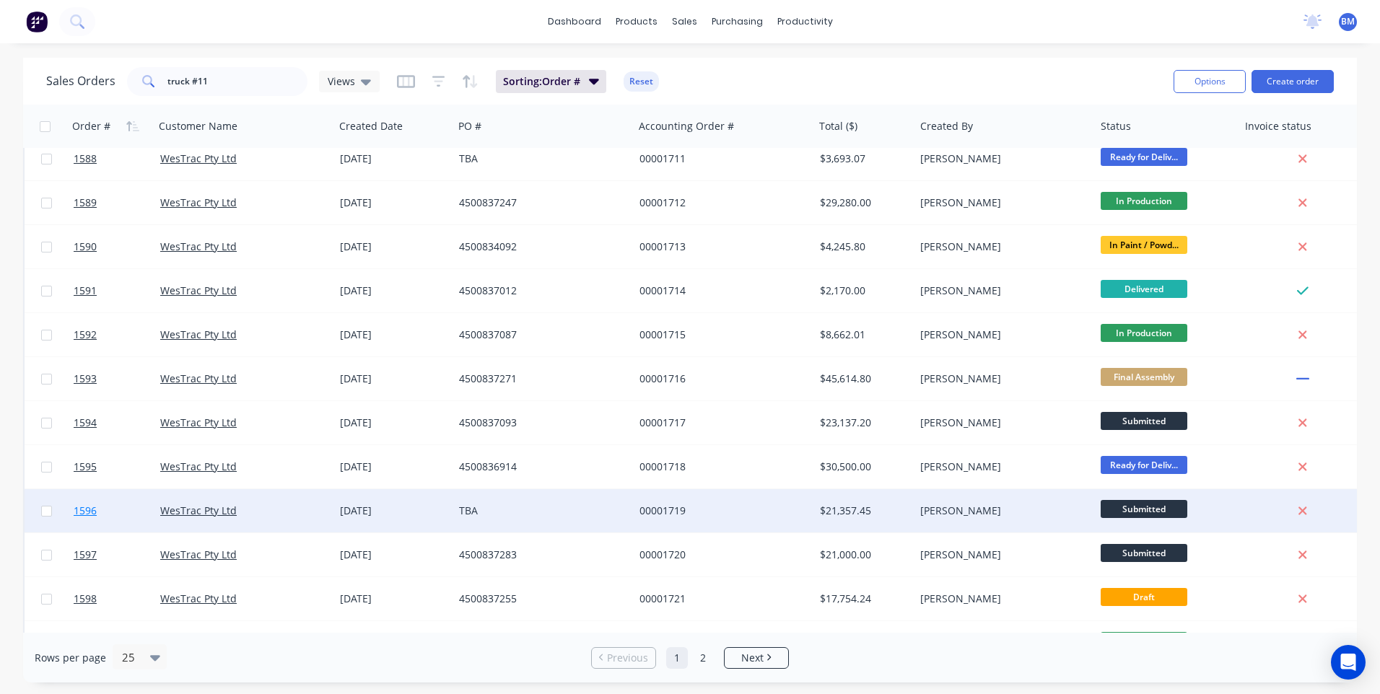
click at [86, 519] on link "1596" at bounding box center [117, 510] width 87 height 43
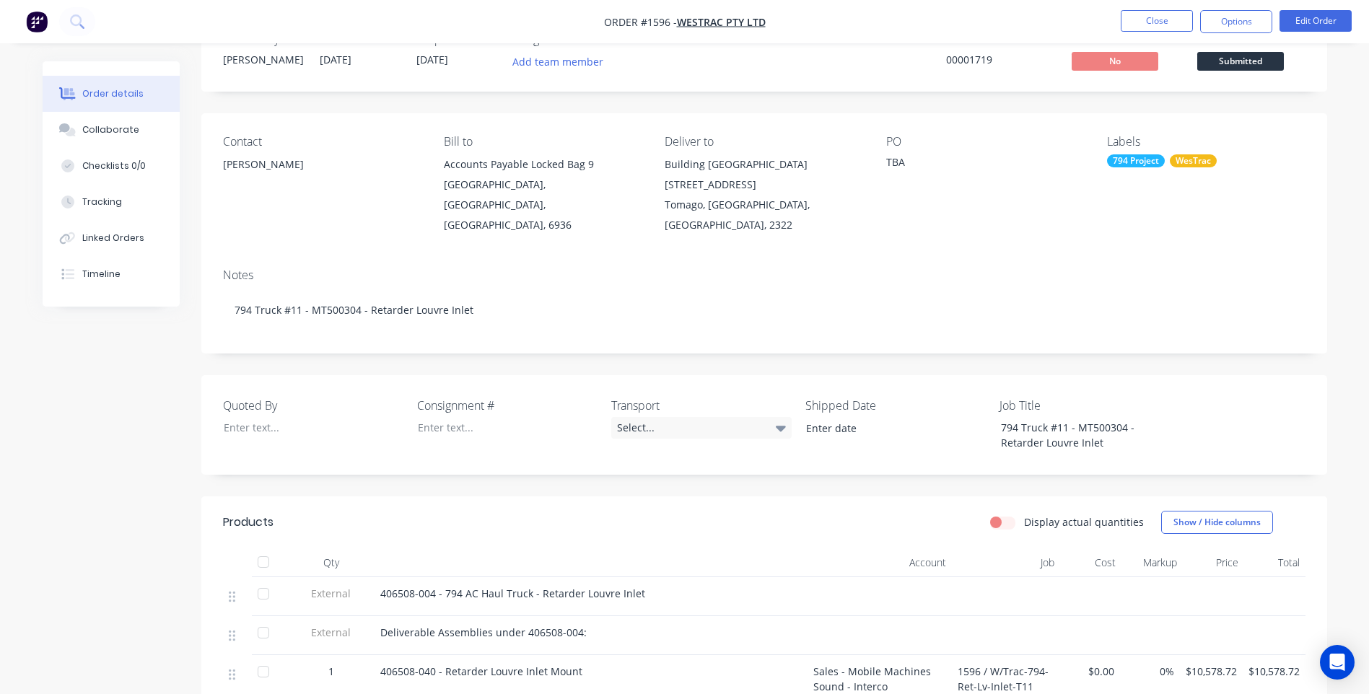
scroll to position [72, 0]
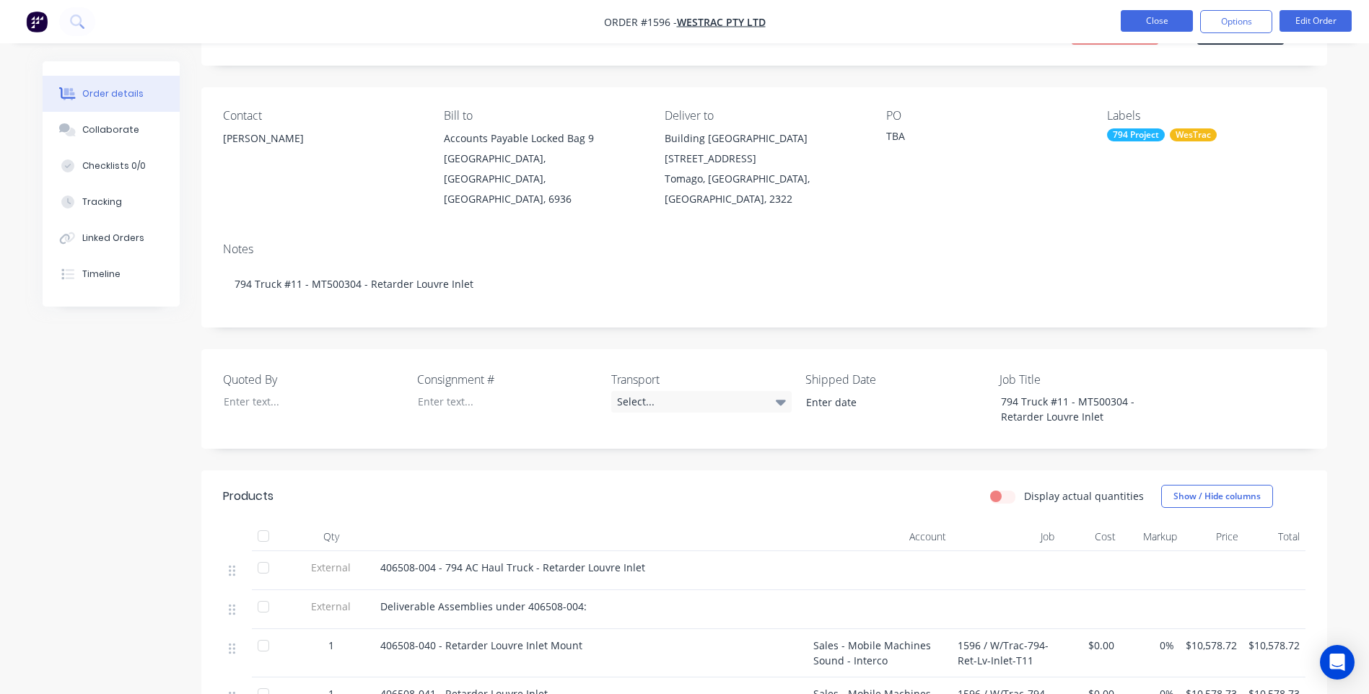
click at [1132, 19] on button "Close" at bounding box center [1157, 21] width 72 height 22
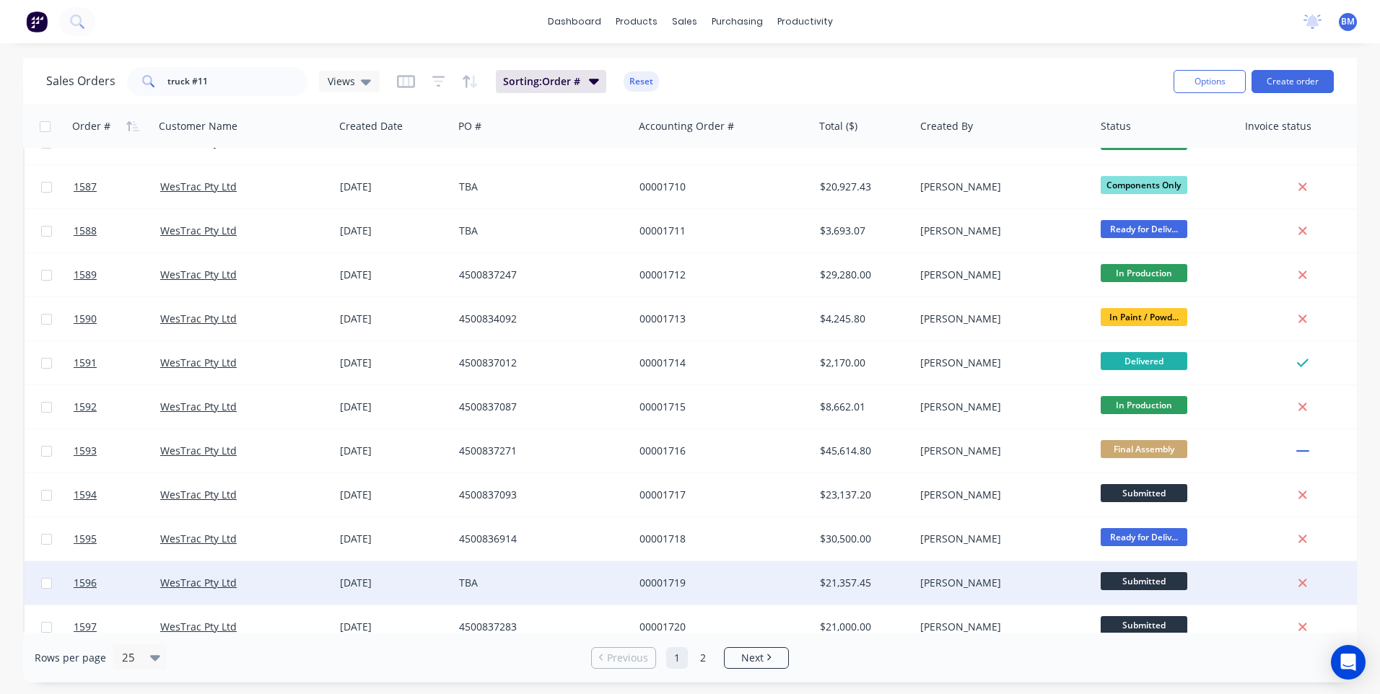
scroll to position [144, 0]
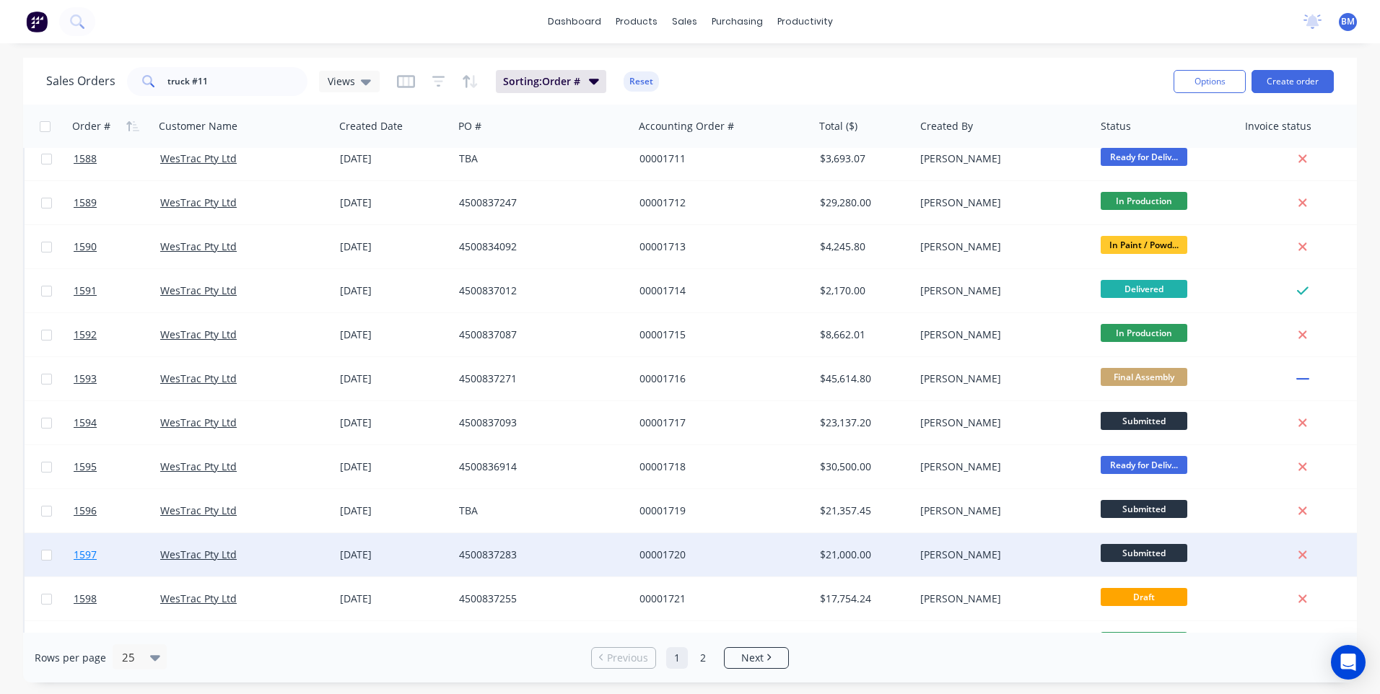
click at [79, 554] on span "1597" at bounding box center [85, 555] width 23 height 14
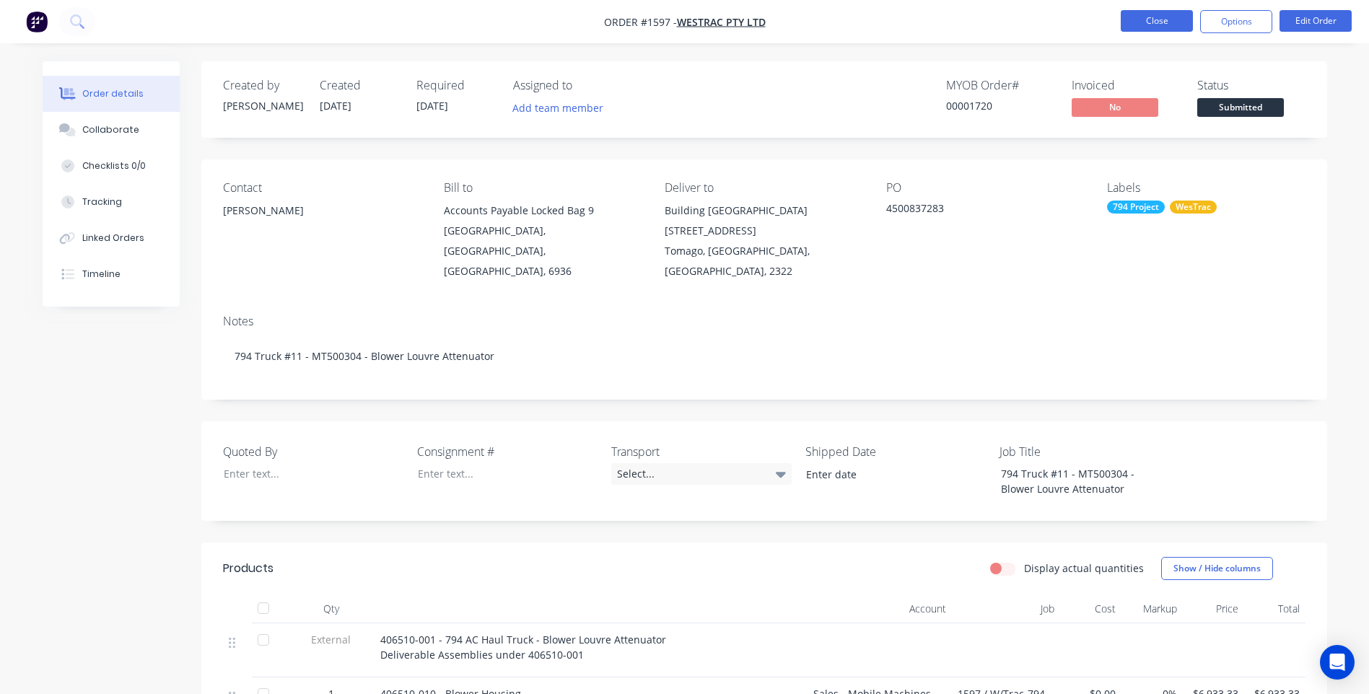
click at [1130, 20] on button "Close" at bounding box center [1157, 21] width 72 height 22
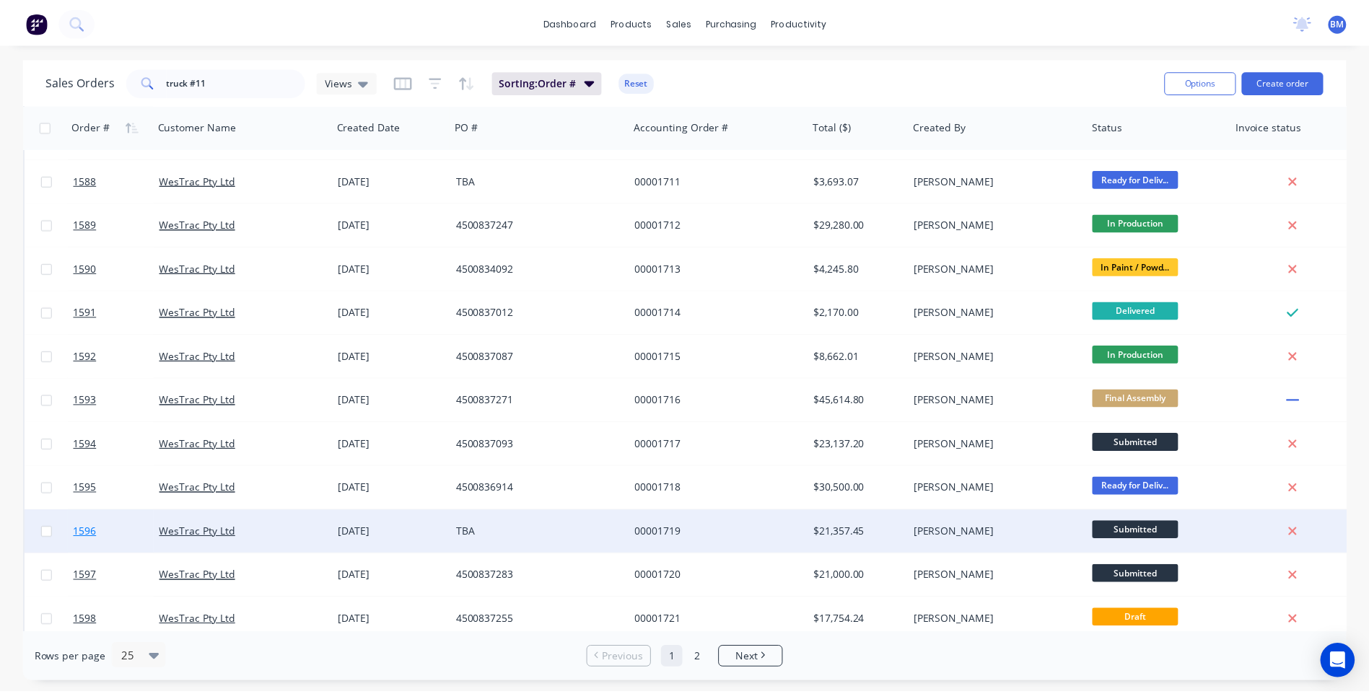
scroll to position [289, 0]
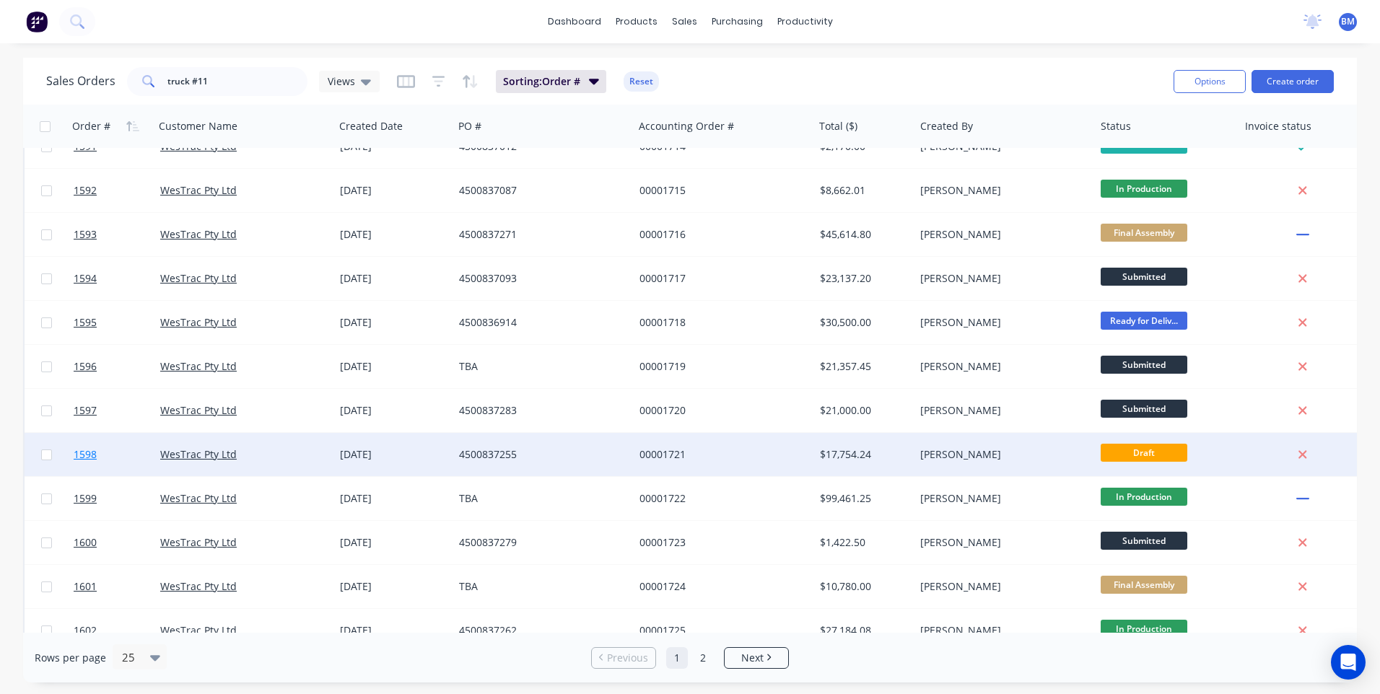
click at [89, 458] on span "1598" at bounding box center [85, 454] width 23 height 14
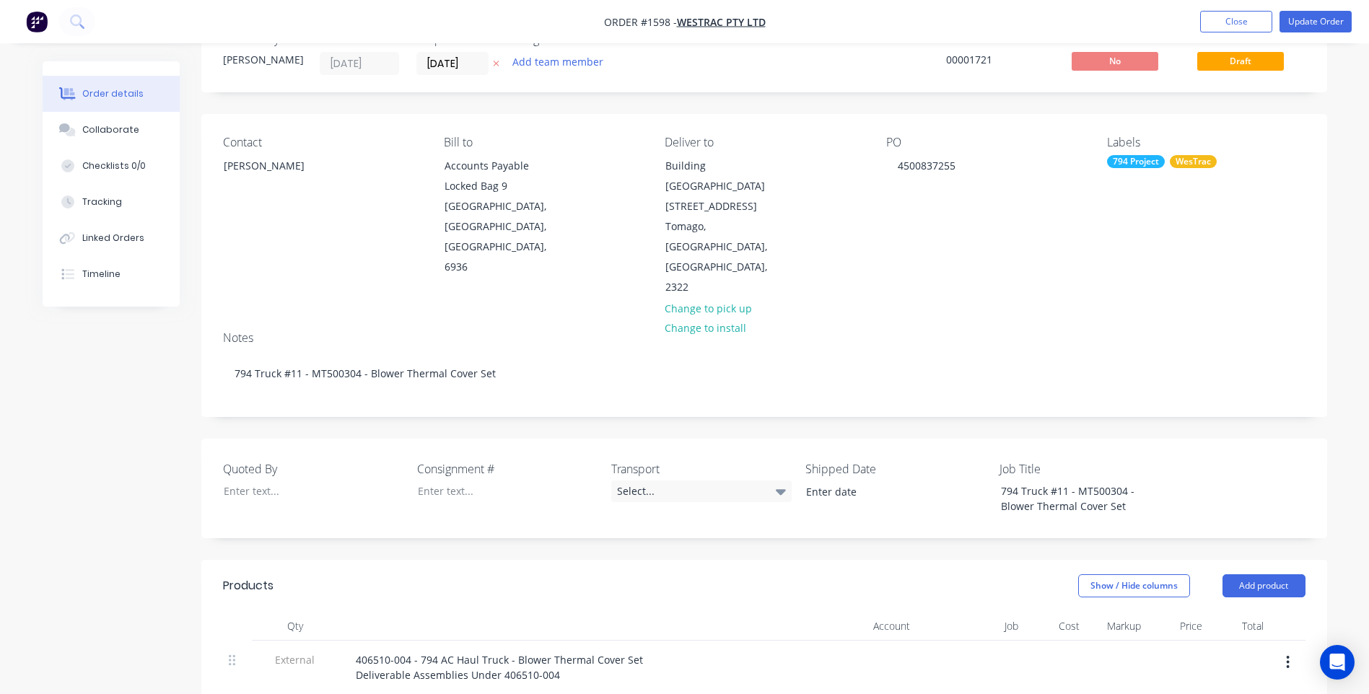
scroll to position [72, 0]
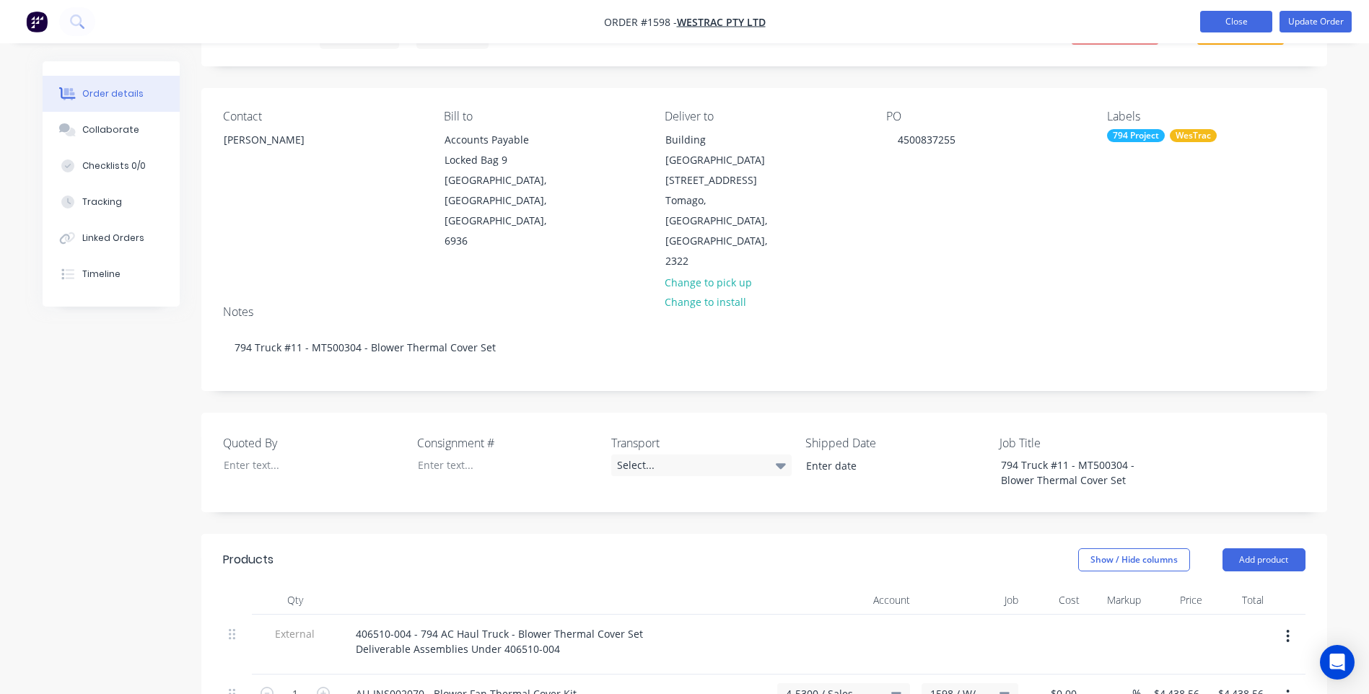
click at [1233, 21] on button "Close" at bounding box center [1236, 22] width 72 height 22
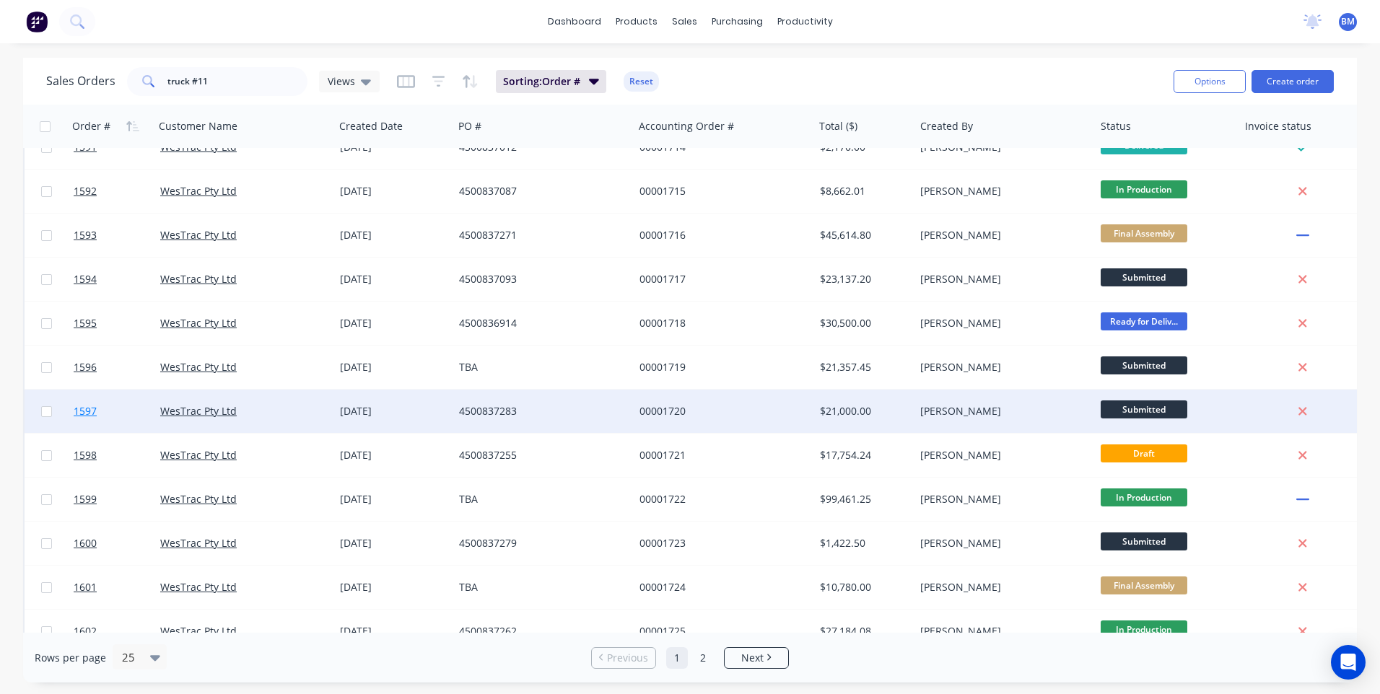
scroll to position [289, 0]
click at [95, 503] on span "1599" at bounding box center [85, 499] width 23 height 14
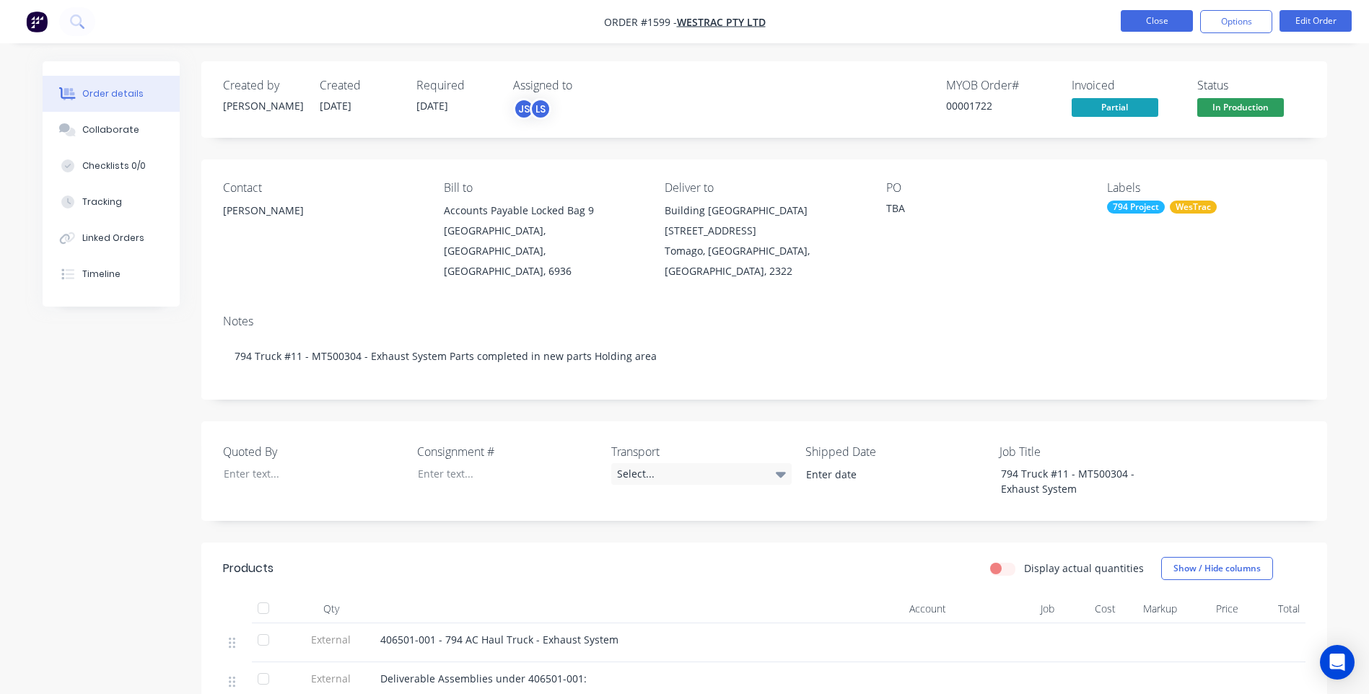
click at [1127, 23] on button "Close" at bounding box center [1157, 21] width 72 height 22
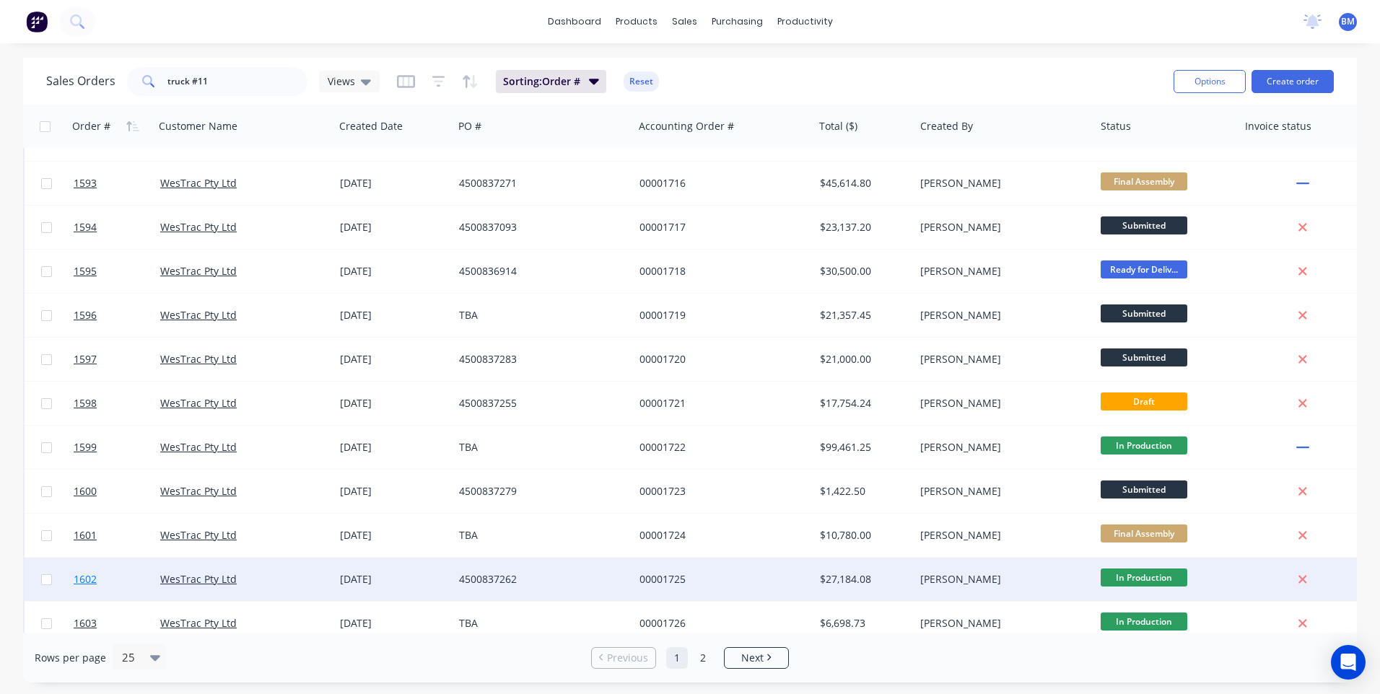
scroll to position [361, 0]
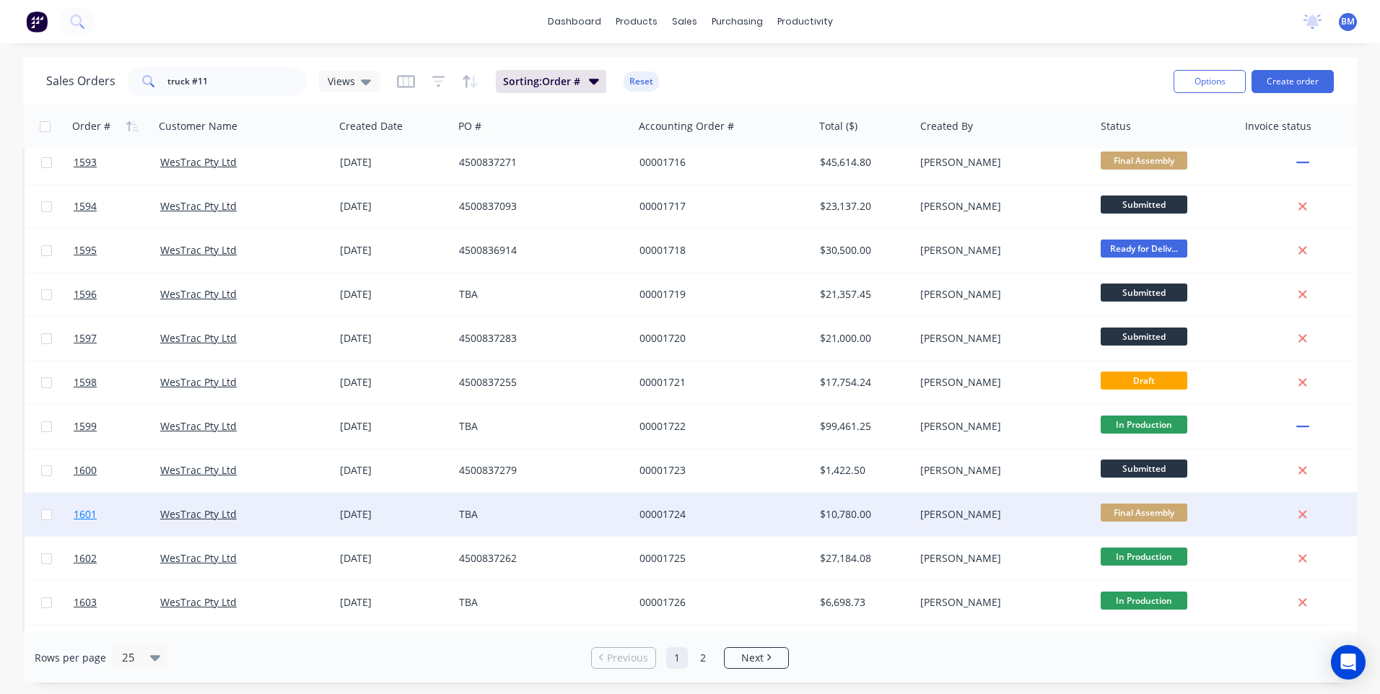
click at [93, 518] on span "1601" at bounding box center [85, 514] width 23 height 14
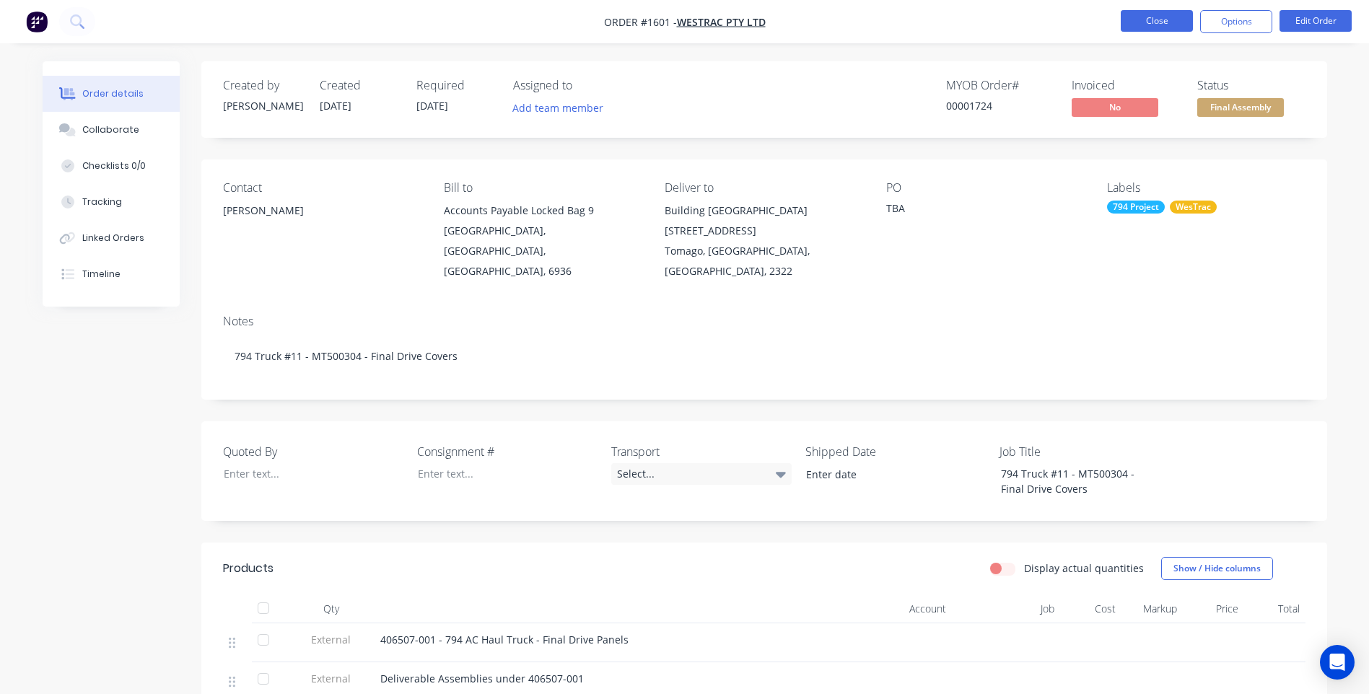
click at [1141, 25] on button "Close" at bounding box center [1157, 21] width 72 height 22
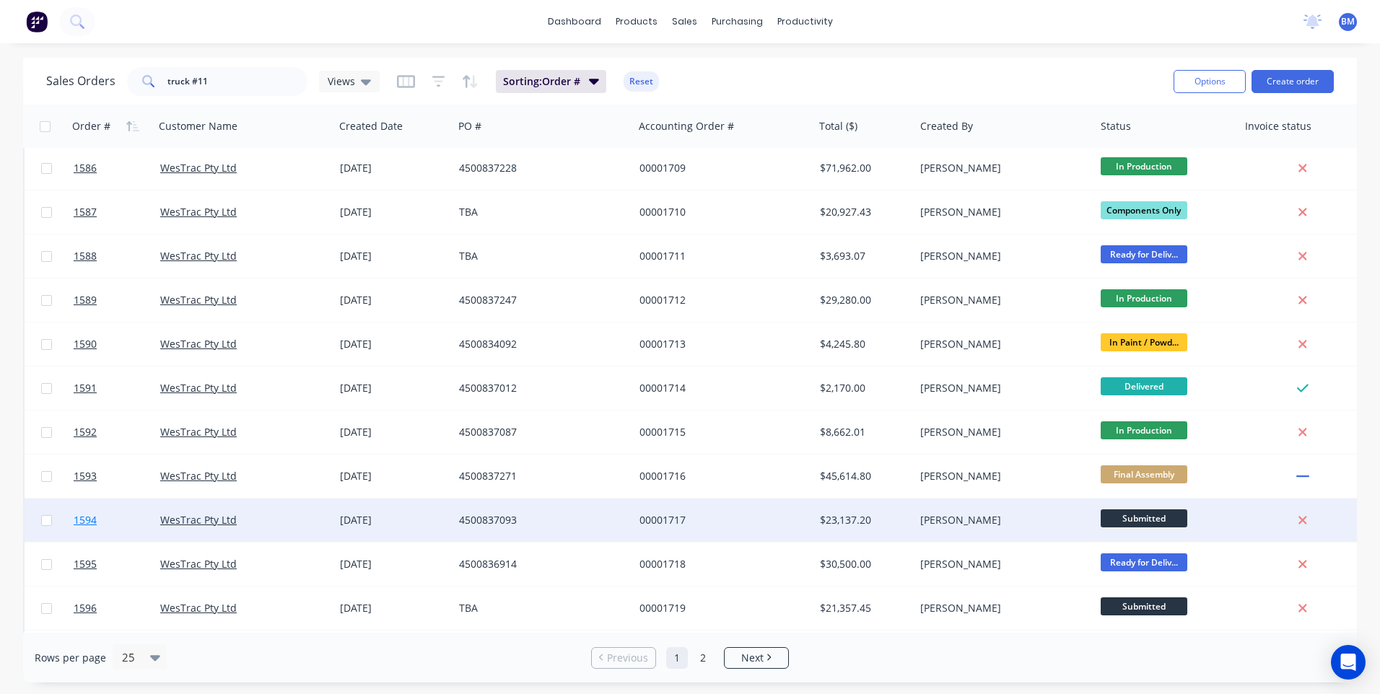
scroll to position [361, 0]
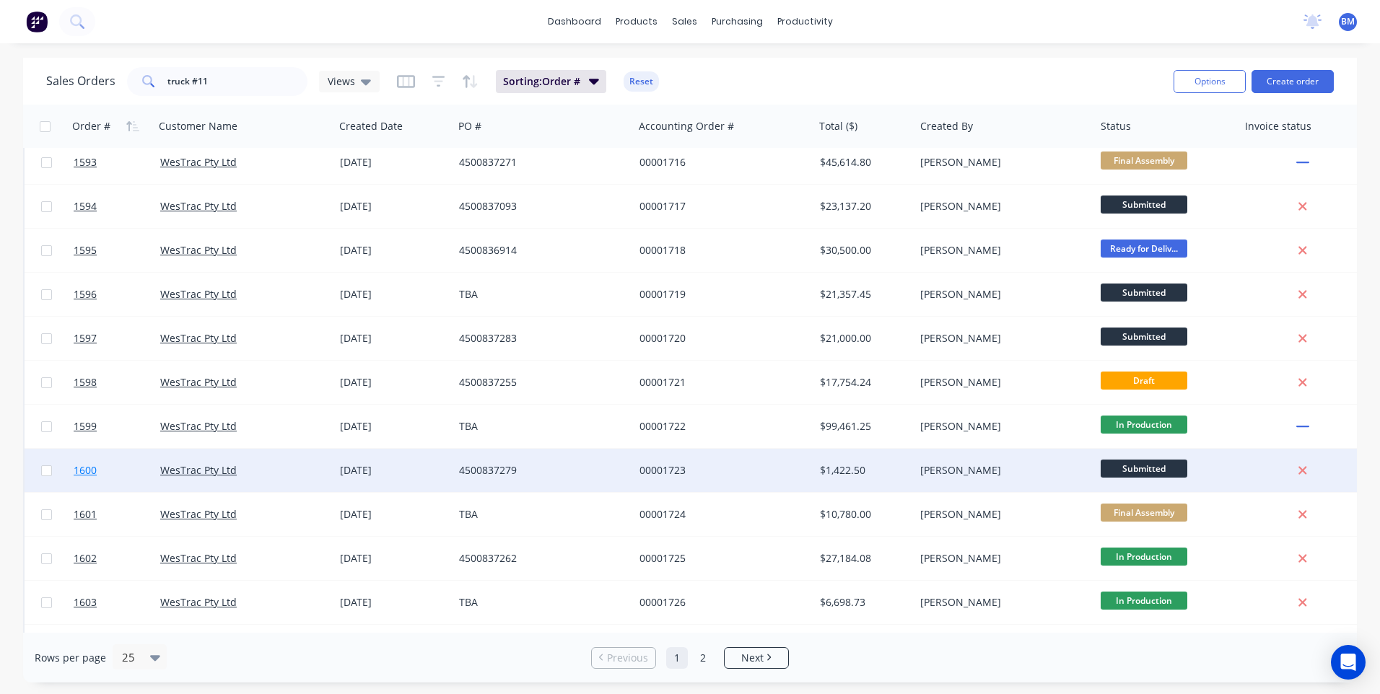
click at [95, 470] on span "1600" at bounding box center [85, 470] width 23 height 14
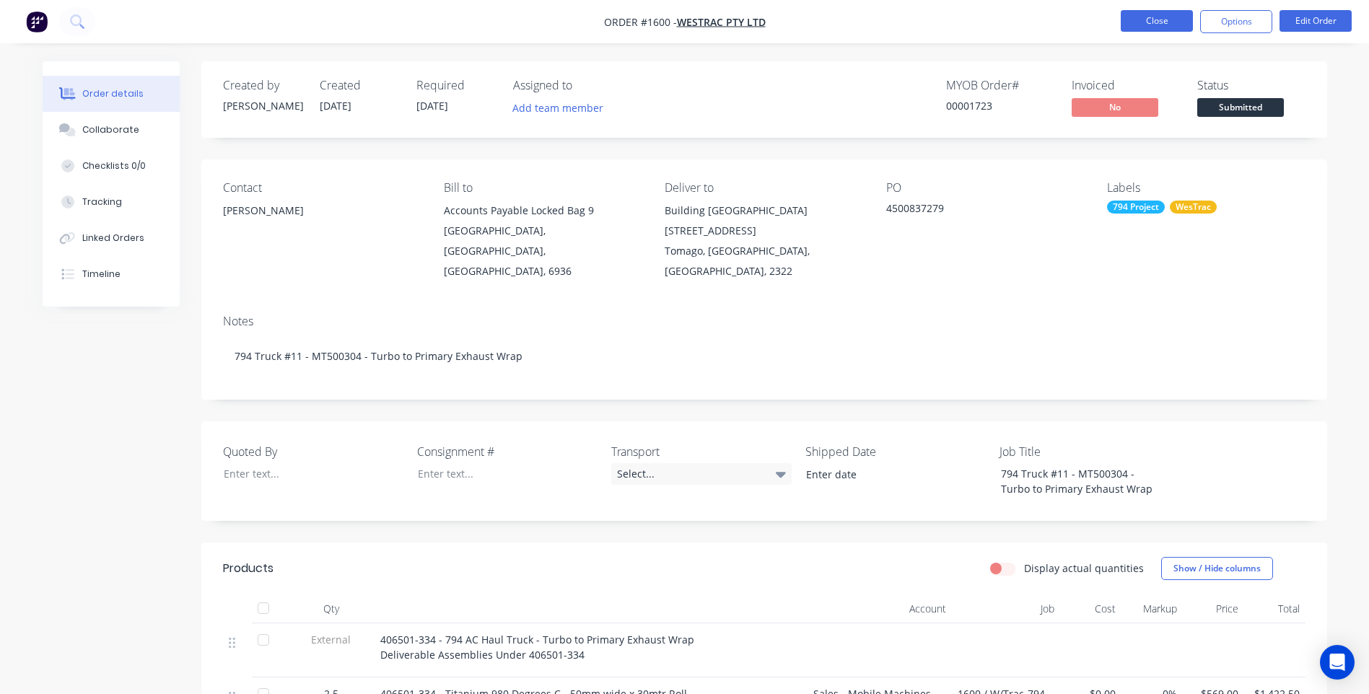
click at [1148, 24] on button "Close" at bounding box center [1157, 21] width 72 height 22
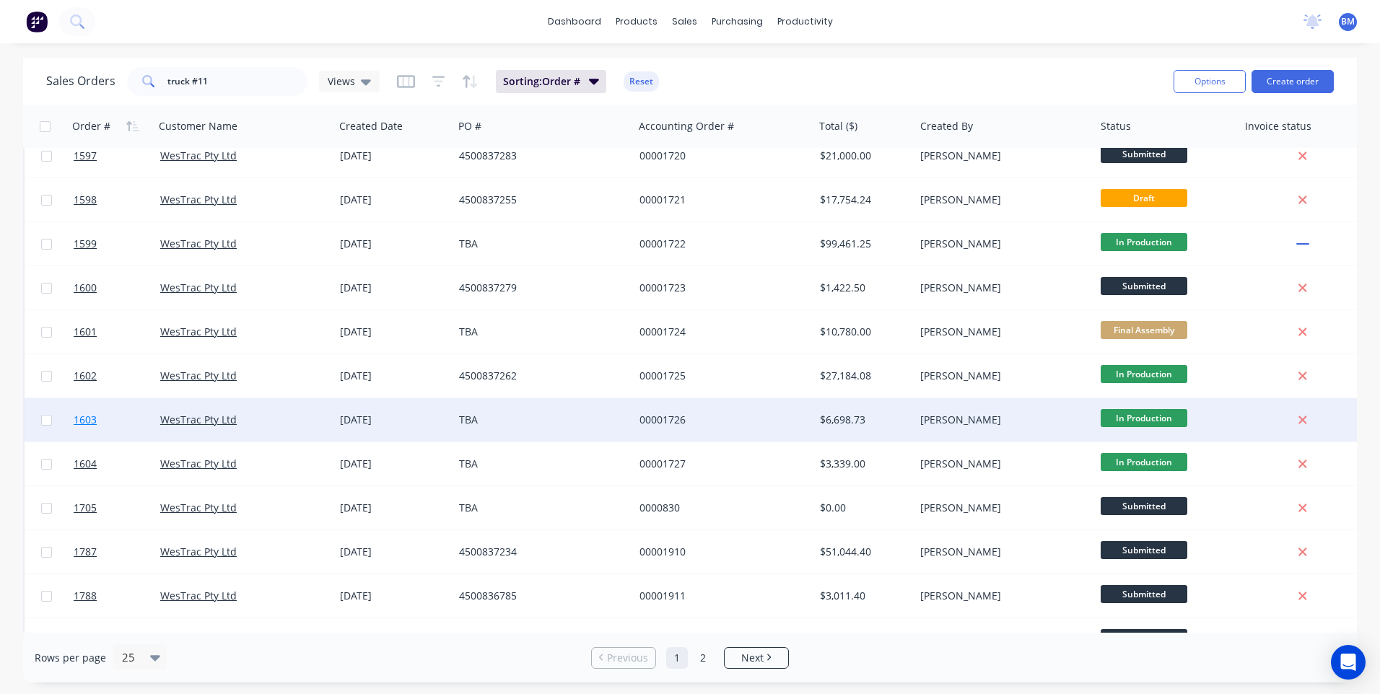
scroll to position [577, 0]
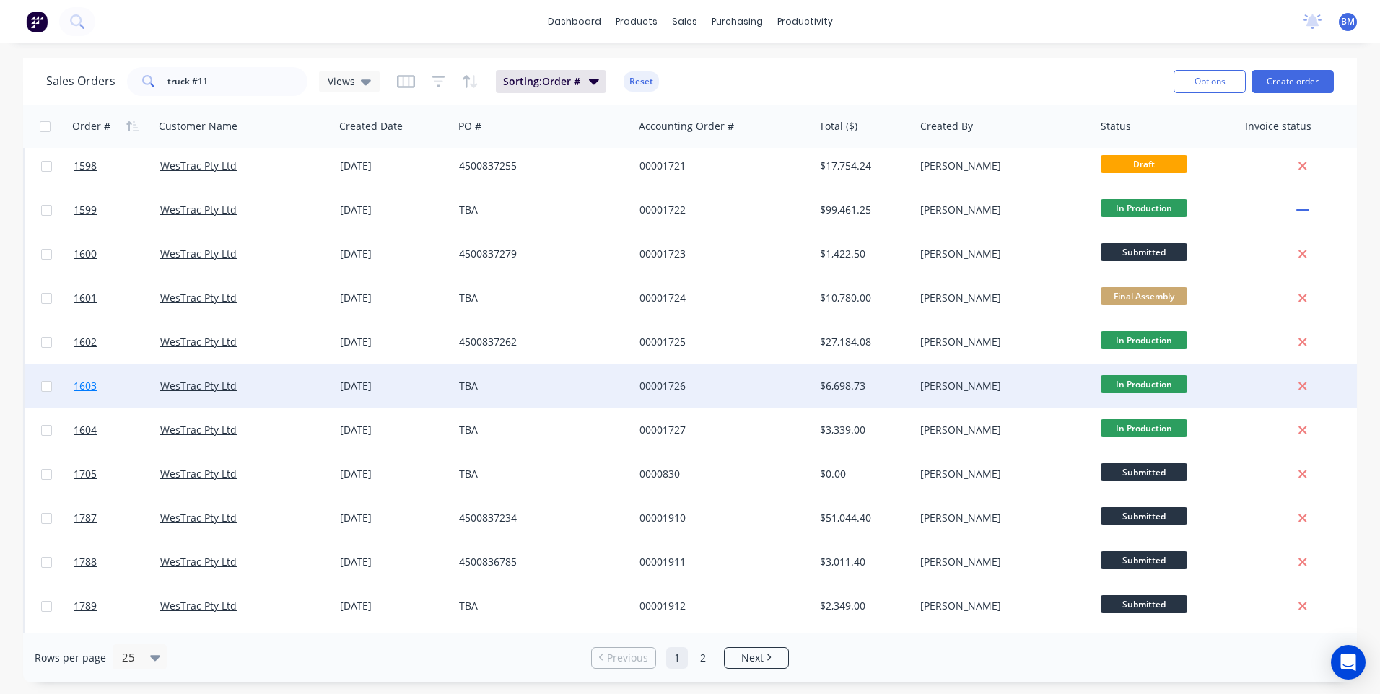
click at [87, 383] on span "1603" at bounding box center [85, 386] width 23 height 14
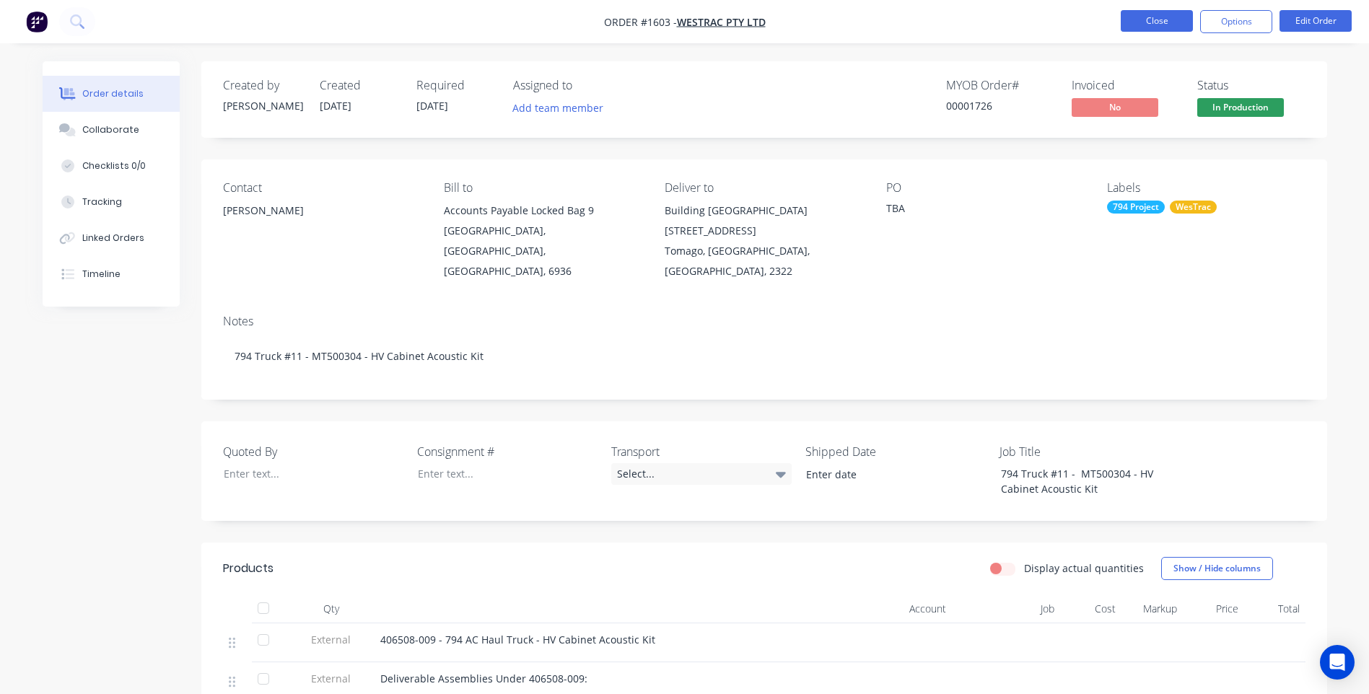
click at [1161, 28] on button "Close" at bounding box center [1157, 21] width 72 height 22
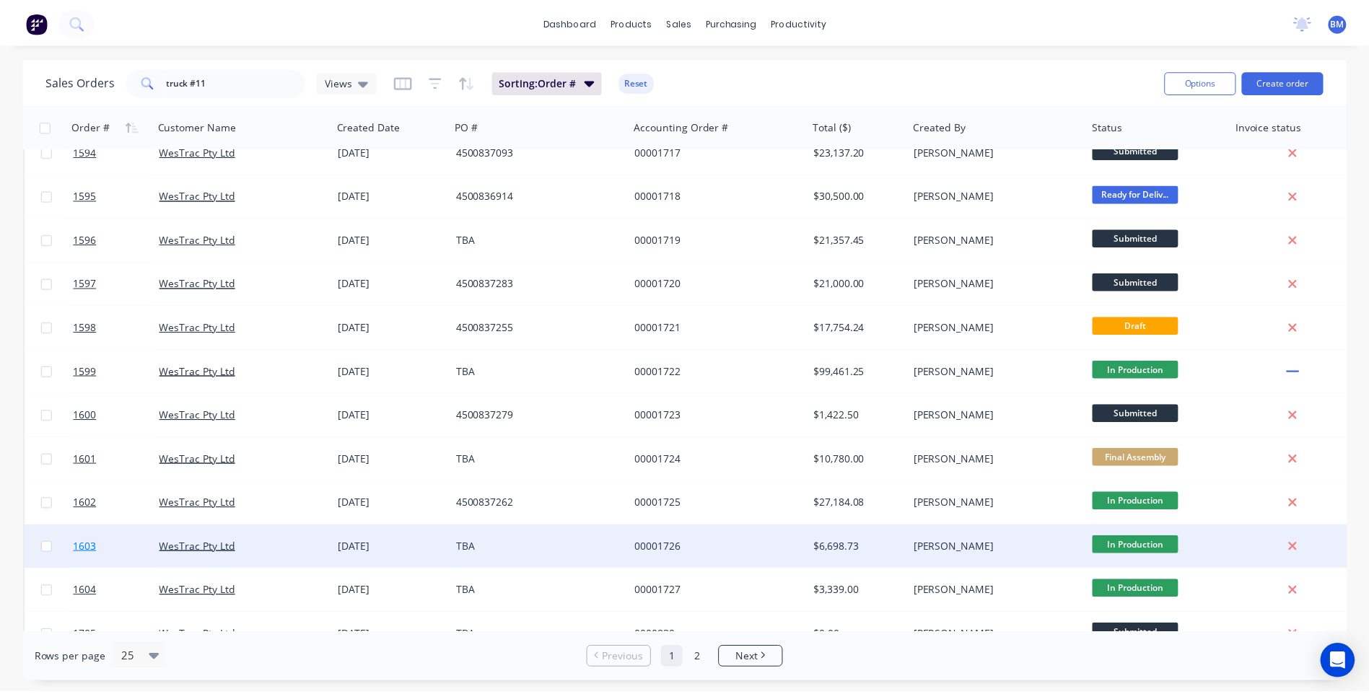
scroll to position [577, 0]
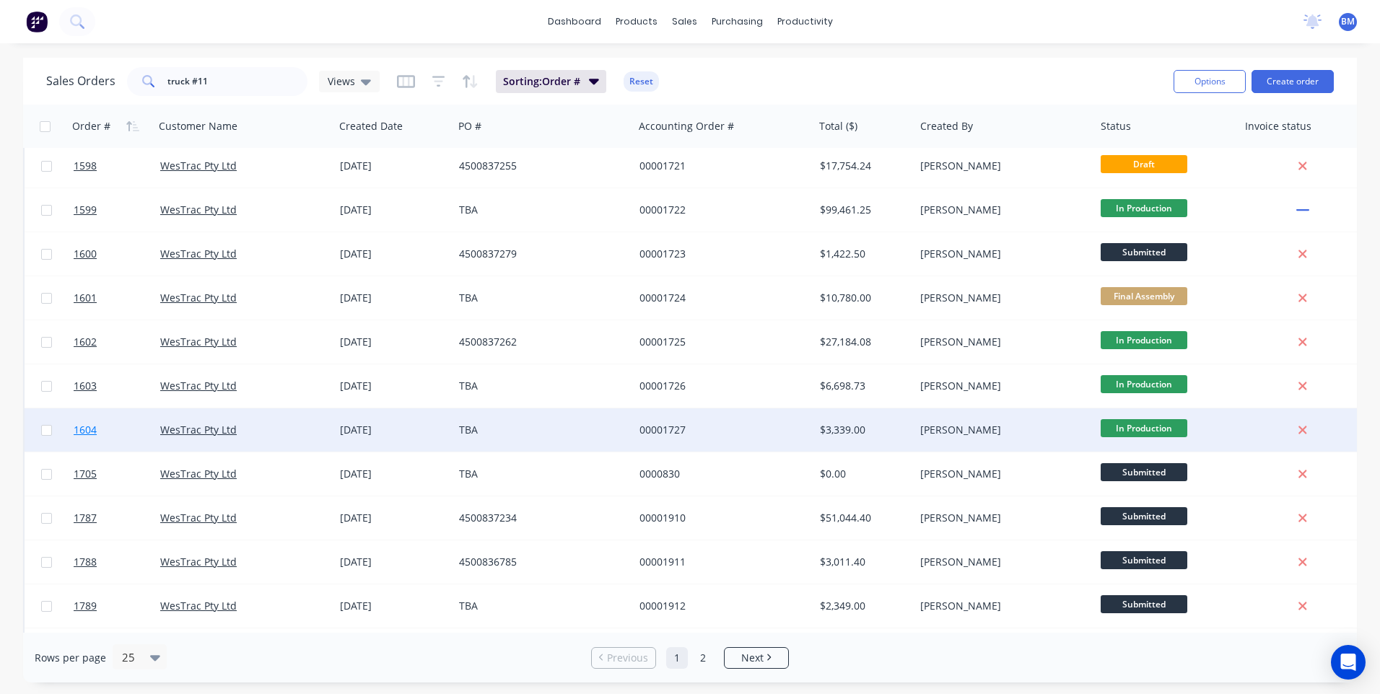
click at [95, 428] on span "1604" at bounding box center [85, 430] width 23 height 14
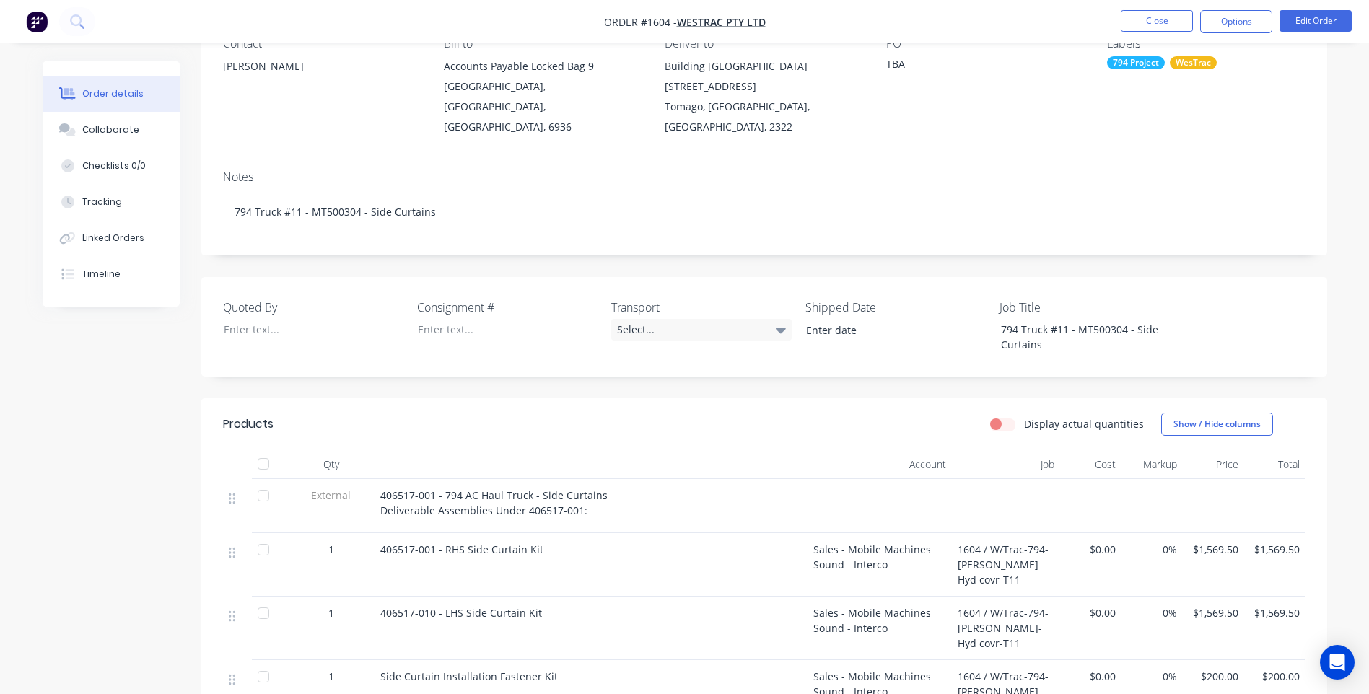
scroll to position [72, 0]
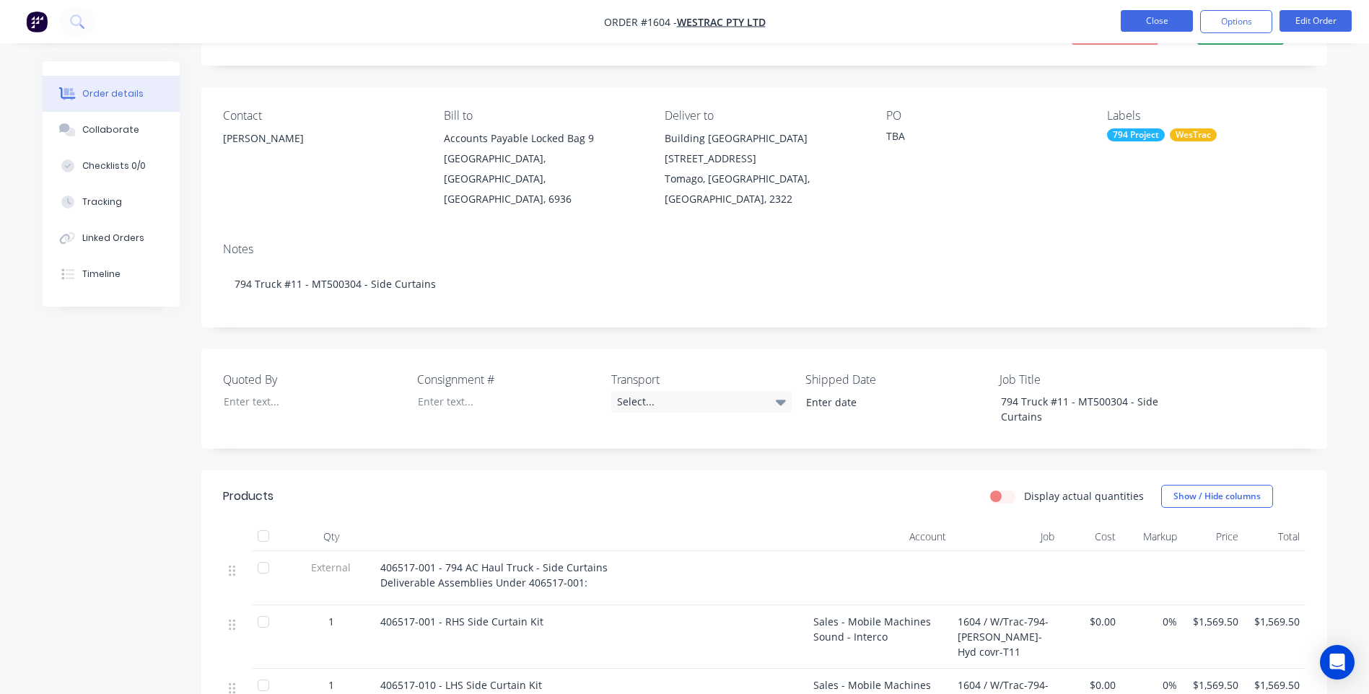
click at [1140, 19] on button "Close" at bounding box center [1157, 21] width 72 height 22
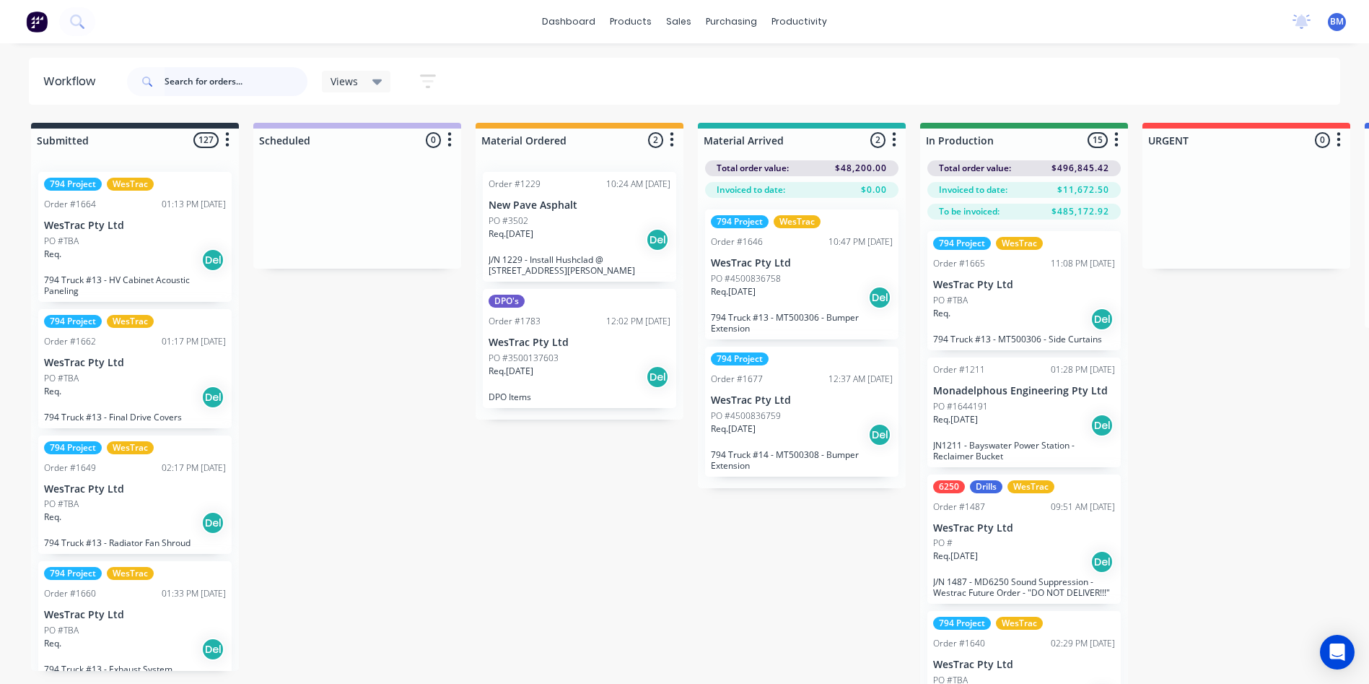
click at [184, 86] on input "text" at bounding box center [236, 81] width 143 height 29
type input "1604"
